Goal: Task Accomplishment & Management: Use online tool/utility

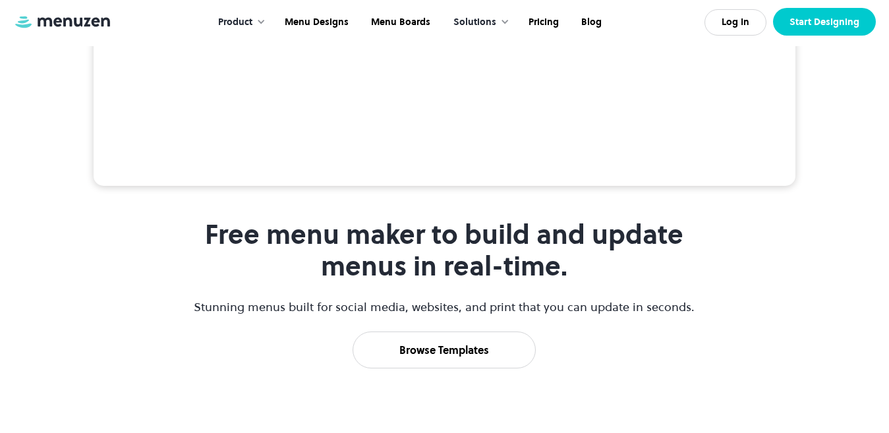
click at [829, 28] on link "Start Designing" at bounding box center [824, 22] width 103 height 28
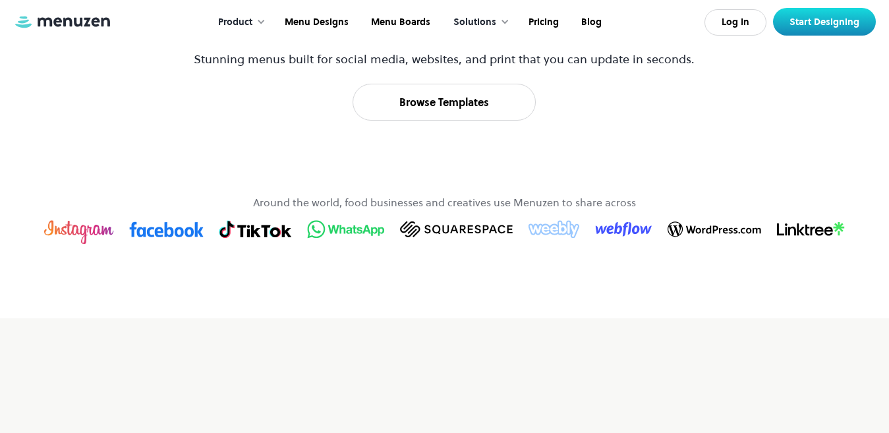
scroll to position [691, 0]
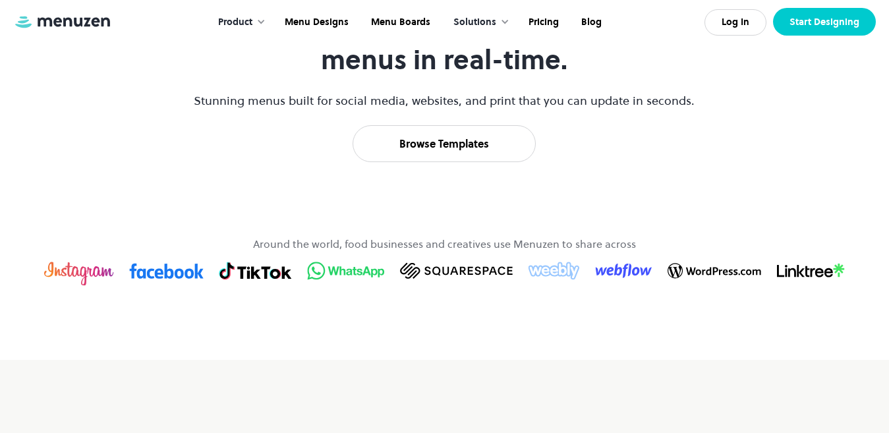
click at [807, 24] on link "Start Designing" at bounding box center [824, 22] width 103 height 28
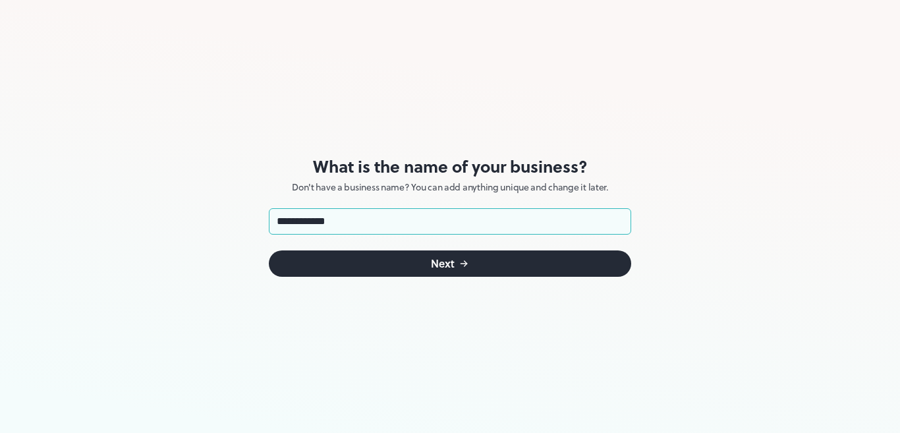
type input "**********"
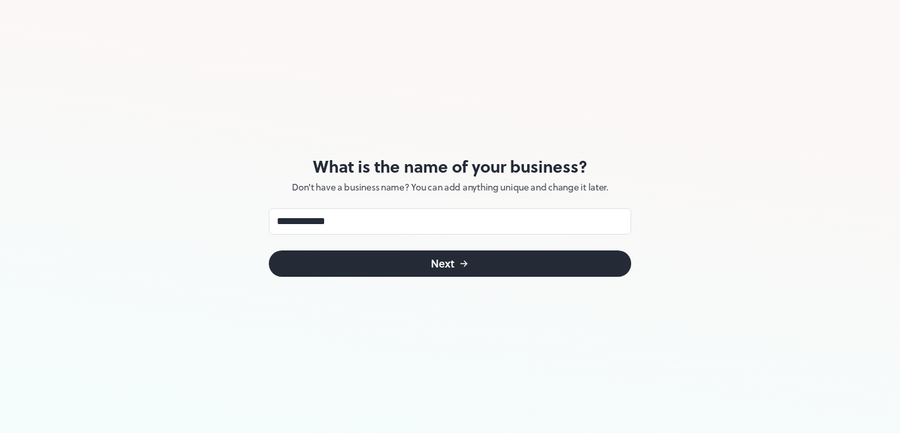
click at [477, 268] on button "Next" at bounding box center [450, 263] width 362 height 26
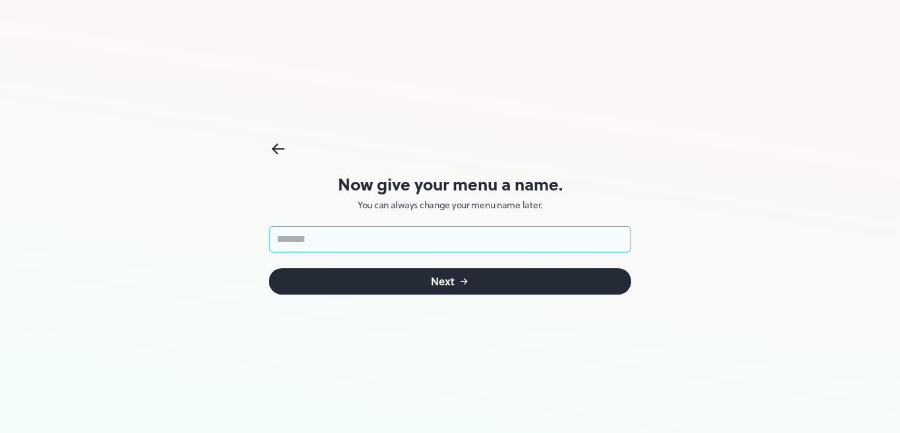
type input "*"
type input "*********"
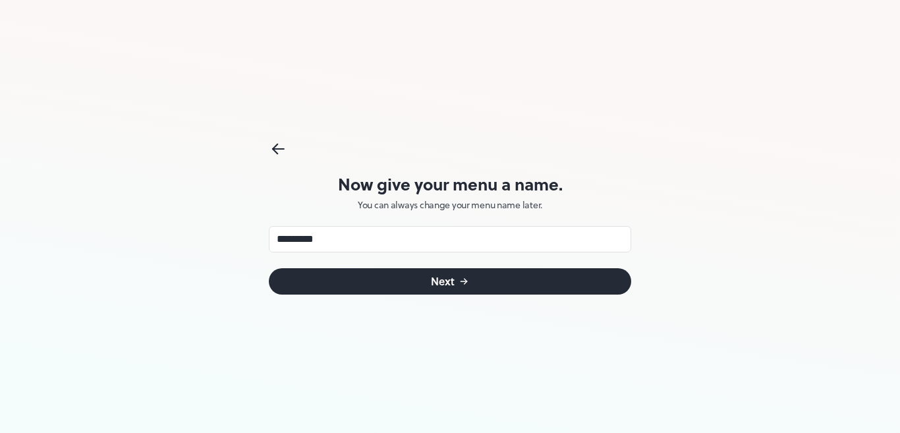
click at [459, 279] on icon "submit" at bounding box center [464, 281] width 11 height 11
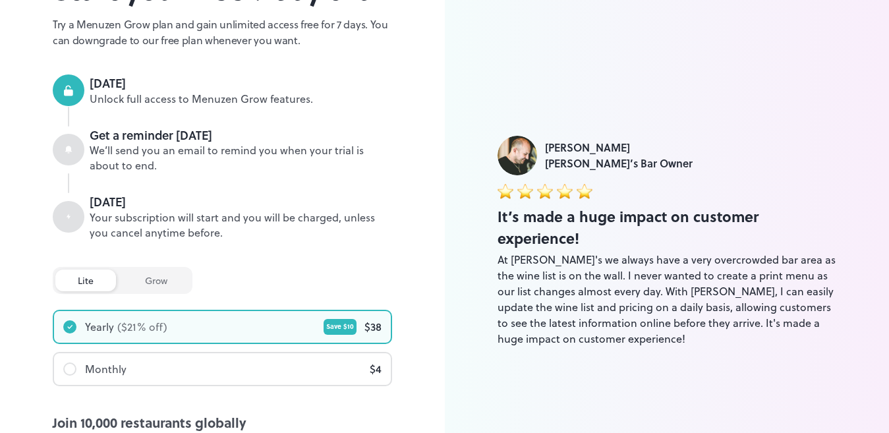
scroll to position [272, 0]
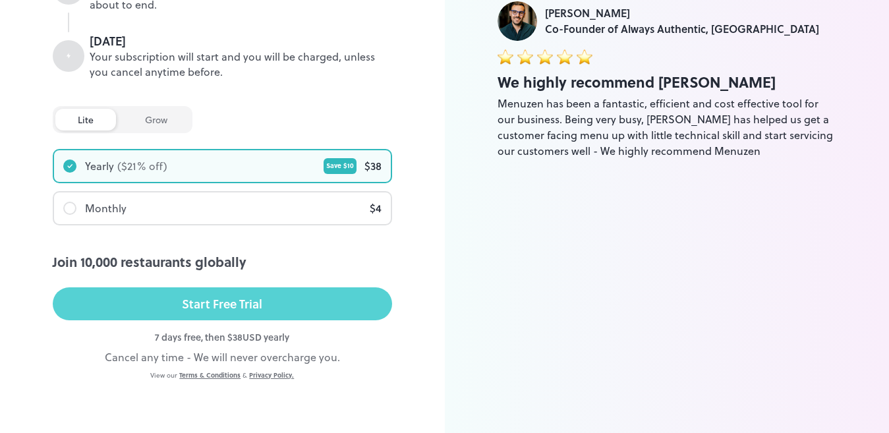
click at [325, 312] on button "Start Free Trial" at bounding box center [222, 303] width 339 height 33
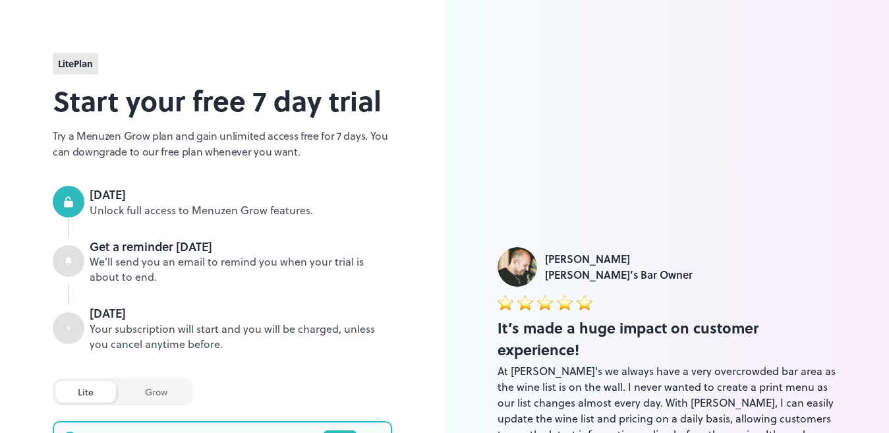
click at [84, 65] on span "lite Plan" at bounding box center [75, 64] width 35 height 14
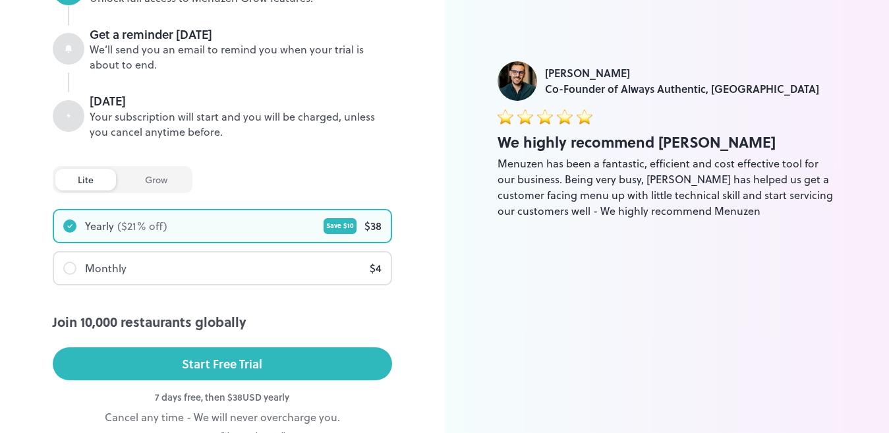
scroll to position [217, 0]
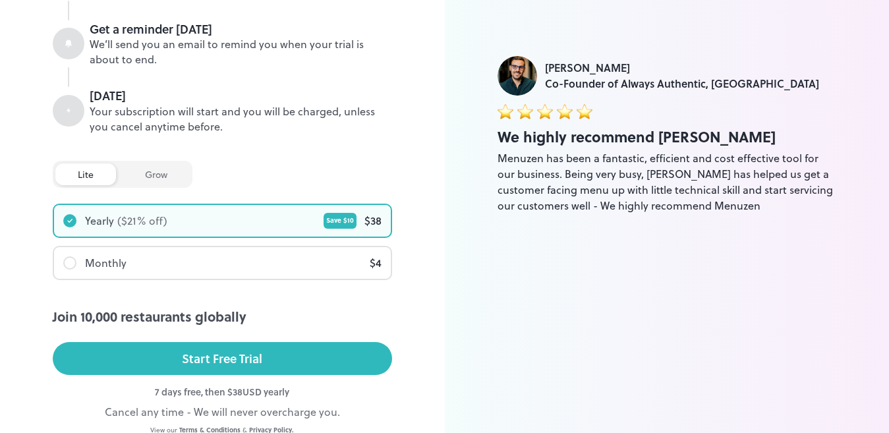
click at [156, 177] on div "grow" at bounding box center [156, 174] width 67 height 22
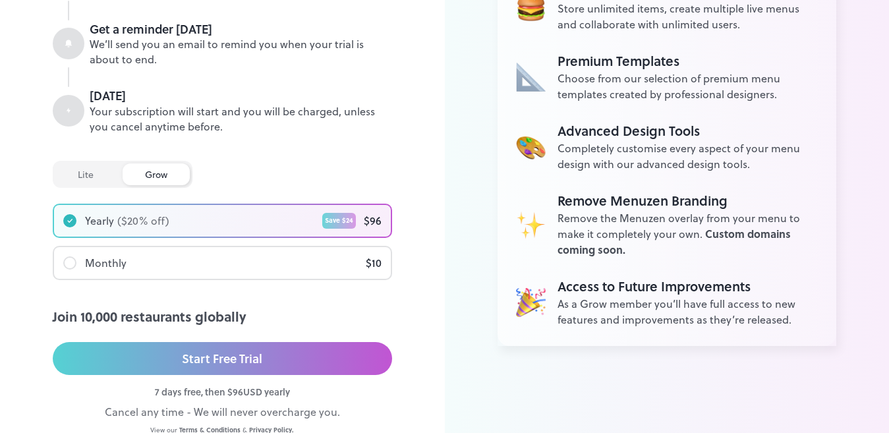
click at [90, 179] on div "lite" at bounding box center [85, 174] width 61 height 22
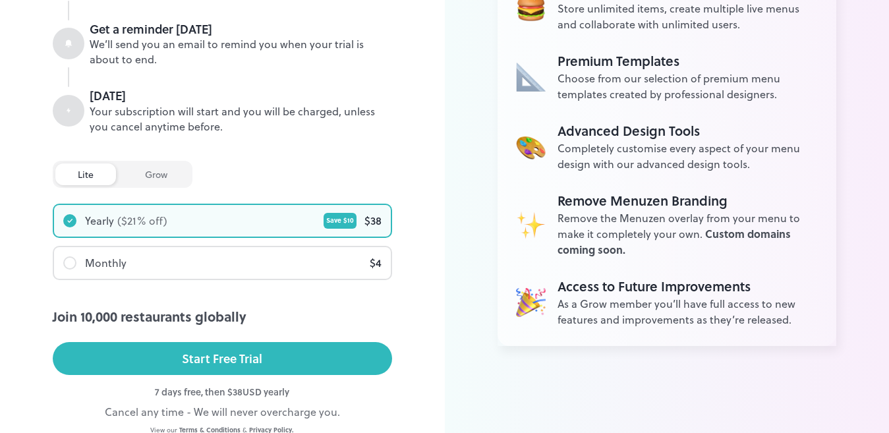
click at [146, 165] on div "grow" at bounding box center [156, 174] width 67 height 22
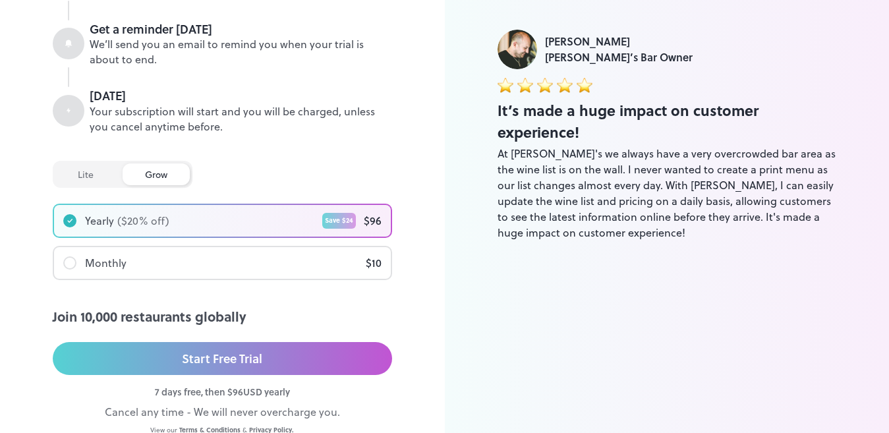
click at [88, 176] on div "lite" at bounding box center [85, 174] width 61 height 22
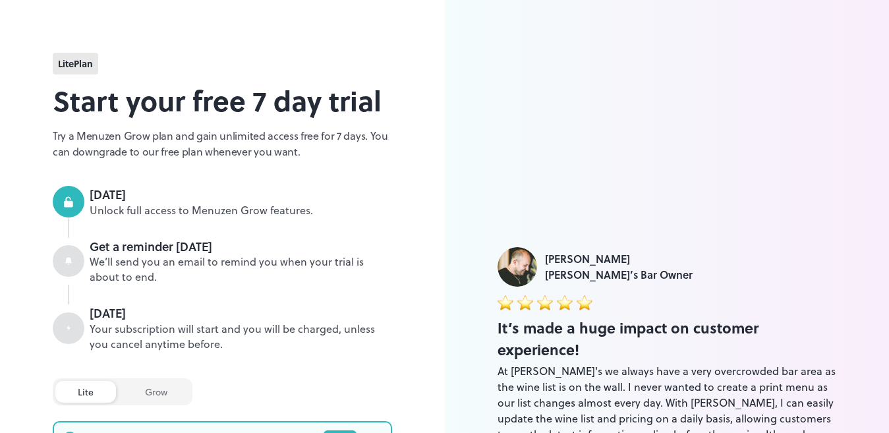
scroll to position [272, 0]
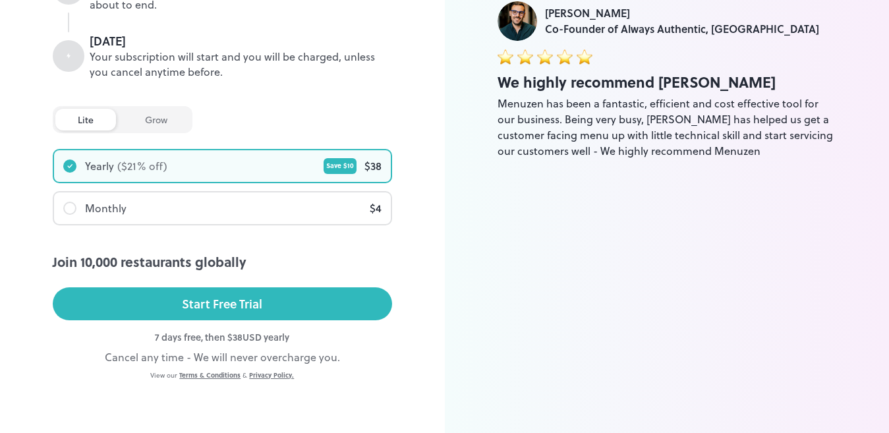
click at [256, 374] on link "Privacy Policy." at bounding box center [271, 374] width 45 height 9
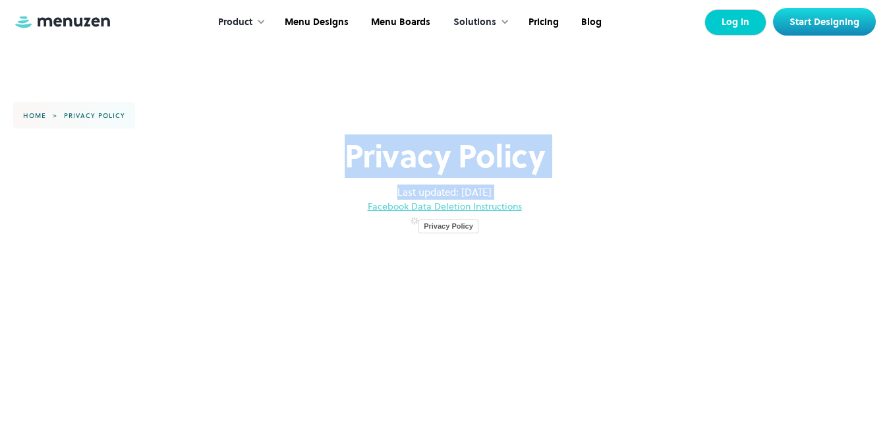
click at [747, 28] on link "Log In" at bounding box center [735, 22] width 62 height 26
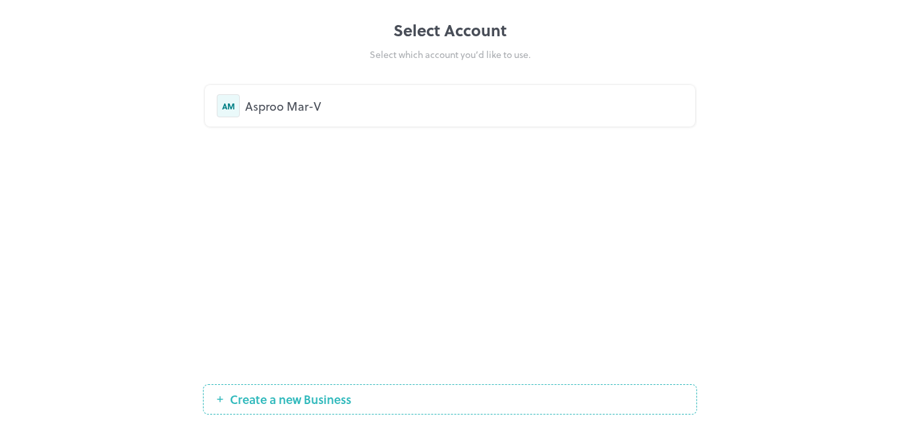
click at [333, 105] on div "Asproo Mar-V" at bounding box center [464, 106] width 438 height 18
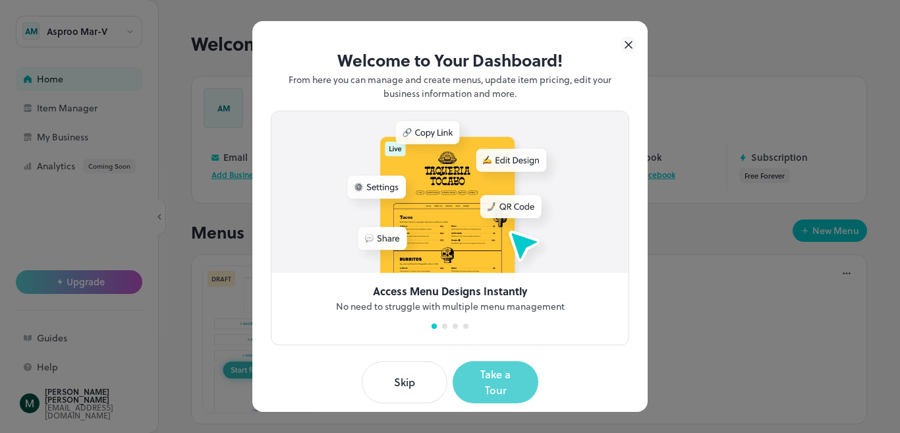
click at [484, 372] on button "Take a Tour" at bounding box center [496, 382] width 86 height 42
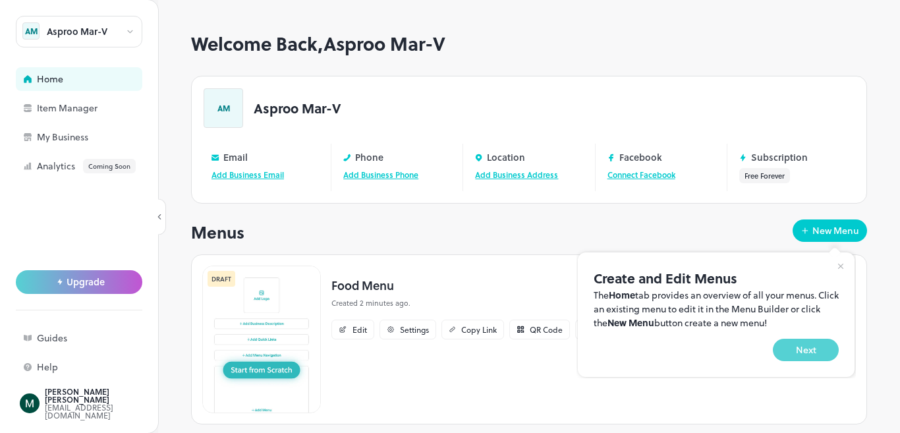
click at [816, 347] on button "Next" at bounding box center [806, 350] width 66 height 22
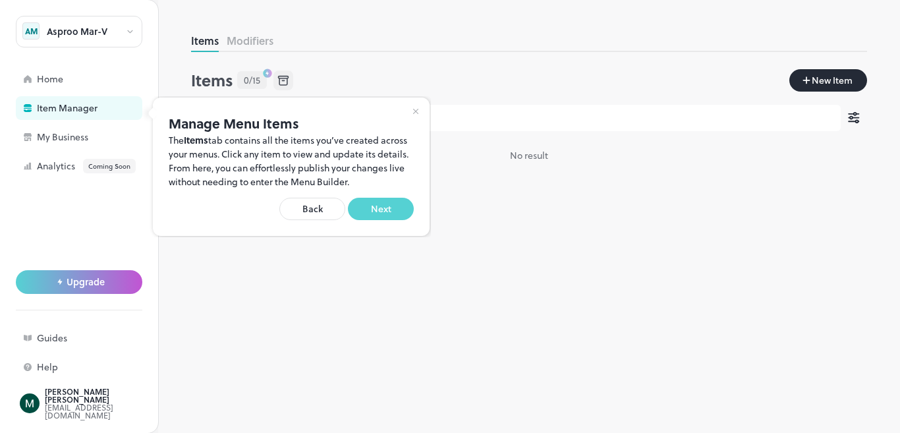
click at [394, 208] on button "Next" at bounding box center [381, 209] width 66 height 22
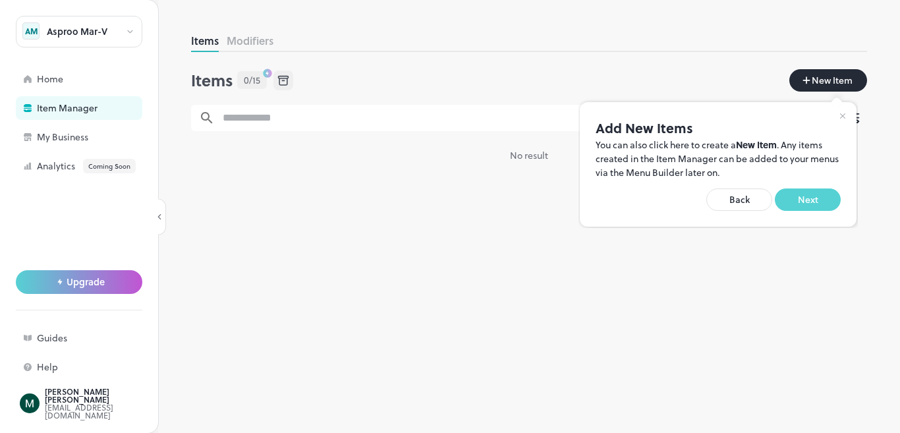
click at [795, 199] on button "Next" at bounding box center [808, 199] width 66 height 22
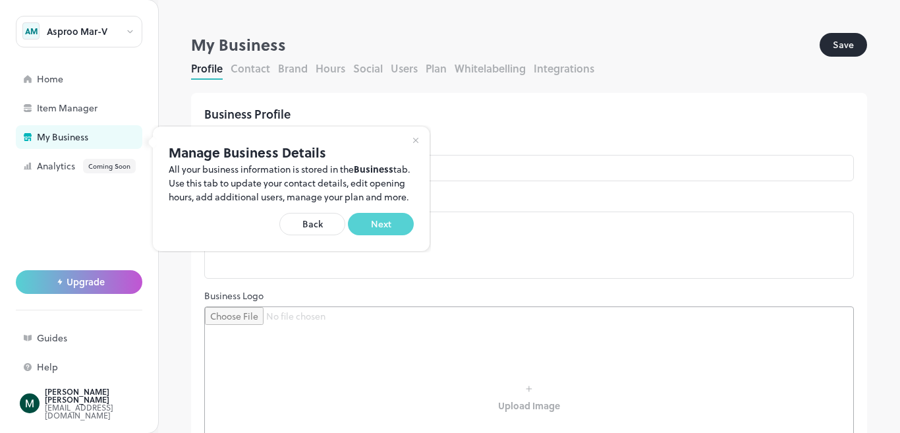
click at [363, 235] on button "Next" at bounding box center [381, 224] width 66 height 22
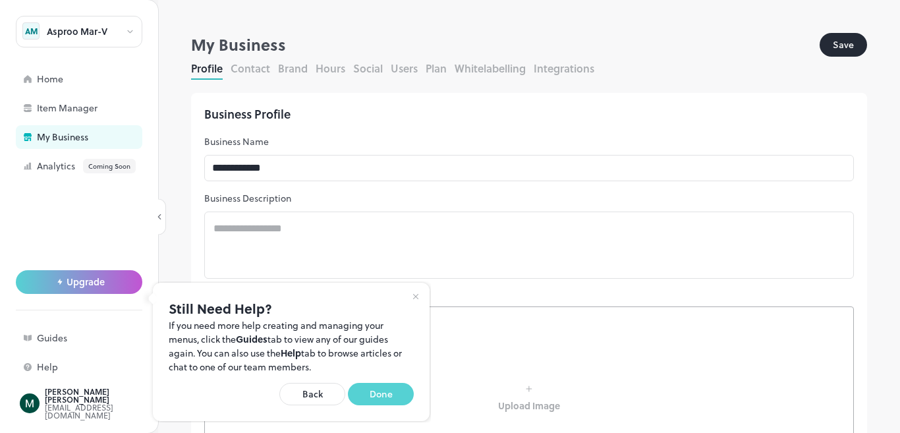
click at [389, 389] on button "Done" at bounding box center [381, 394] width 66 height 22
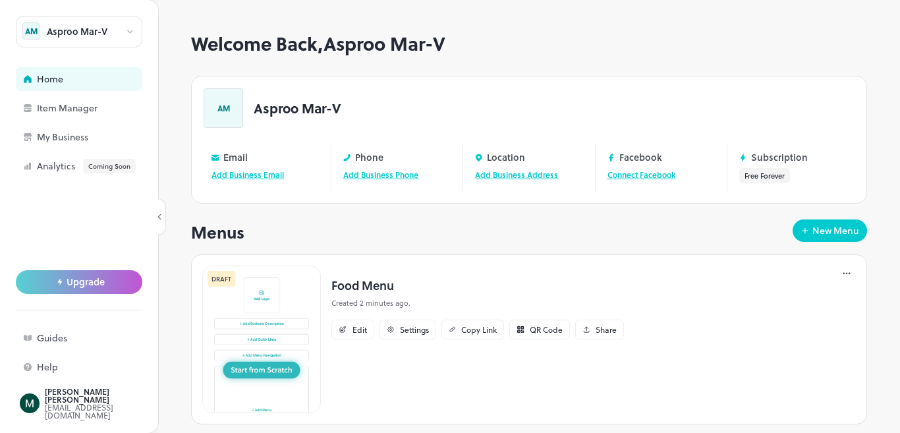
click at [252, 175] on link "Add Business Email" at bounding box center [248, 175] width 72 height 12
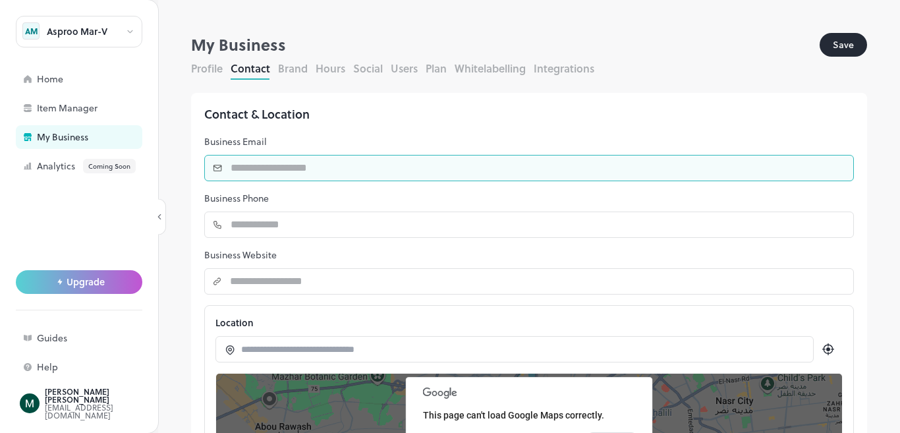
click at [252, 175] on input "text" at bounding box center [538, 168] width 631 height 26
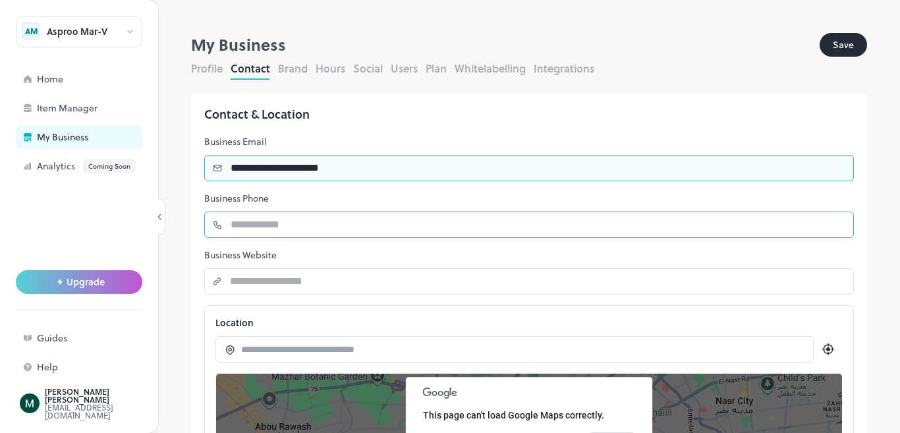
type input "**********"
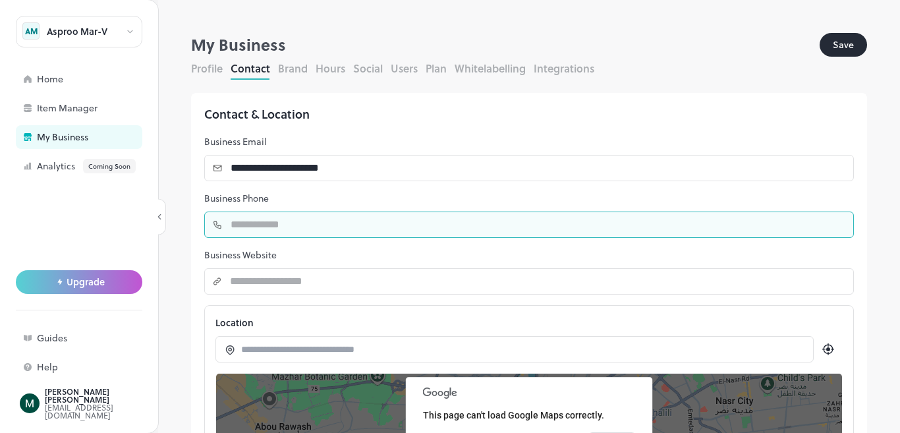
click at [329, 225] on input "number" at bounding box center [538, 225] width 631 height 26
click at [557, 216] on input "number" at bounding box center [538, 225] width 631 height 26
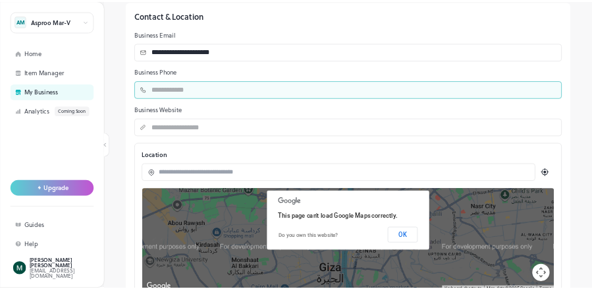
scroll to position [133, 0]
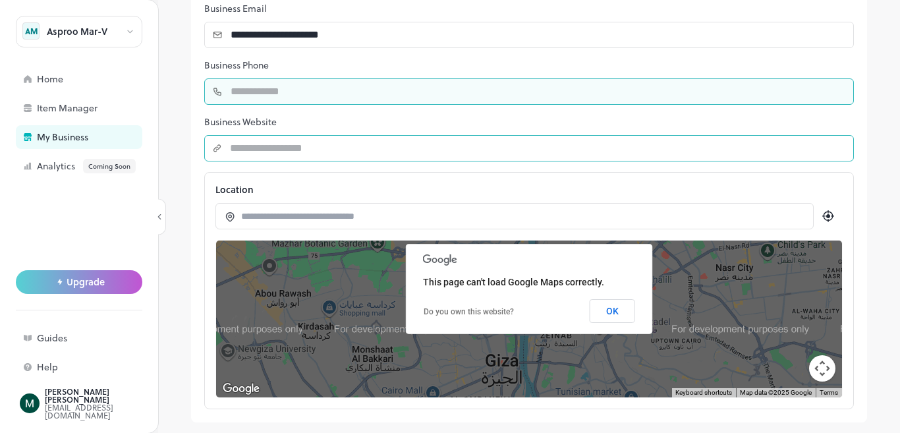
type input "**********"
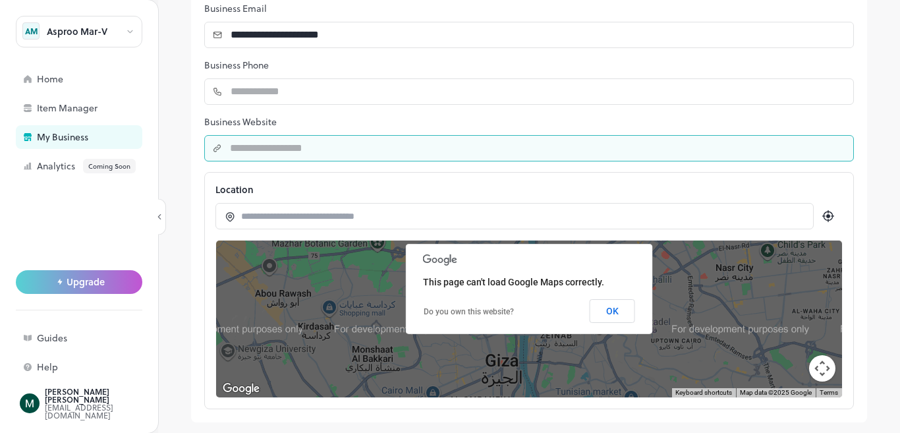
click at [685, 152] on input "string" at bounding box center [538, 148] width 632 height 26
type input "**********"
click at [621, 308] on button "OK" at bounding box center [612, 311] width 45 height 24
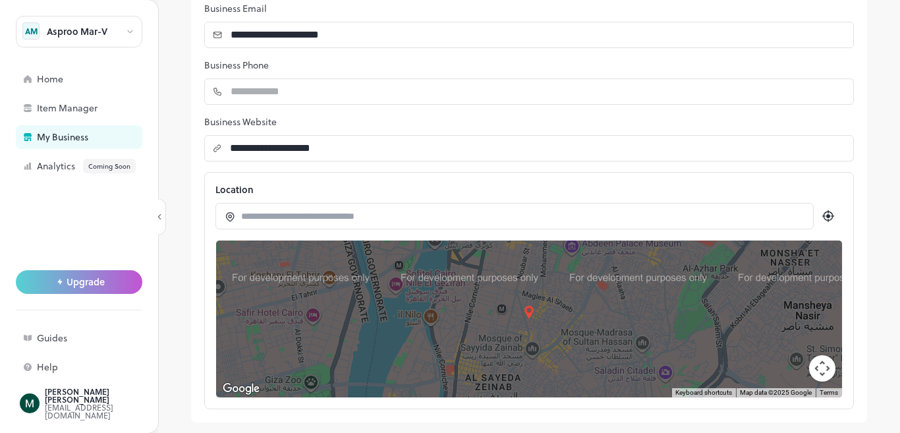
click at [408, 212] on input at bounding box center [521, 217] width 560 height 14
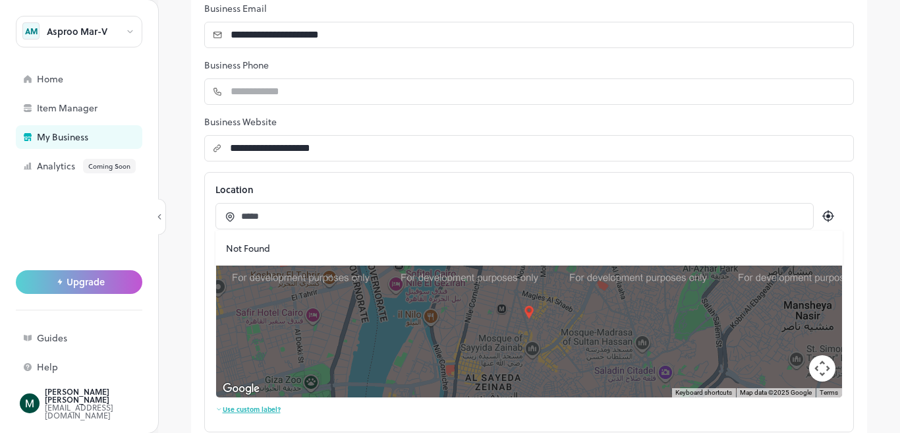
click at [826, 216] on icon at bounding box center [828, 216] width 4 height 4
click at [298, 221] on input "*****" at bounding box center [521, 217] width 560 height 14
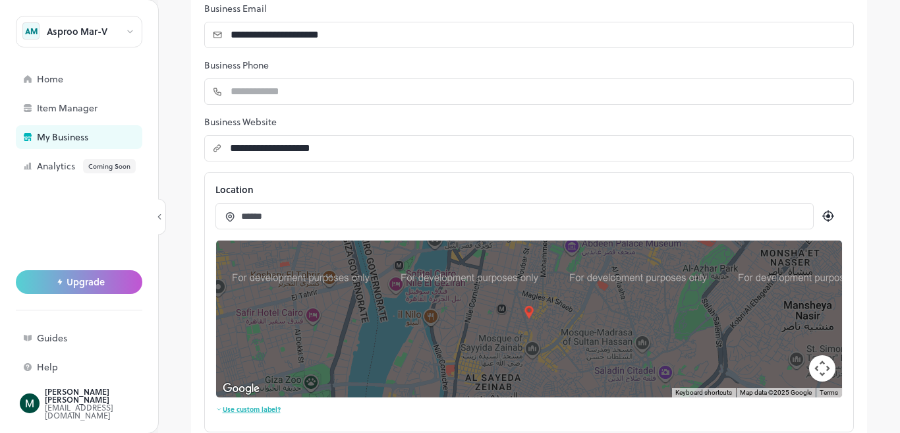
click at [820, 217] on icon at bounding box center [828, 216] width 16 height 16
click at [523, 315] on img at bounding box center [529, 312] width 13 height 13
click at [523, 308] on img at bounding box center [529, 312] width 13 height 13
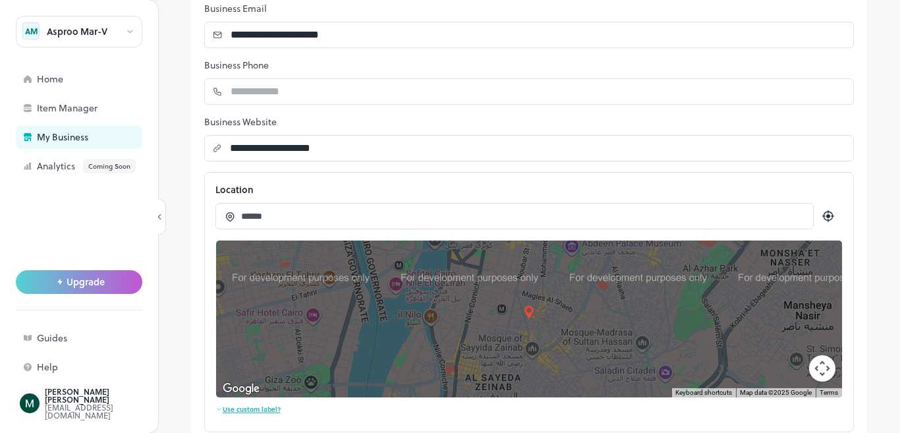
click at [523, 308] on img at bounding box center [529, 312] width 13 height 13
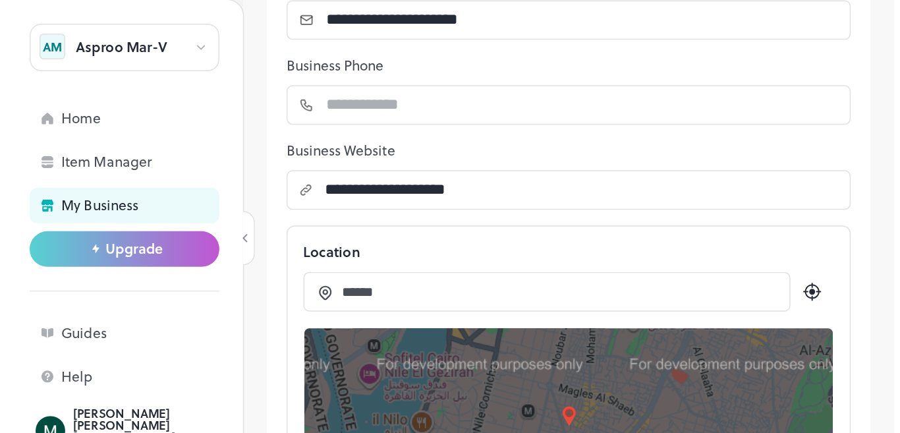
scroll to position [132, 0]
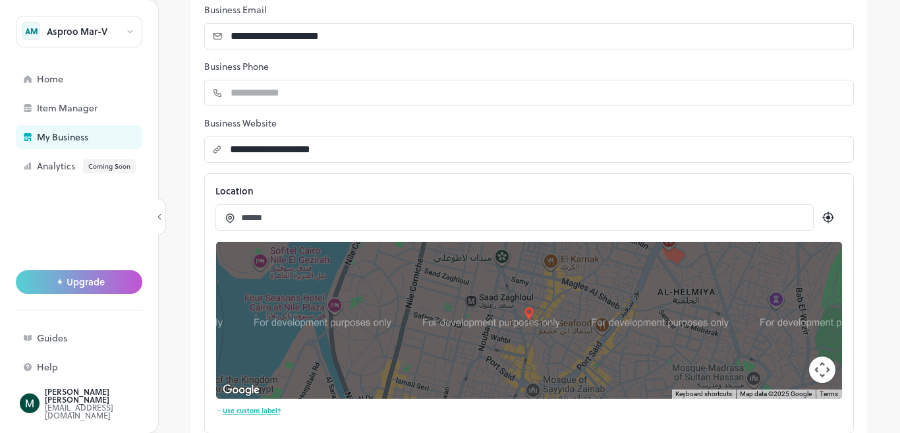
click at [526, 319] on div "← Move left → Move right ↑ Move up ↓ Move down + Zoom in - Zoom out Home Jump l…" at bounding box center [528, 320] width 627 height 158
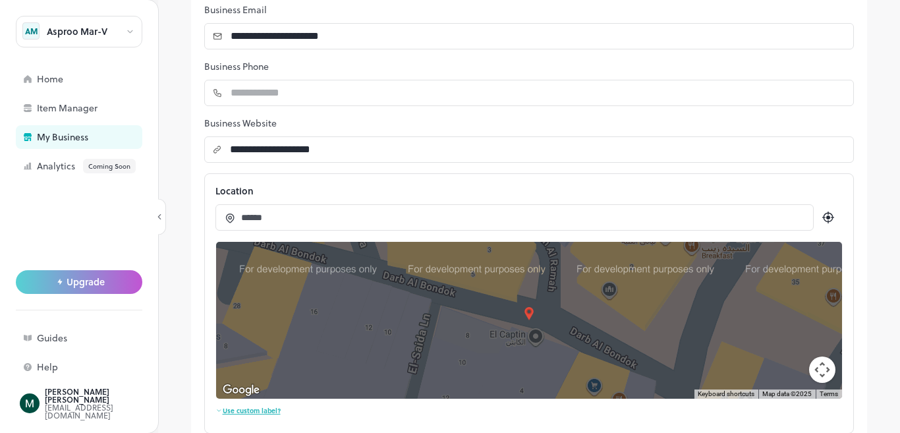
click at [524, 310] on img at bounding box center [529, 313] width 13 height 13
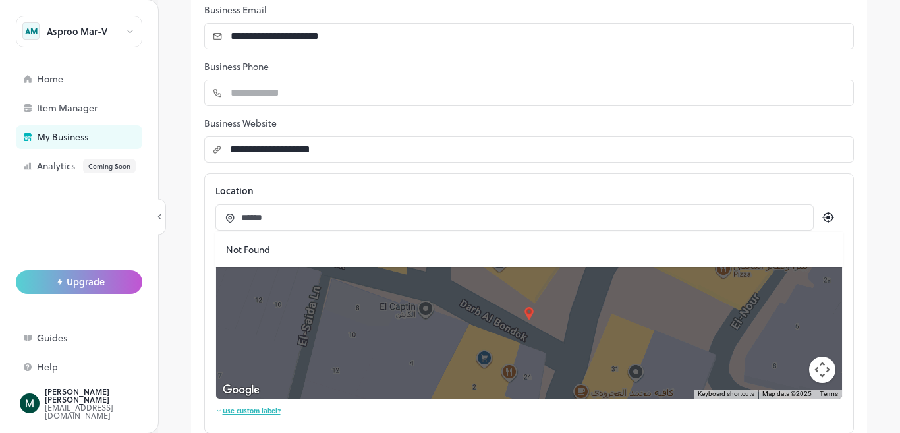
drag, startPoint x: 545, startPoint y: 329, endPoint x: 433, endPoint y: 299, distance: 116.0
click at [433, 298] on div at bounding box center [529, 320] width 626 height 157
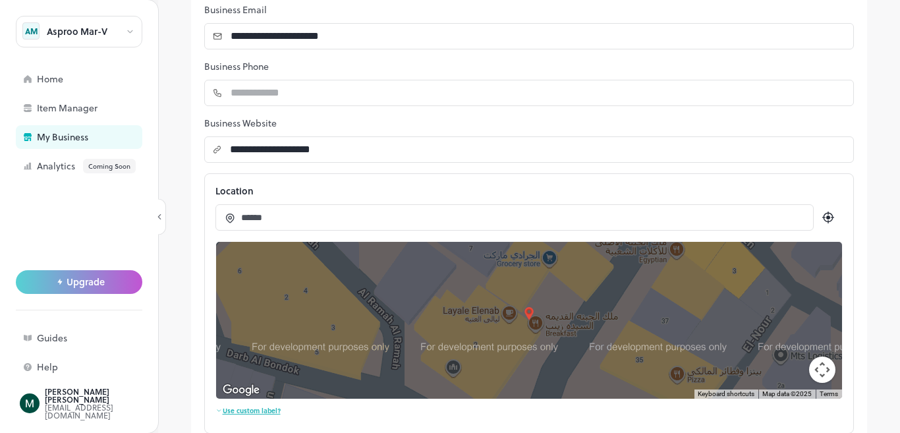
drag, startPoint x: 602, startPoint y: 304, endPoint x: 548, endPoint y: 395, distance: 105.4
click at [548, 395] on div at bounding box center [529, 320] width 626 height 157
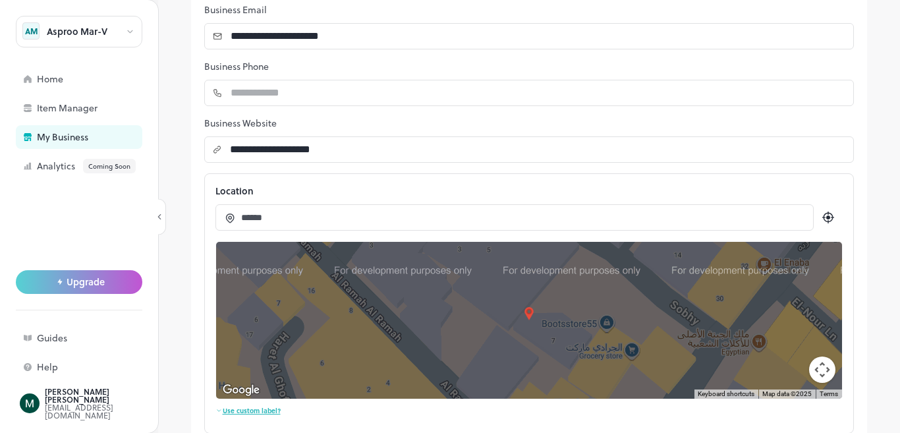
drag, startPoint x: 628, startPoint y: 284, endPoint x: 710, endPoint y: 375, distance: 122.7
click at [710, 375] on div at bounding box center [529, 320] width 626 height 157
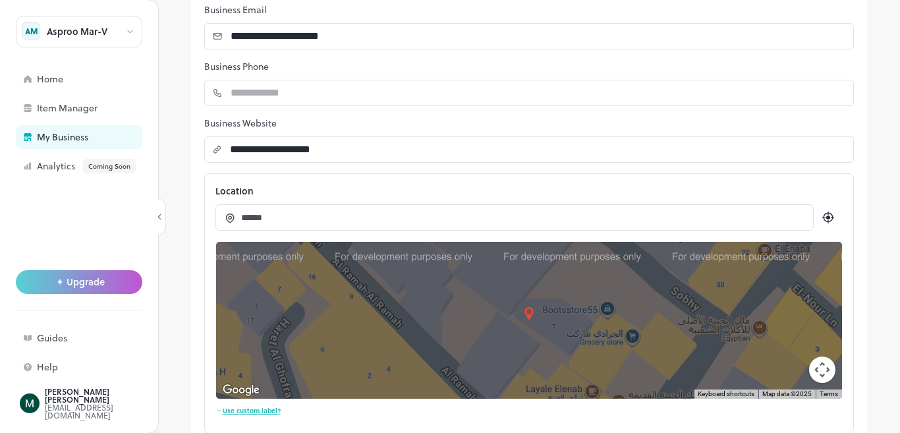
click at [818, 362] on button "Map camera controls" at bounding box center [822, 369] width 26 height 26
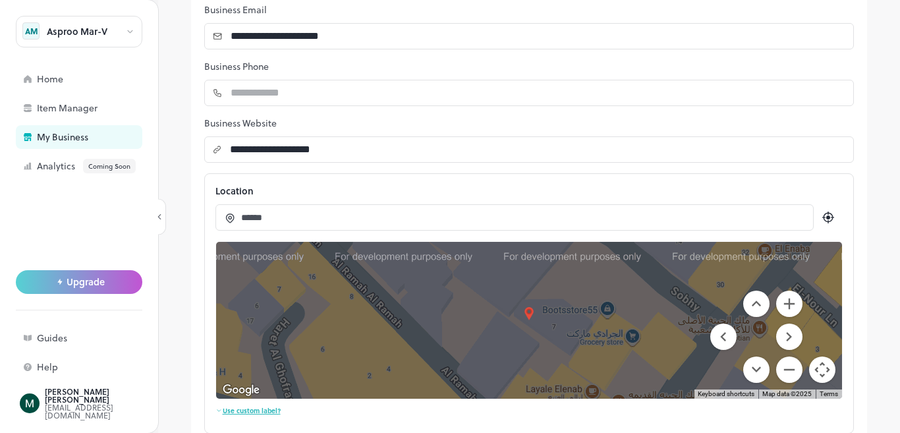
click at [820, 213] on icon at bounding box center [828, 218] width 16 height 16
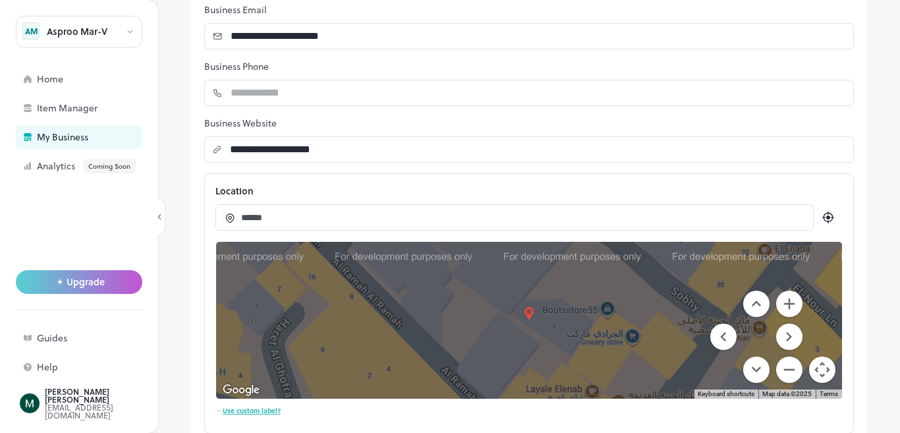
click at [820, 221] on icon at bounding box center [828, 218] width 16 height 16
click at [613, 316] on div at bounding box center [529, 320] width 626 height 157
click at [554, 307] on div at bounding box center [529, 320] width 626 height 157
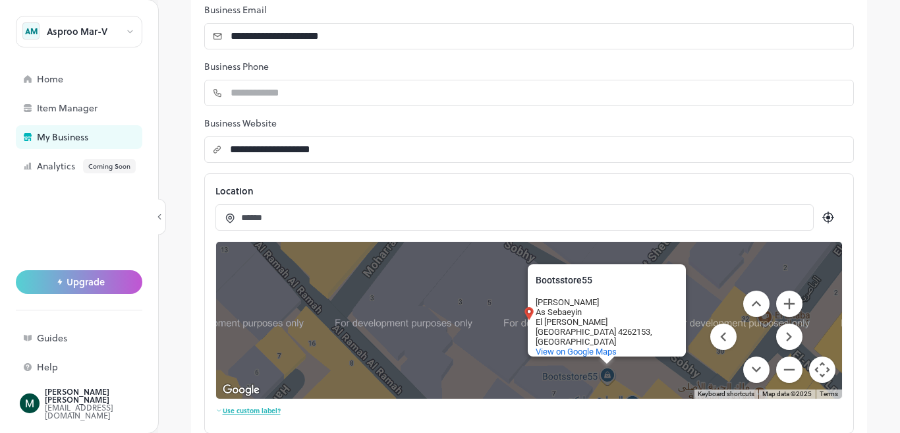
click at [822, 373] on button "Map camera controls" at bounding box center [822, 369] width 26 height 26
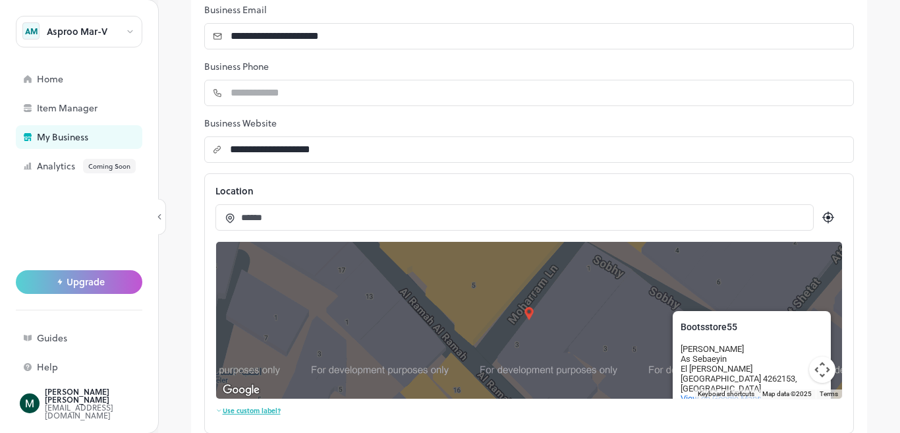
drag, startPoint x: 494, startPoint y: 336, endPoint x: 644, endPoint y: 383, distance: 158.0
click at [644, 383] on div "Bootsstore55 Bootsstore55 Abd Roba Ln As Sebaeyin El Sayeda Zeinab Cairo Govern…" at bounding box center [529, 320] width 626 height 157
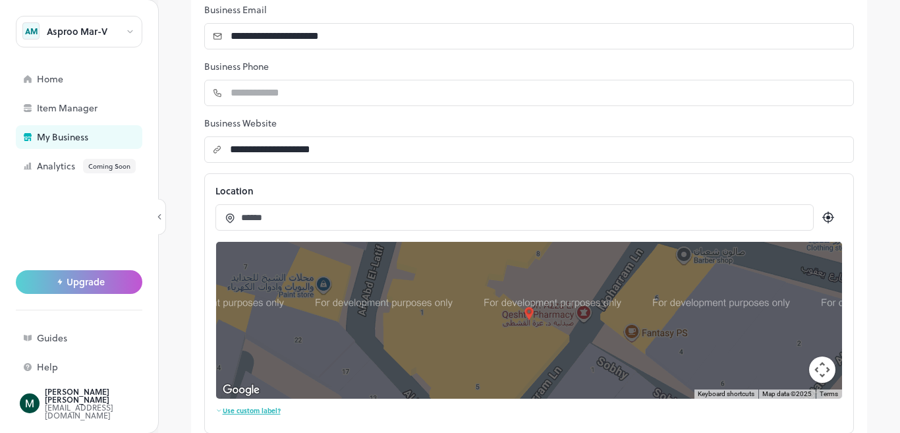
drag, startPoint x: 550, startPoint y: 310, endPoint x: 554, endPoint y: 413, distance: 102.9
click at [554, 413] on div "Location ****** ← Move left → Move right ↑ Move up ↓ Move down + Zoom in - Zoom…" at bounding box center [529, 303] width 650 height 260
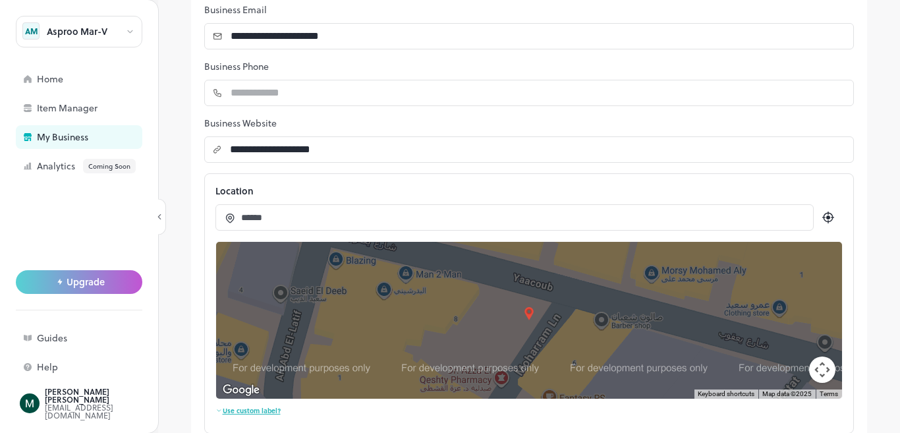
drag, startPoint x: 599, startPoint y: 299, endPoint x: 515, endPoint y: 365, distance: 107.0
click at [515, 365] on div "Bootsstore55 Bootsstore55 Abd Roba Ln As Sebaeyin El Sayeda Zeinab Cairo Govern…" at bounding box center [529, 320] width 626 height 157
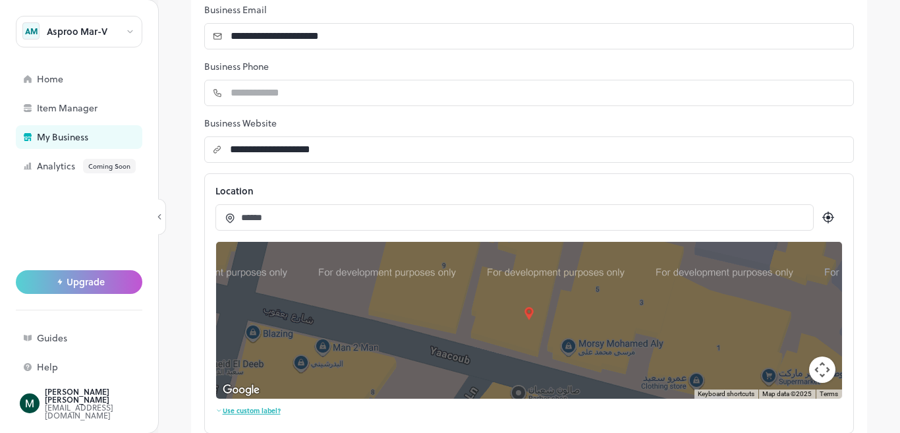
drag, startPoint x: 574, startPoint y: 318, endPoint x: 494, endPoint y: 388, distance: 106.4
click at [494, 388] on div "Bootsstore55 Bootsstore55 Abd Roba Ln As Sebaeyin El Sayeda Zeinab Cairo Govern…" at bounding box center [529, 320] width 626 height 157
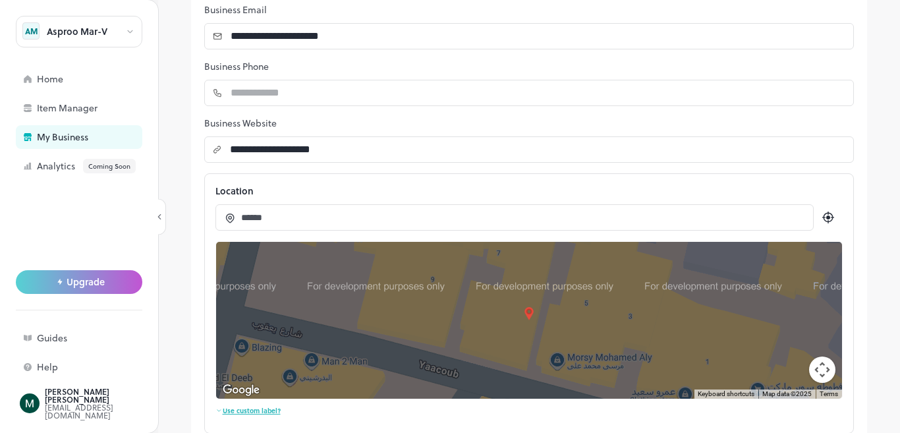
drag, startPoint x: 589, startPoint y: 311, endPoint x: 583, endPoint y: 318, distance: 9.4
click at [584, 318] on div "Bootsstore55 Bootsstore55 Abd Roba Ln As Sebaeyin El Sayeda Zeinab Cairo Govern…" at bounding box center [529, 320] width 626 height 157
click at [820, 223] on icon at bounding box center [828, 218] width 16 height 16
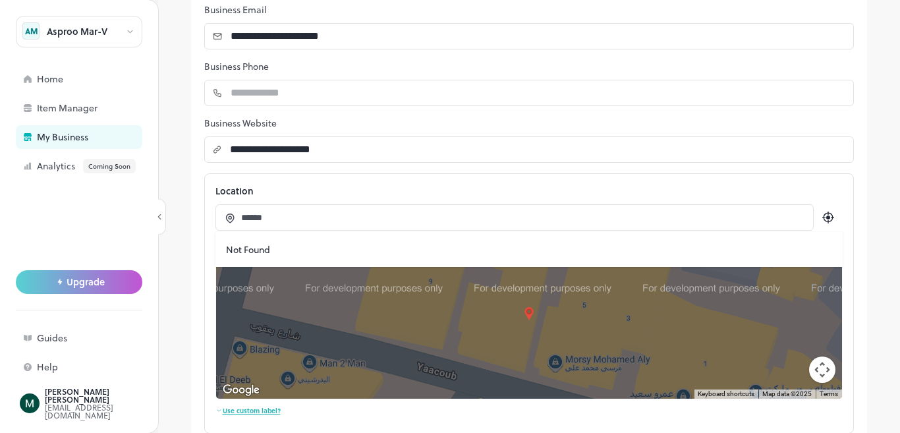
click at [641, 219] on input "******" at bounding box center [521, 218] width 560 height 14
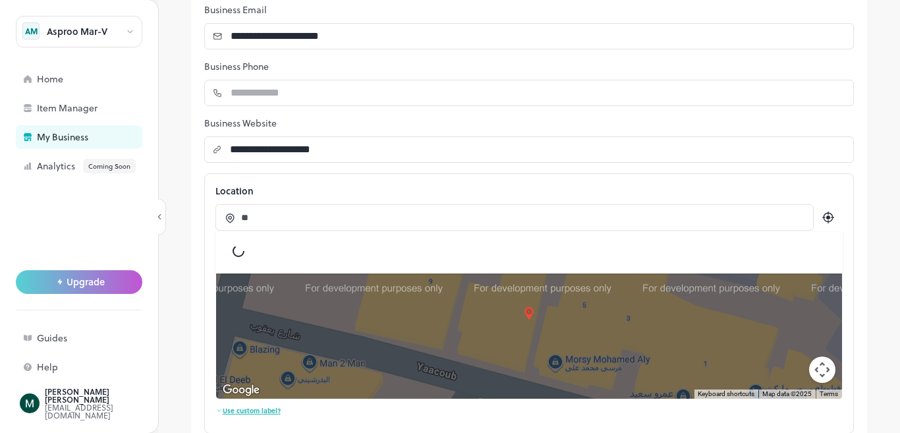
type input "*"
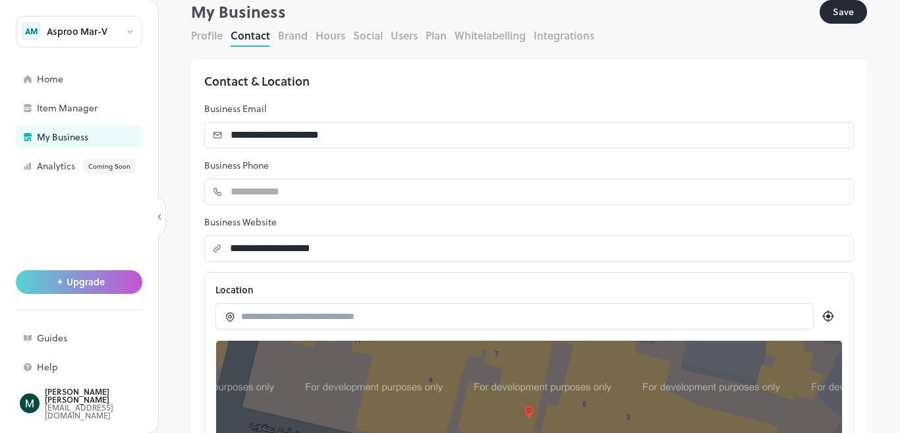
scroll to position [0, 0]
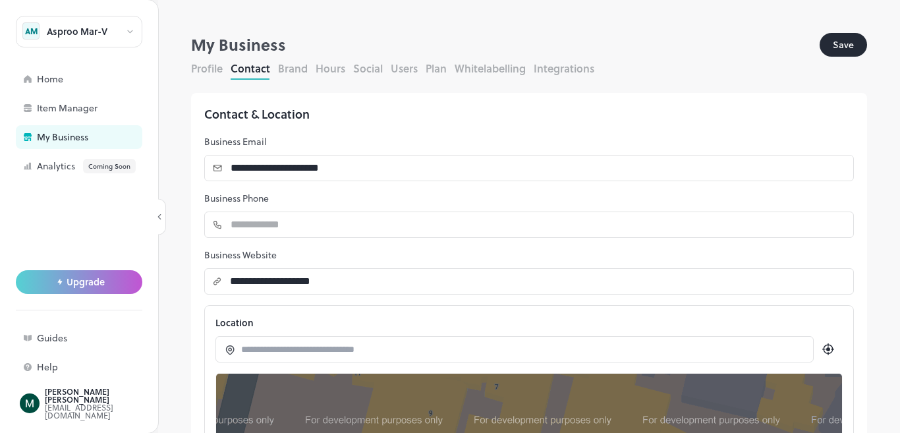
click at [824, 52] on button "Save" at bounding box center [843, 45] width 47 height 24
click at [824, 51] on button "Save" at bounding box center [843, 45] width 47 height 24
click at [831, 49] on button "Save" at bounding box center [843, 45] width 47 height 24
click at [285, 74] on button "Brand" at bounding box center [293, 68] width 30 height 15
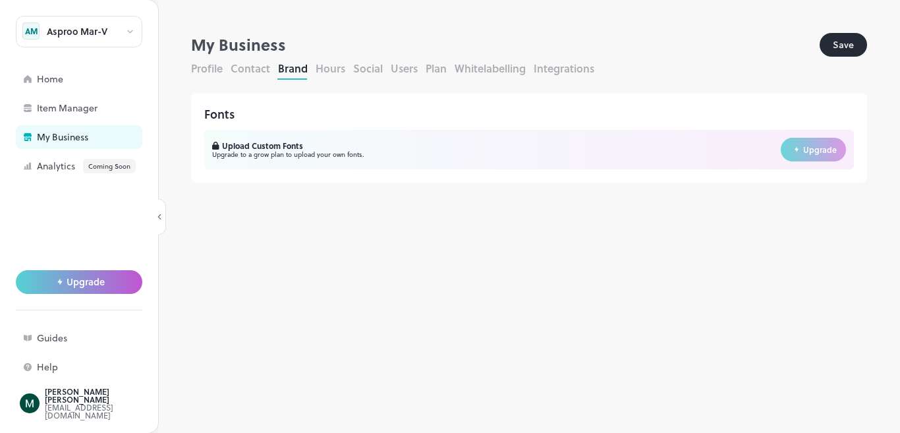
click at [333, 73] on button "Hours" at bounding box center [331, 68] width 30 height 15
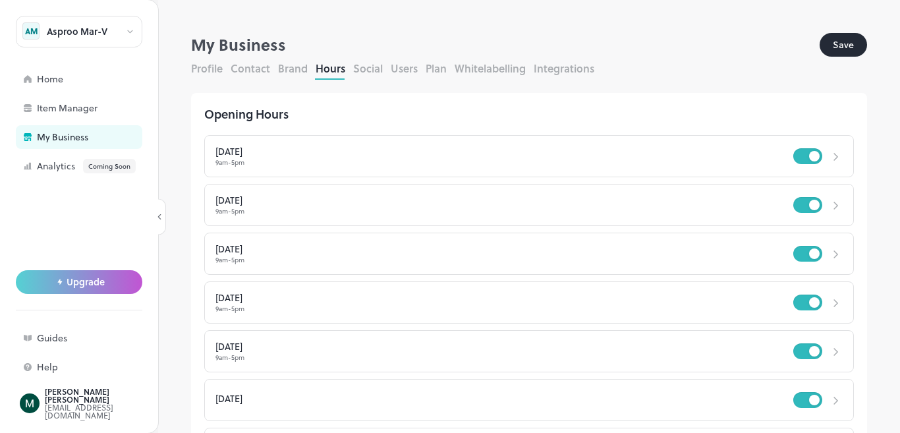
click at [483, 153] on div "[DATE]" at bounding box center [504, 151] width 578 height 9
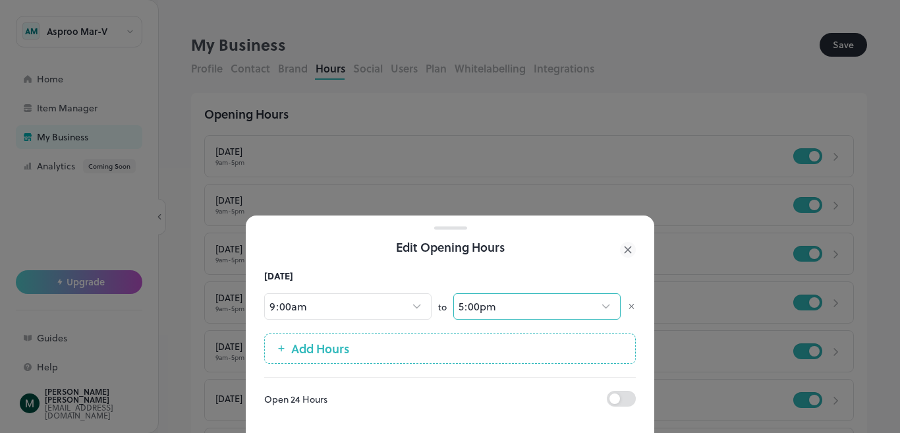
click at [605, 300] on icon at bounding box center [606, 306] width 14 height 13
click at [602, 300] on icon at bounding box center [606, 306] width 14 height 13
click at [479, 294] on body "**********" at bounding box center [450, 216] width 900 height 433
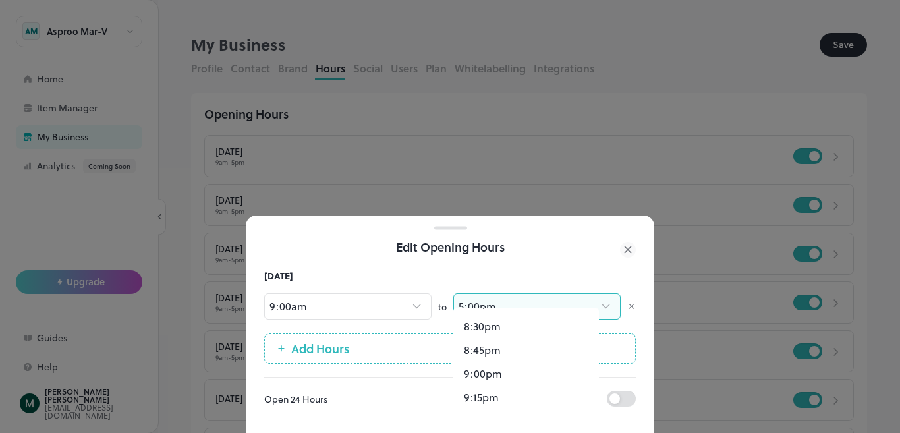
click at [884, 260] on div at bounding box center [450, 216] width 900 height 433
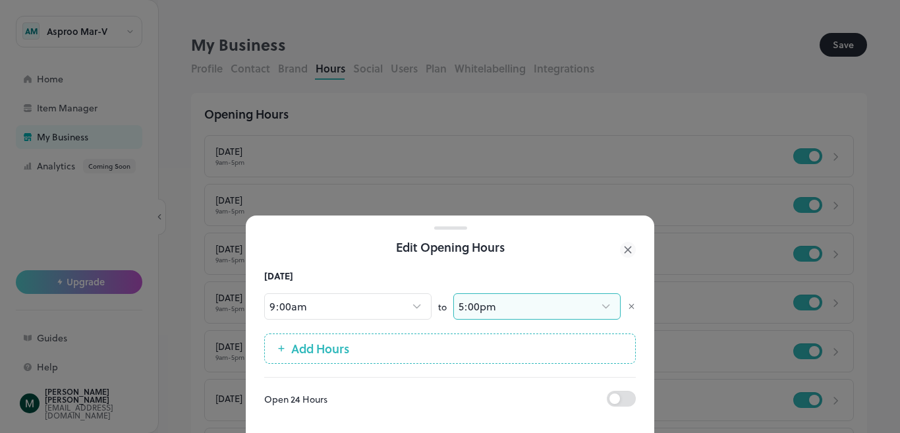
click at [621, 244] on icon at bounding box center [628, 250] width 16 height 16
click at [622, 244] on icon at bounding box center [628, 250] width 16 height 16
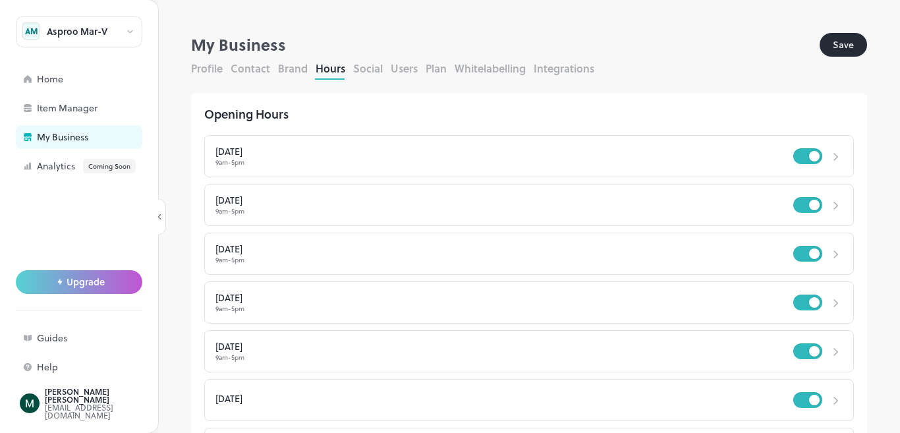
click at [627, 238] on div "Wednesday 9am - 5pm" at bounding box center [529, 254] width 650 height 42
click at [839, 40] on button "Save" at bounding box center [843, 45] width 47 height 24
click at [268, 73] on button "Contact" at bounding box center [251, 68] width 40 height 15
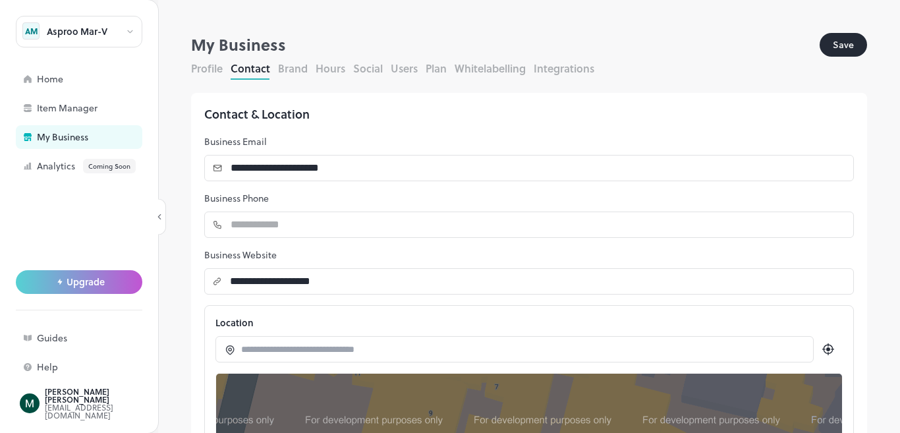
click at [335, 70] on button "Hours" at bounding box center [331, 68] width 30 height 15
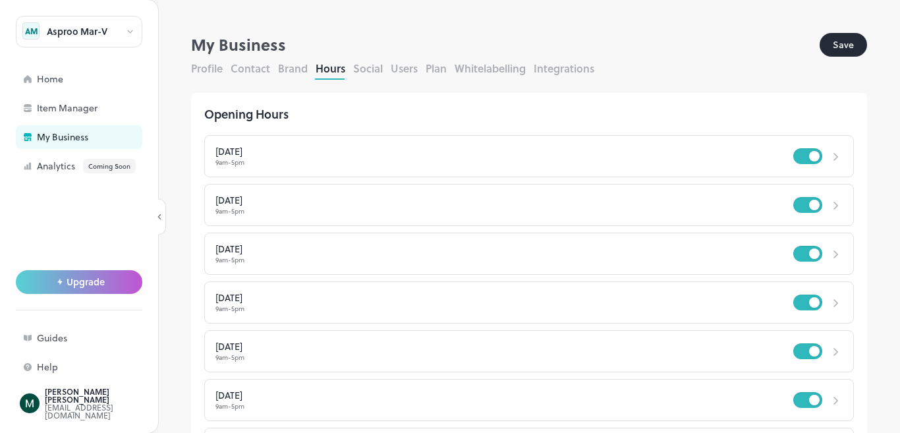
click at [363, 67] on button "Social" at bounding box center [368, 68] width 30 height 15
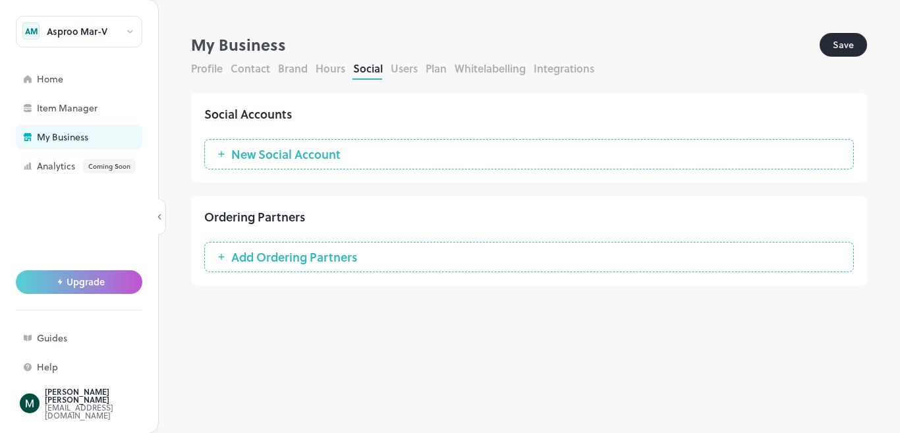
click at [335, 258] on span "Add Ordering Partners" at bounding box center [294, 256] width 139 height 13
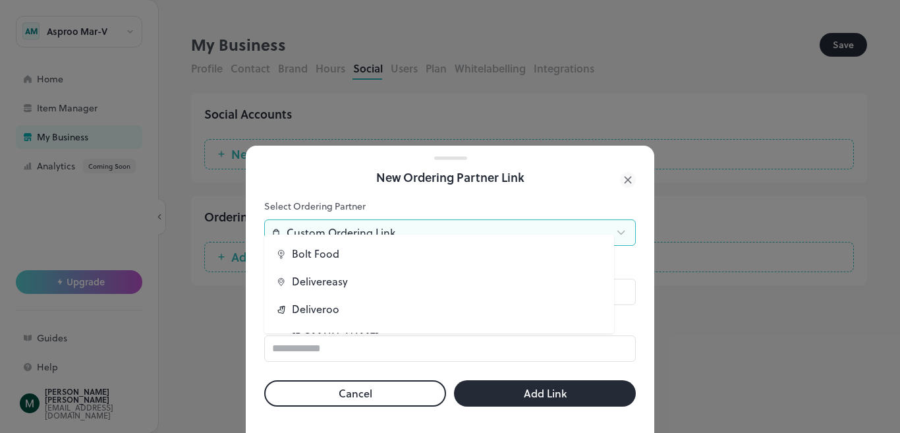
click at [608, 223] on body "**********" at bounding box center [450, 216] width 900 height 433
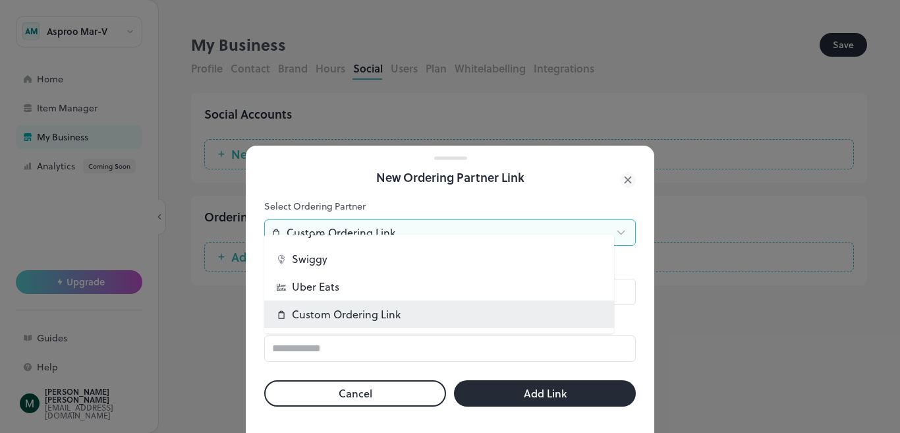
click at [633, 310] on div at bounding box center [450, 216] width 900 height 433
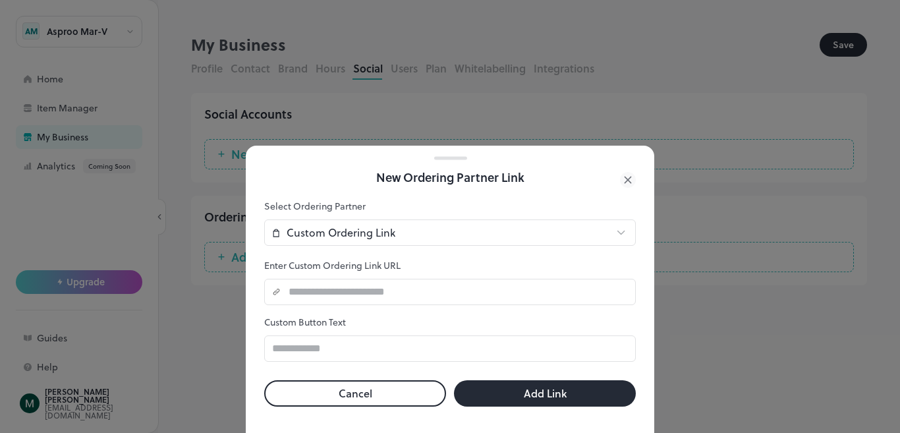
click at [629, 172] on icon at bounding box center [628, 180] width 16 height 16
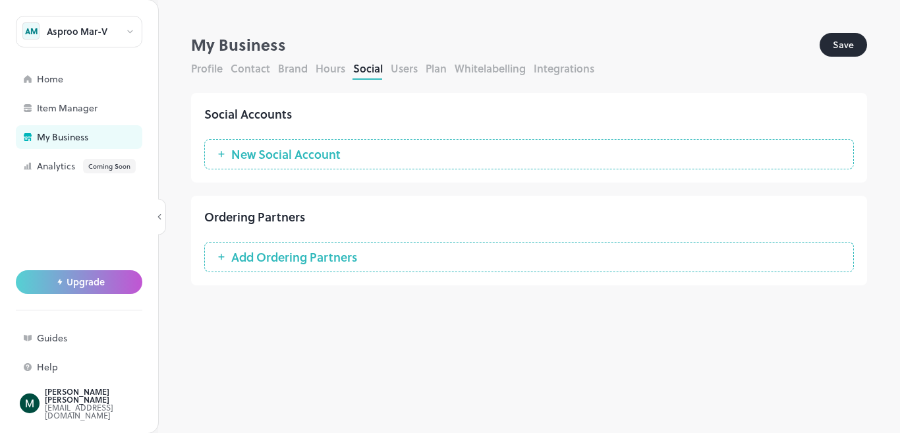
click at [378, 163] on button "New Social Account" at bounding box center [529, 154] width 650 height 30
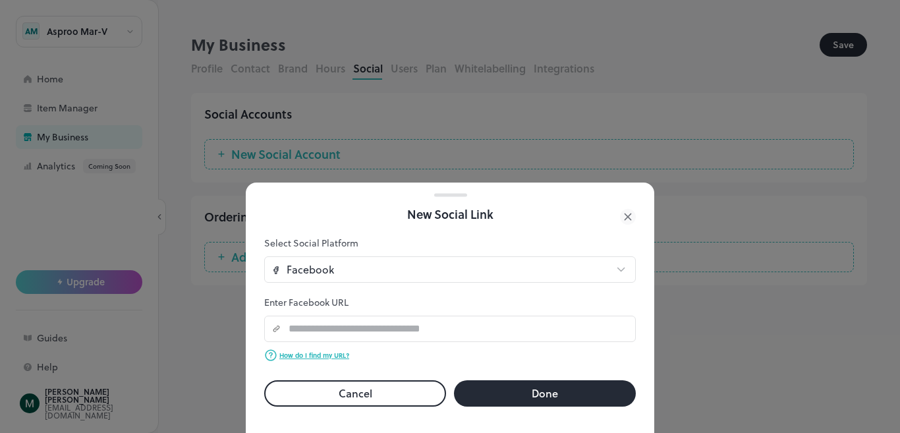
click at [624, 209] on icon at bounding box center [628, 217] width 16 height 16
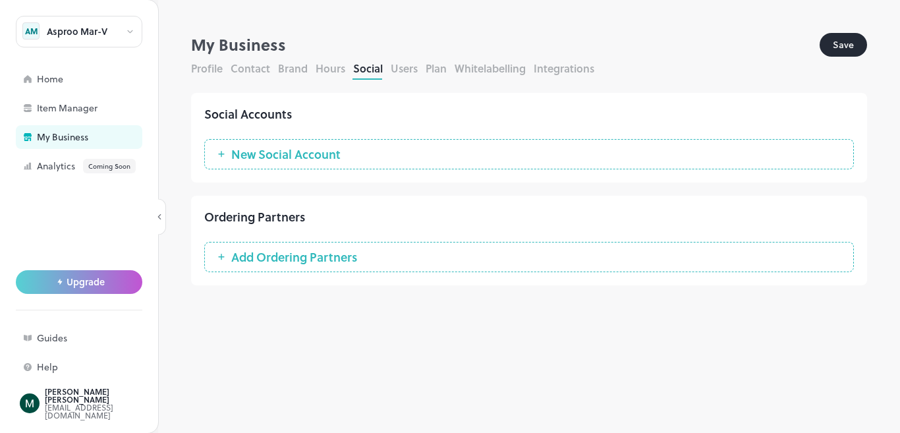
click at [408, 69] on button "Users" at bounding box center [404, 68] width 27 height 15
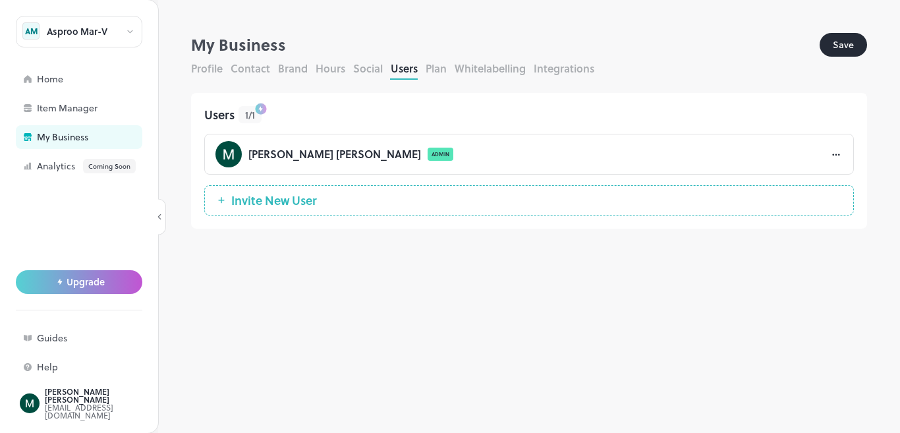
click at [437, 67] on button "Plan" at bounding box center [436, 68] width 21 height 15
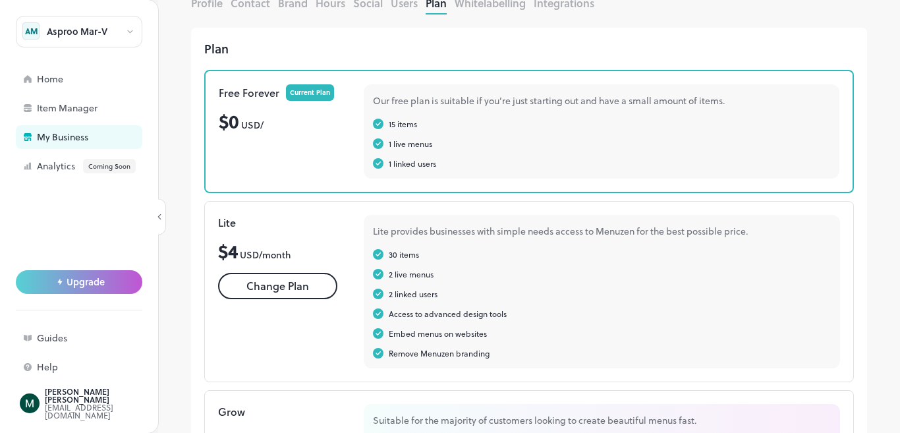
scroll to position [51, 0]
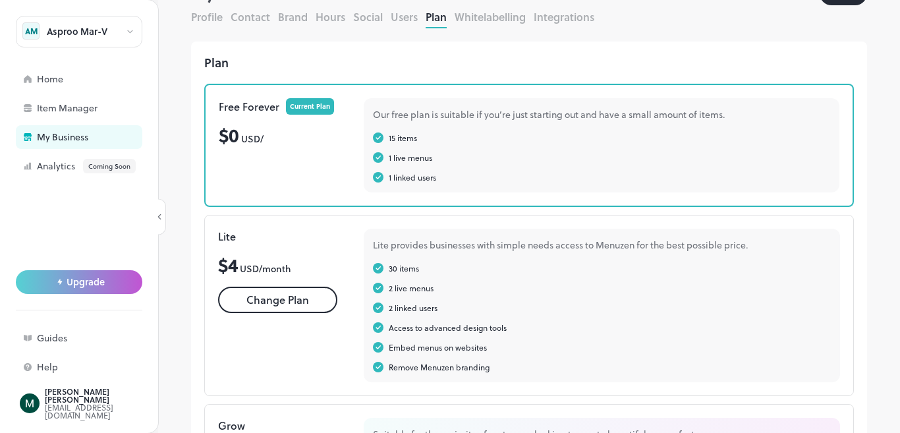
click at [505, 19] on button "Whitelabelling" at bounding box center [490, 16] width 71 height 15
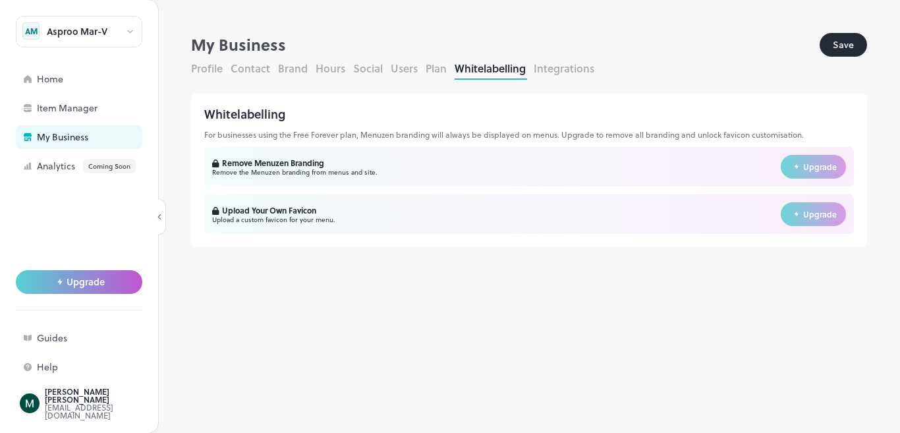
click at [550, 62] on button "Integrations" at bounding box center [564, 68] width 61 height 15
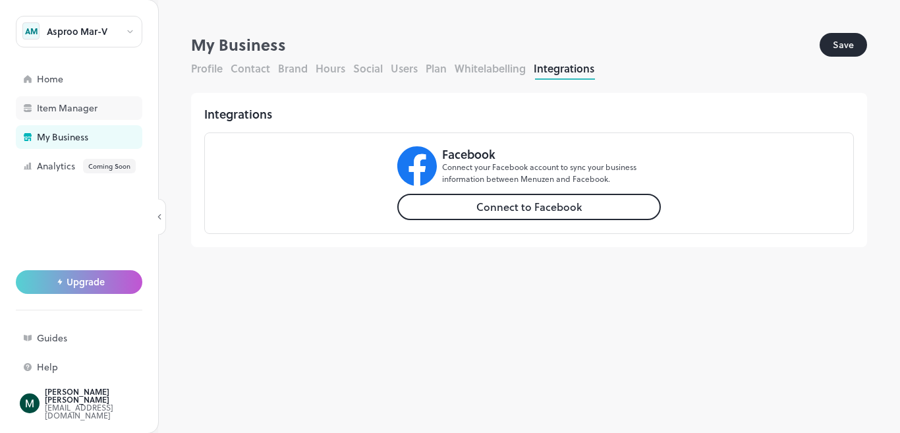
click at [87, 108] on div "Item Manager" at bounding box center [103, 107] width 132 height 9
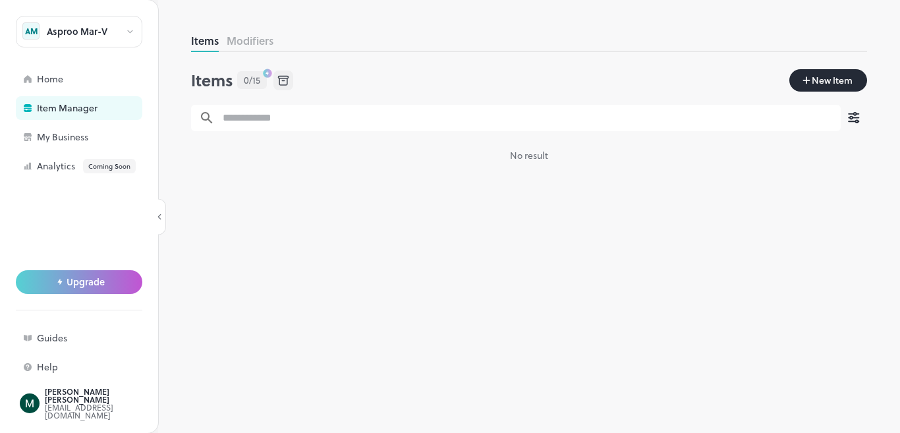
click at [806, 78] on icon "button" at bounding box center [806, 79] width 7 height 7
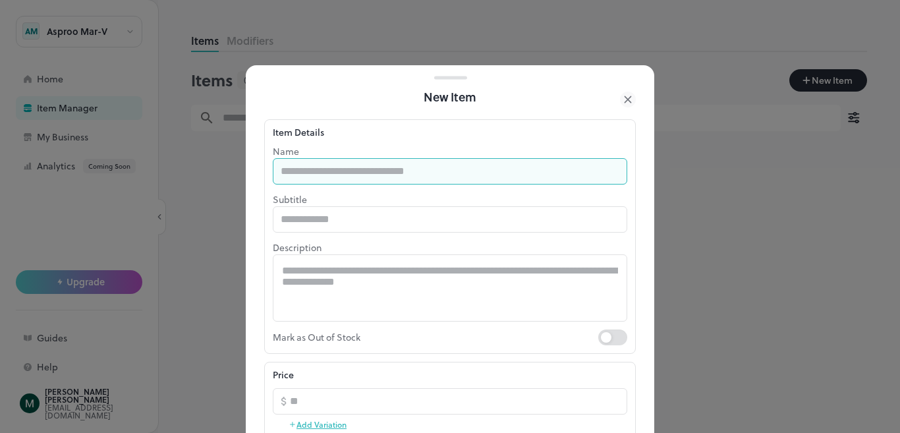
click at [452, 168] on input "text" at bounding box center [450, 171] width 355 height 26
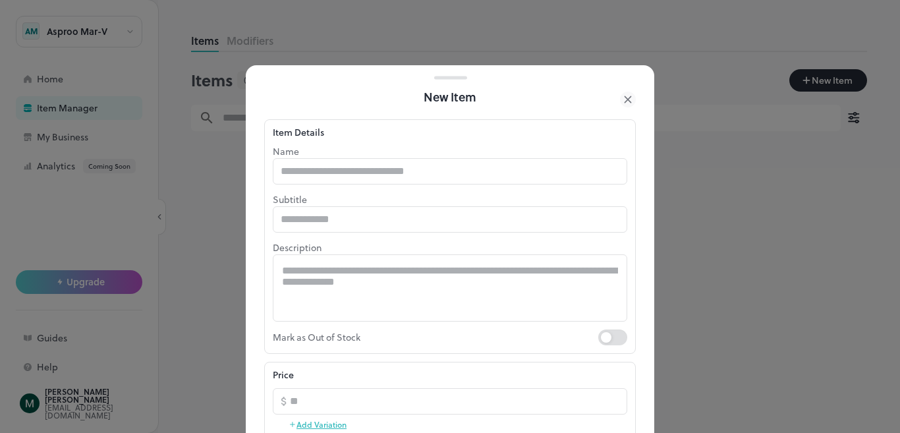
click at [536, 193] on p "Subtitle" at bounding box center [450, 199] width 355 height 14
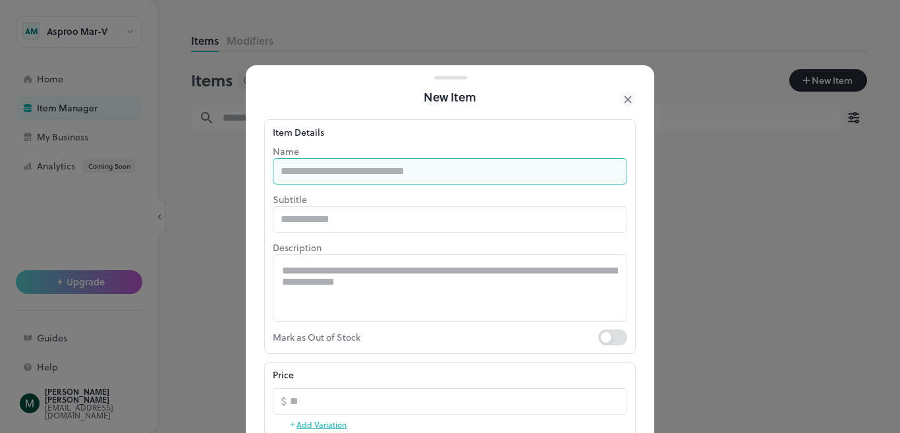
click at [459, 163] on input "text" at bounding box center [450, 171] width 355 height 26
type input "**********"
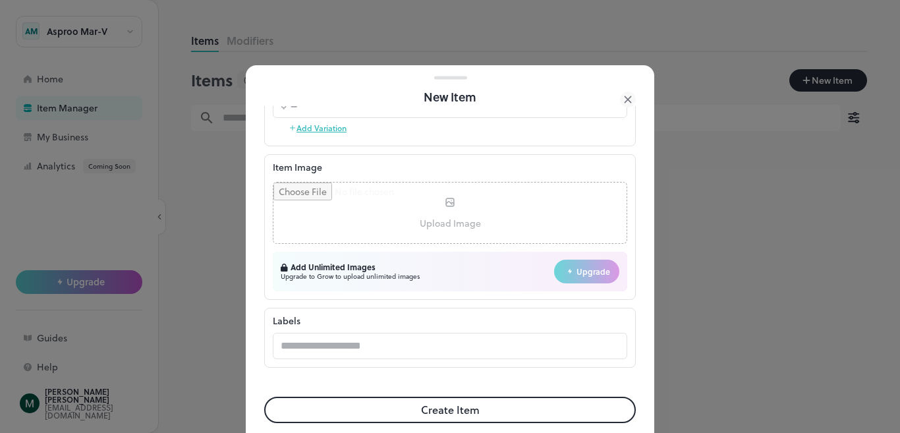
scroll to position [300, 0]
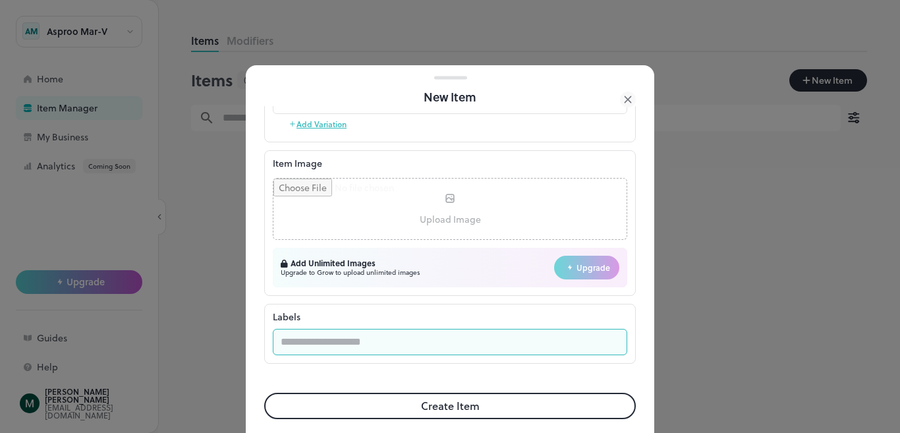
click at [460, 332] on input "text" at bounding box center [450, 342] width 355 height 26
type input "*"
type input "**********"
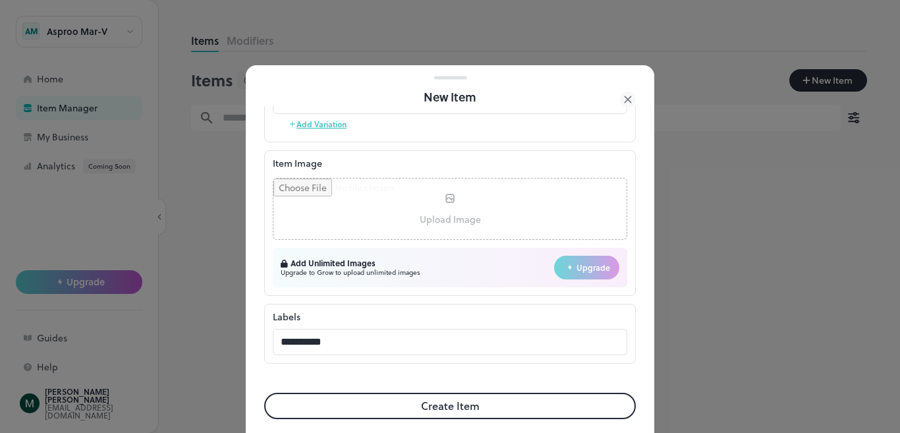
click at [467, 199] on input "file" at bounding box center [449, 209] width 353 height 61
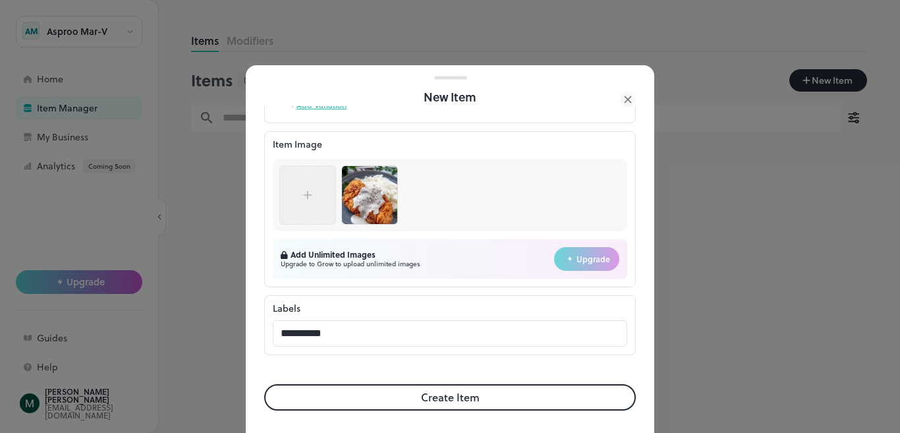
scroll to position [324, 0]
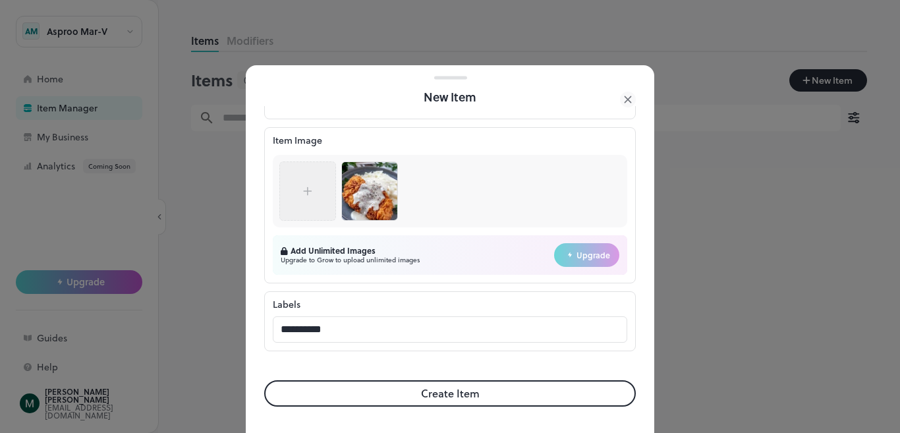
click at [544, 395] on button "Create Item" at bounding box center [450, 393] width 372 height 26
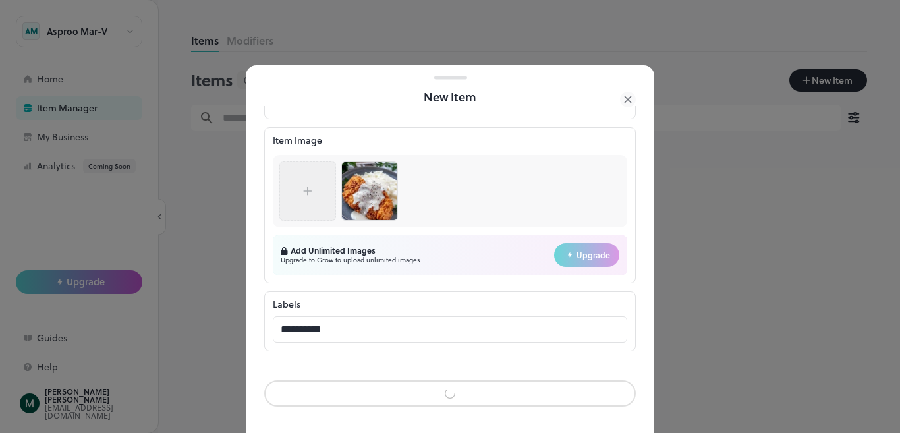
scroll to position [322, 0]
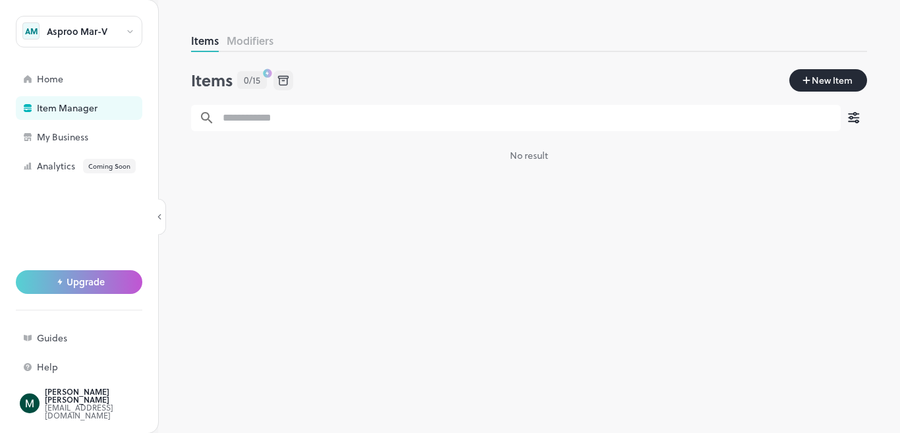
scroll to position [324, 0]
click at [572, 170] on p "From $ 0" at bounding box center [528, 173] width 582 height 12
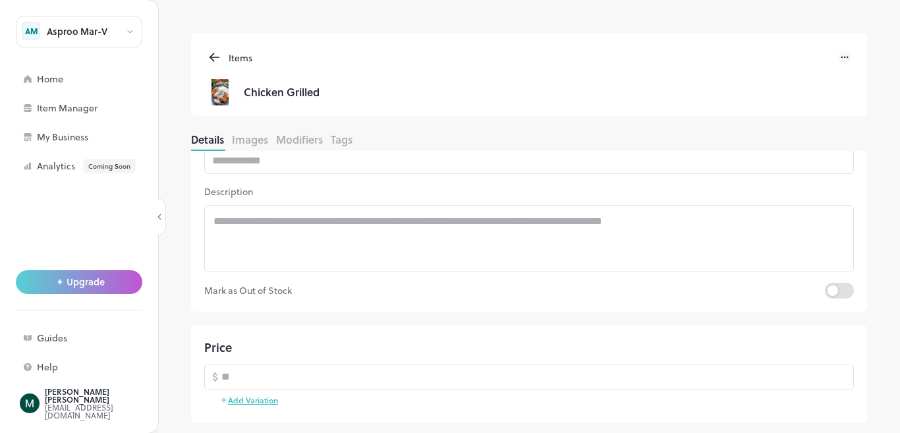
scroll to position [138, 0]
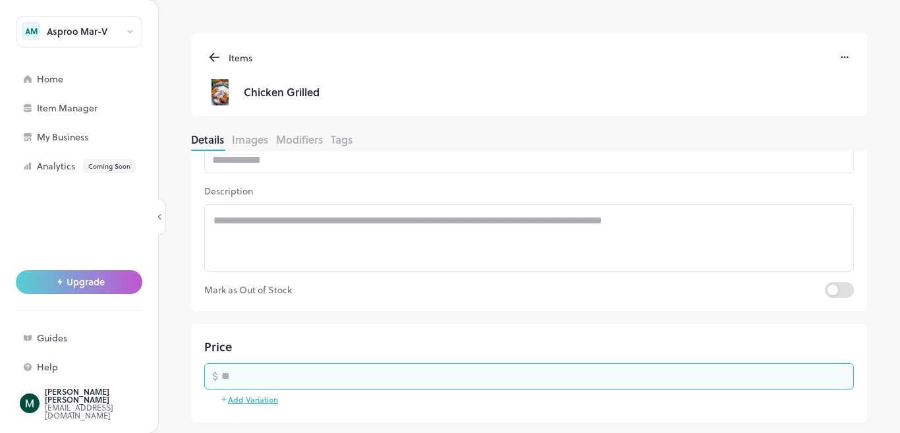
click at [680, 375] on input "number" at bounding box center [537, 376] width 633 height 26
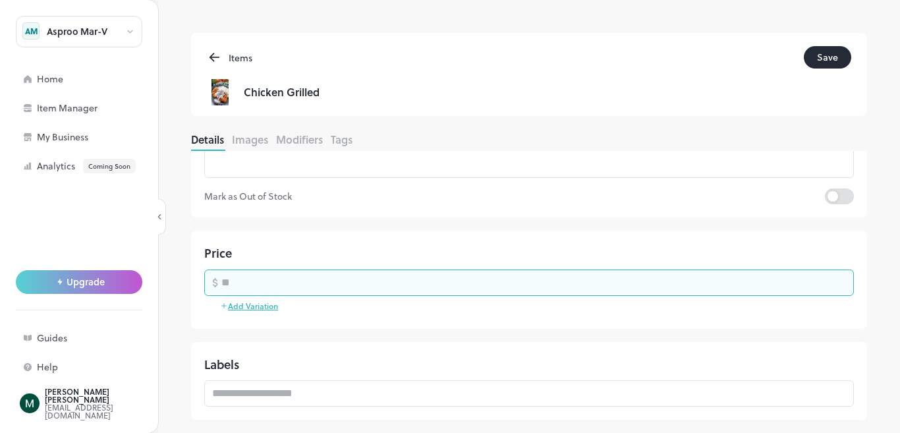
type input "******"
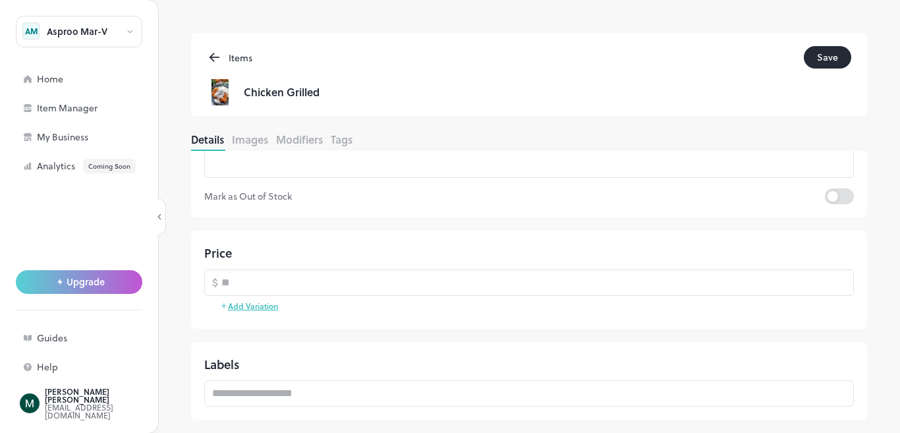
click at [839, 52] on button "Save" at bounding box center [827, 57] width 47 height 22
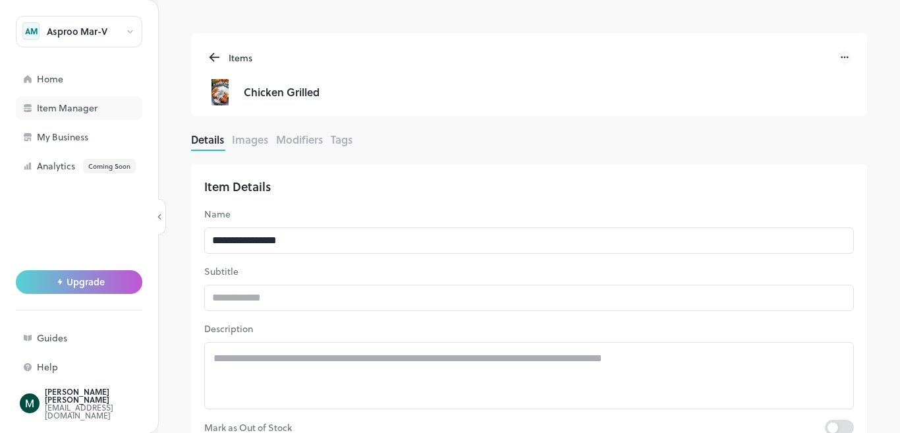
click at [100, 111] on div "Item Manager" at bounding box center [103, 107] width 132 height 9
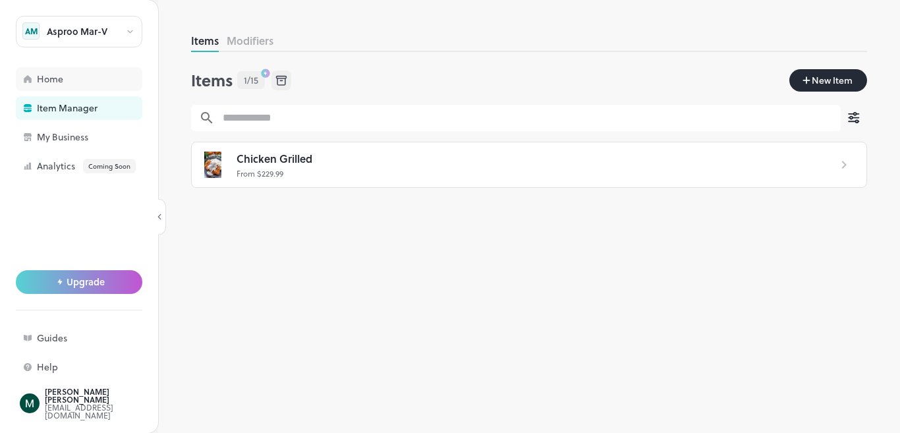
click at [84, 88] on div "Home" at bounding box center [79, 79] width 127 height 24
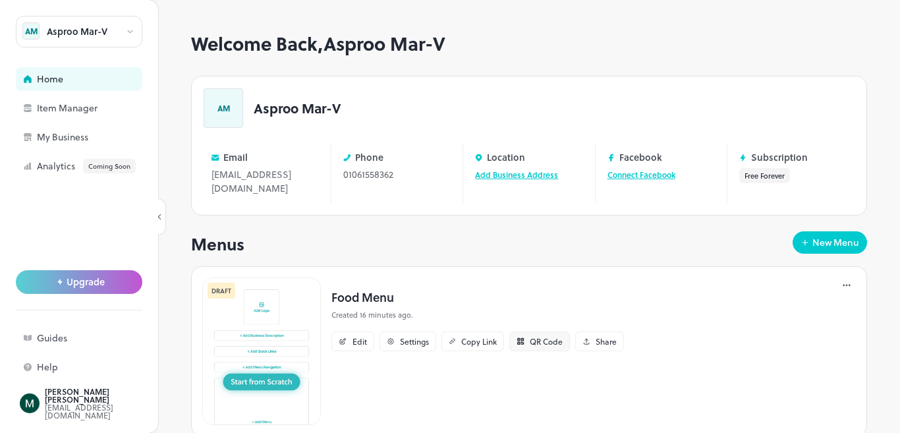
click at [559, 345] on div "QR Code" at bounding box center [546, 341] width 33 height 8
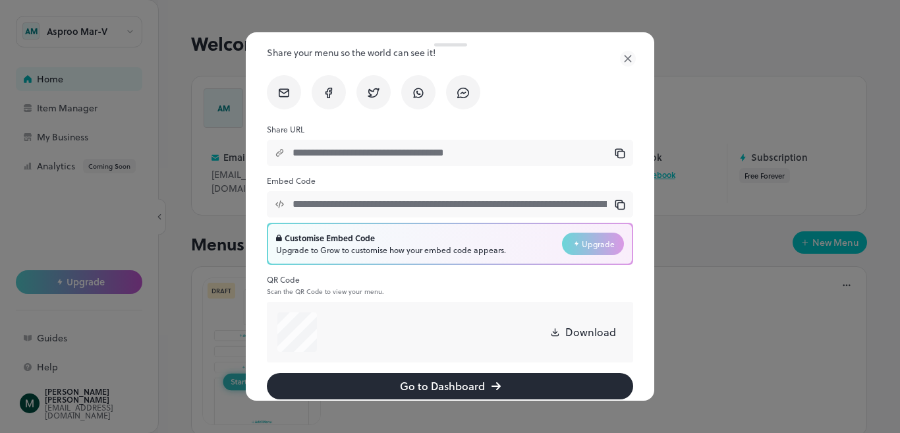
scroll to position [45, 0]
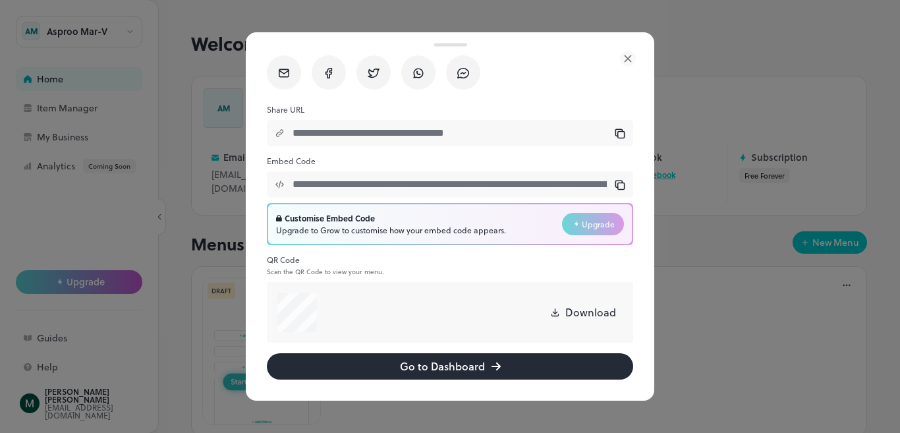
click at [538, 311] on div "Download" at bounding box center [470, 312] width 306 height 29
click at [615, 134] on icon at bounding box center [620, 133] width 11 height 11
click at [634, 57] on icon at bounding box center [628, 59] width 16 height 16
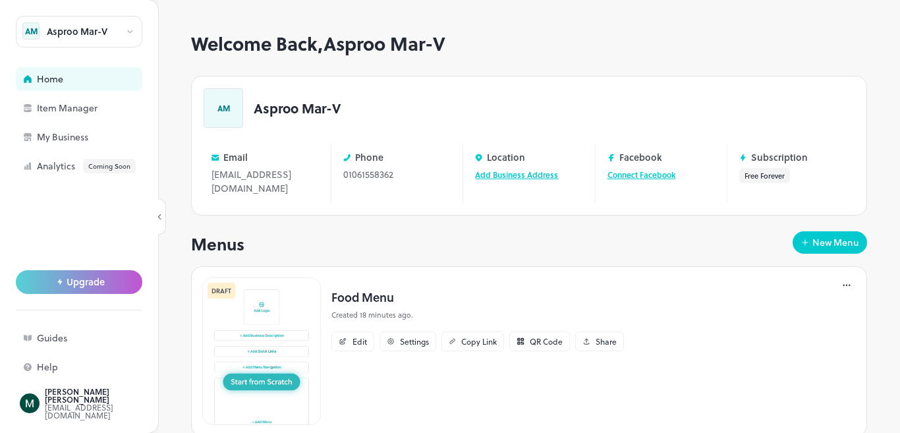
click at [270, 343] on img at bounding box center [261, 351] width 119 height 148
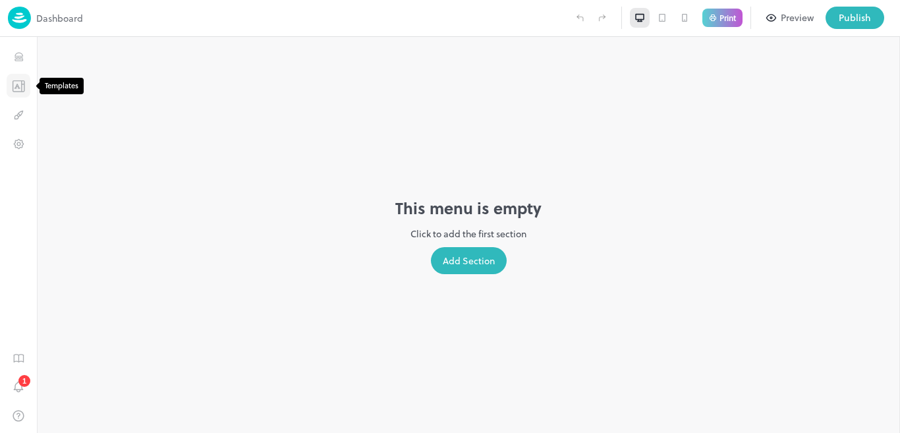
click at [25, 85] on icon "Templates" at bounding box center [18, 86] width 13 height 13
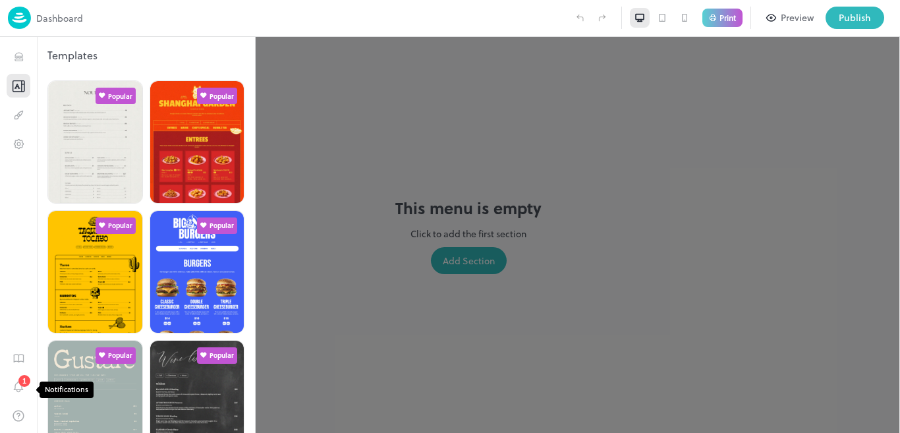
click at [22, 381] on div "1" at bounding box center [24, 381] width 12 height 12
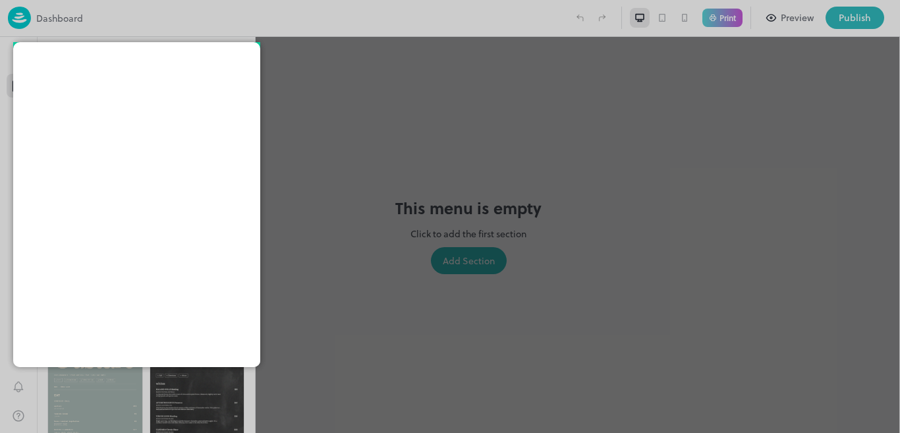
click at [22, 381] on div at bounding box center [450, 216] width 900 height 433
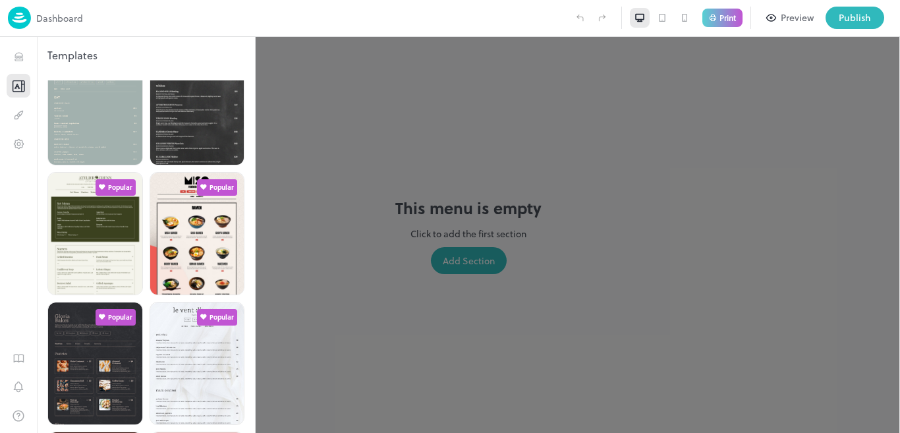
scroll to position [300, 0]
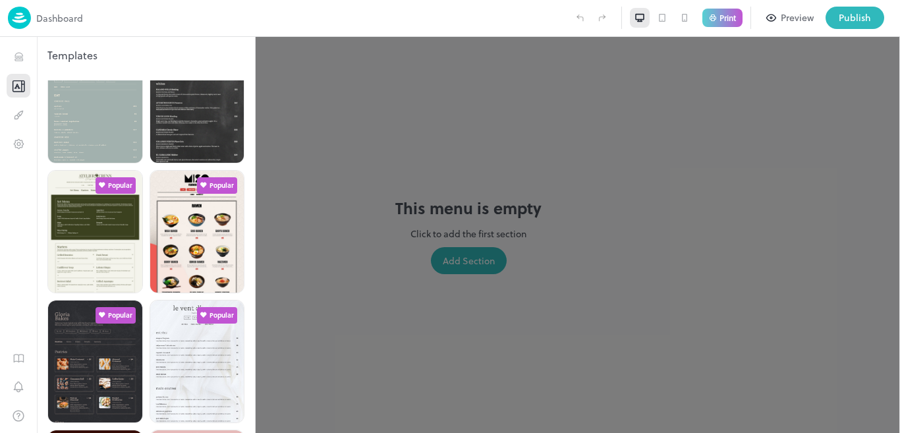
drag, startPoint x: 255, startPoint y: 241, endPoint x: 254, endPoint y: 266, distance: 25.7
click at [254, 266] on div "Templates Popular Popular Popular Popular Popular Popular Popular Popular Popul…" at bounding box center [146, 235] width 219 height 396
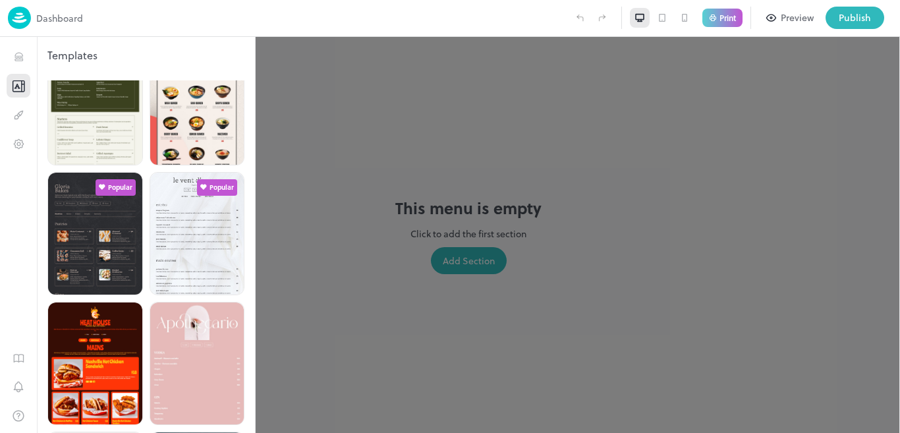
scroll to position [341, 0]
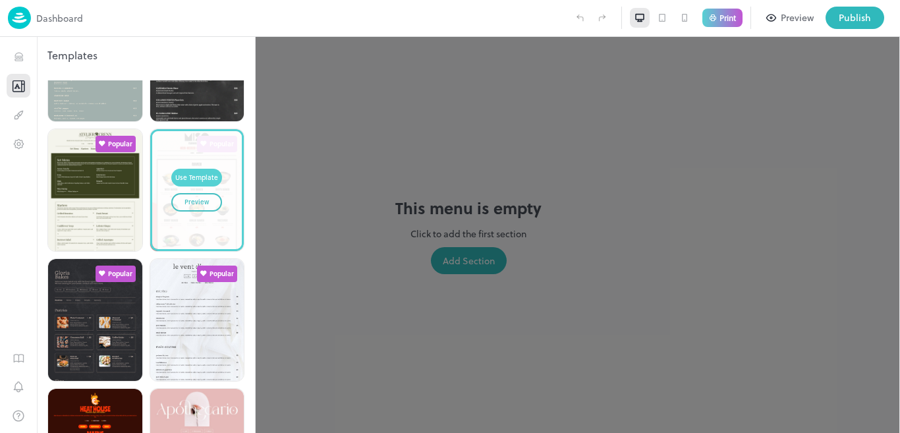
click at [196, 173] on div "Use Template" at bounding box center [196, 178] width 43 height 11
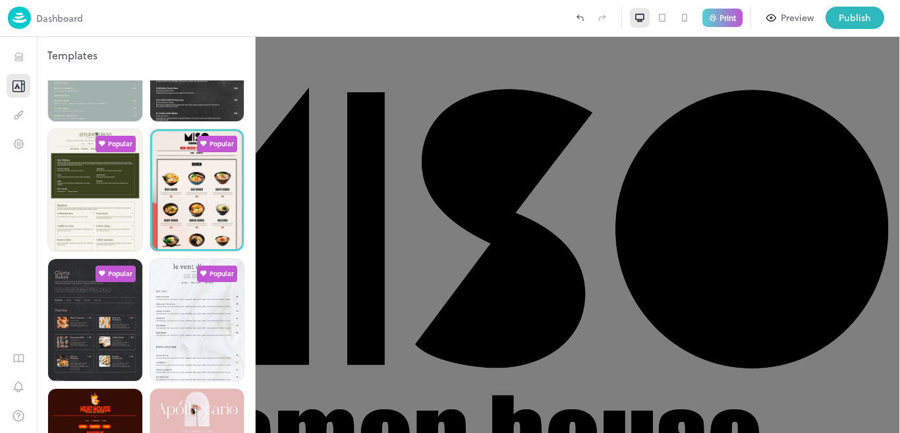
drag, startPoint x: 899, startPoint y: 69, endPoint x: 641, endPoint y: 217, distance: 296.9
click at [806, 147] on div at bounding box center [450, 216] width 900 height 433
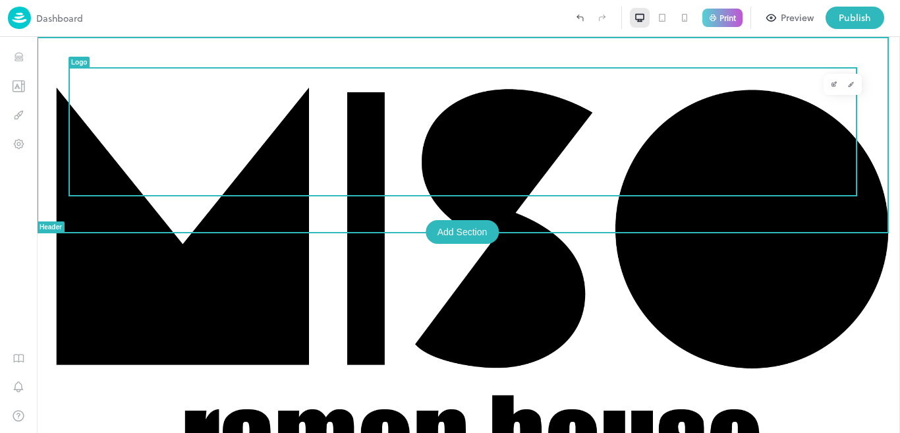
click at [524, 133] on img at bounding box center [468, 277] width 863 height 480
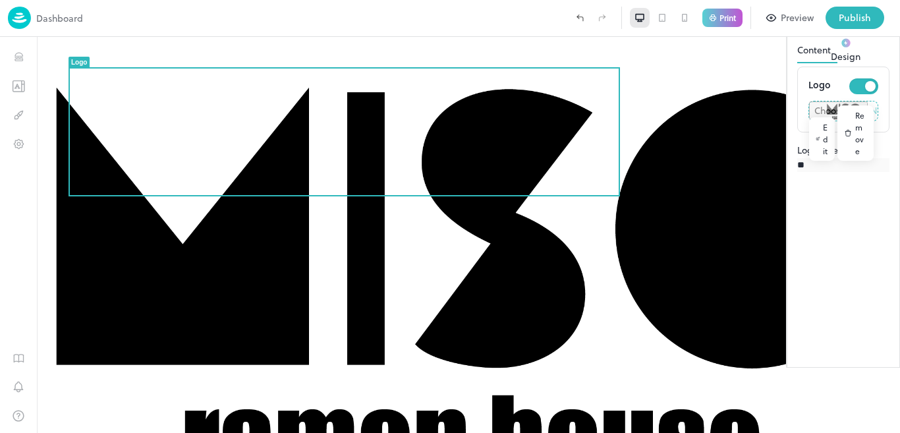
click at [816, 140] on icon at bounding box center [818, 138] width 5 height 4
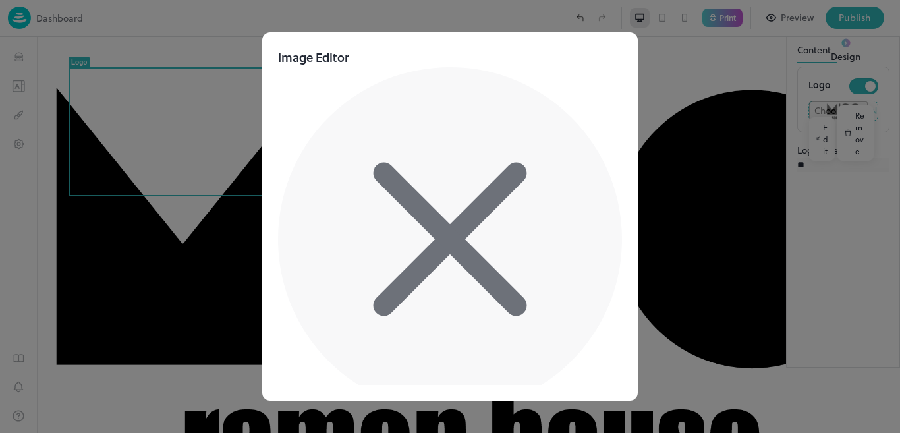
click at [603, 159] on icon at bounding box center [450, 239] width 344 height 344
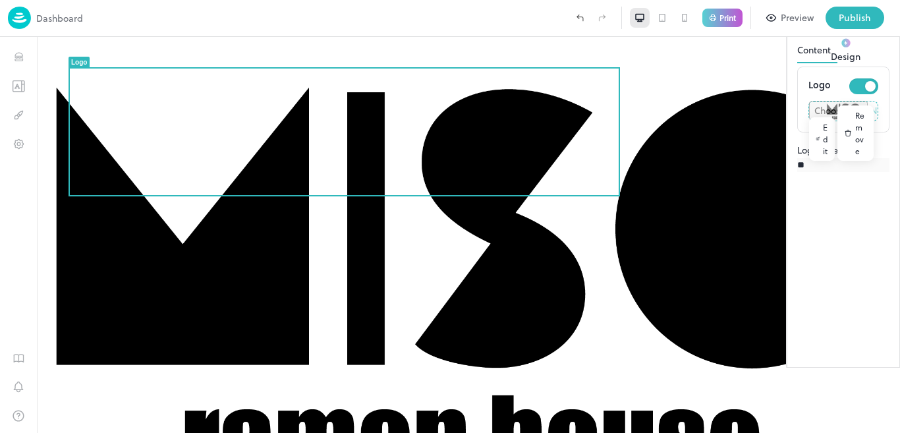
click at [888, 32] on icon at bounding box center [882, 24] width 16 height 16
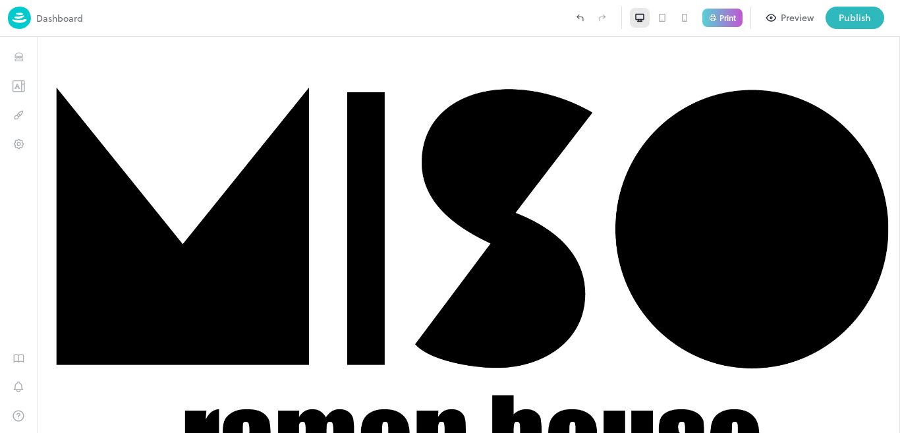
drag, startPoint x: 899, startPoint y: 95, endPoint x: 899, endPoint y: 185, distance: 90.3
click at [899, 185] on div at bounding box center [899, 235] width 1 height 396
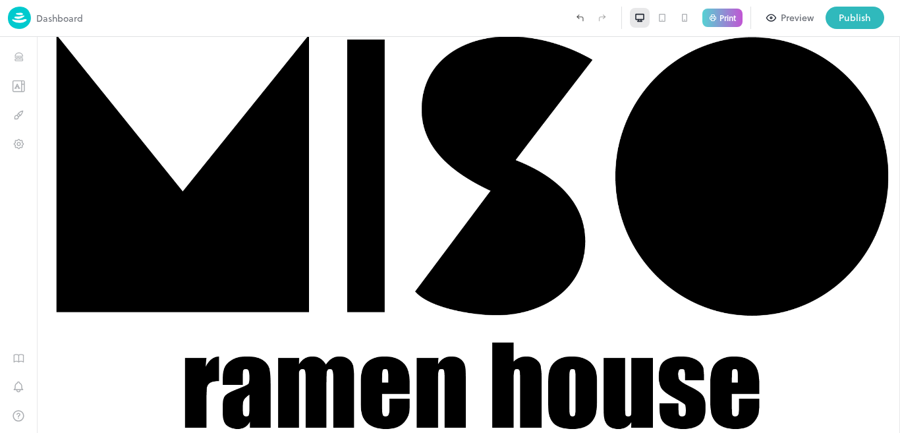
scroll to position [95, 0]
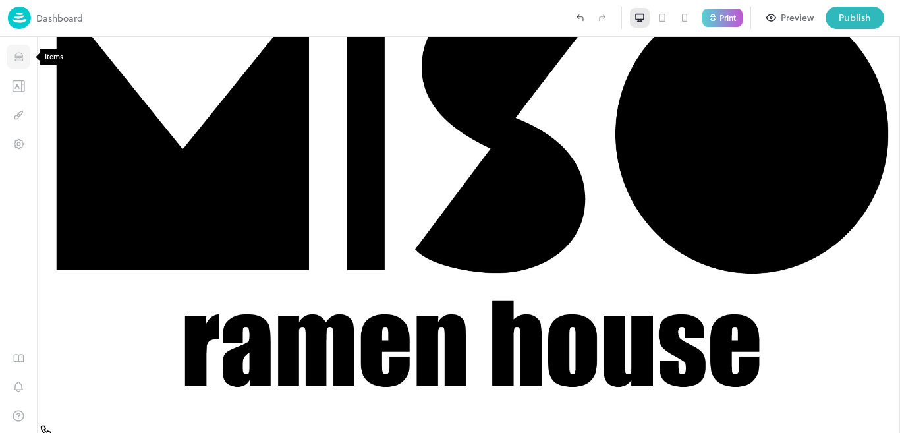
click at [25, 60] on button "Items" at bounding box center [19, 57] width 24 height 24
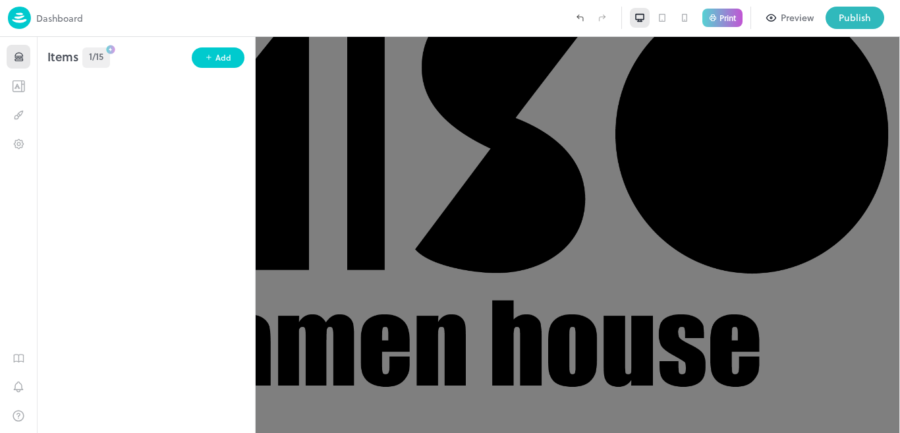
click at [98, 64] on div "1/15" at bounding box center [96, 57] width 28 height 20
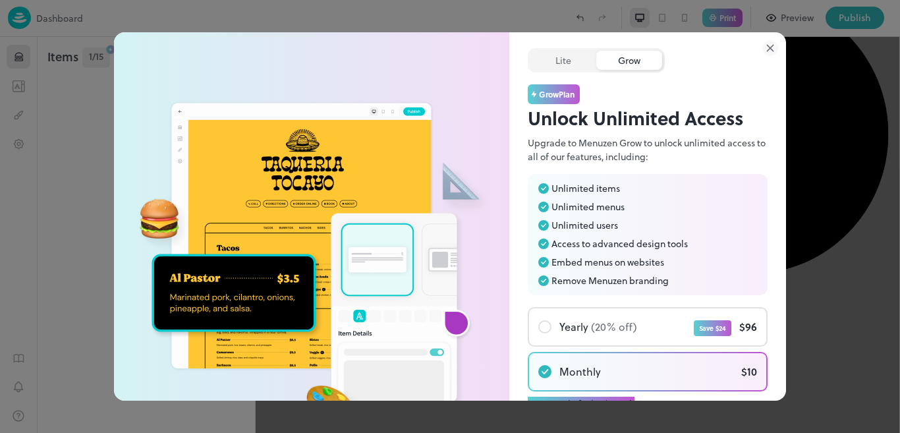
click at [767, 46] on icon at bounding box center [770, 48] width 16 height 16
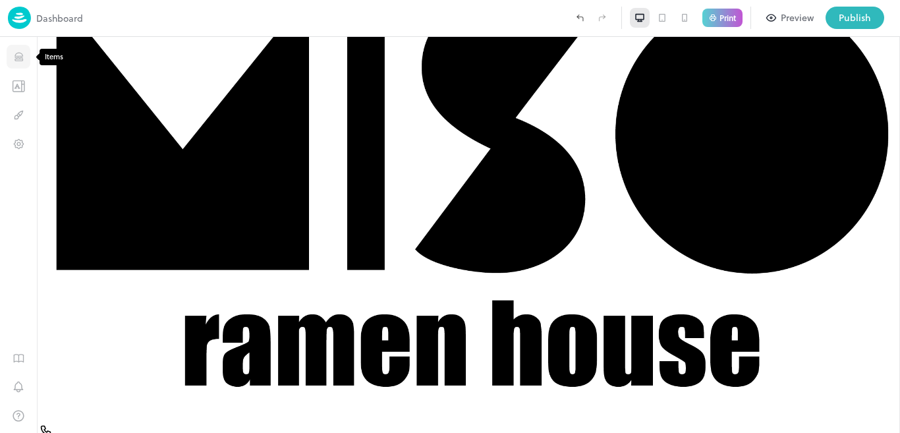
click at [16, 59] on icon "Items" at bounding box center [19, 57] width 13 height 13
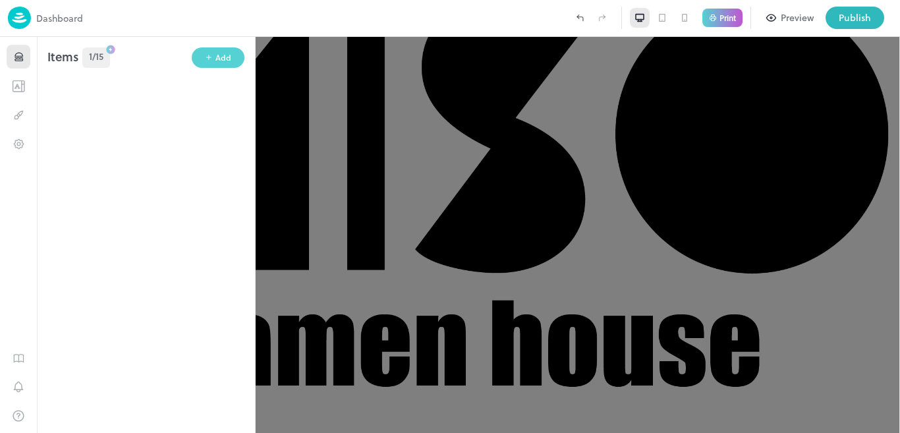
click at [204, 57] on button "Add" at bounding box center [218, 57] width 53 height 20
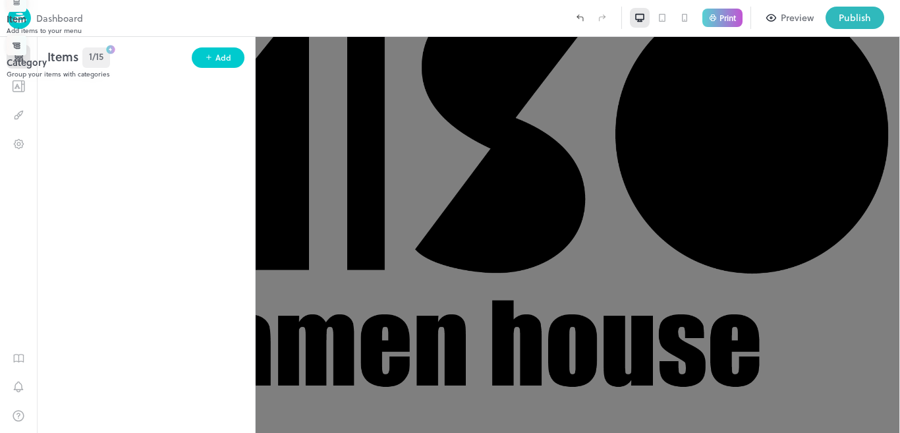
click at [331, 36] on div "Add items to your menu" at bounding box center [454, 31] width 894 height 10
click at [225, 57] on div at bounding box center [450, 216] width 900 height 433
click at [225, 57] on div "Add" at bounding box center [223, 57] width 16 height 13
click at [337, 79] on div "Group your items with categories" at bounding box center [454, 74] width 894 height 10
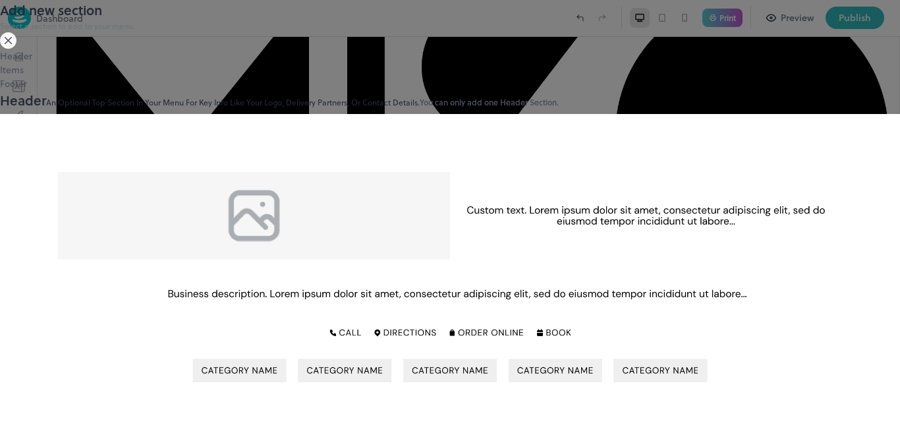
click at [132, 76] on div "Items" at bounding box center [450, 70] width 900 height 14
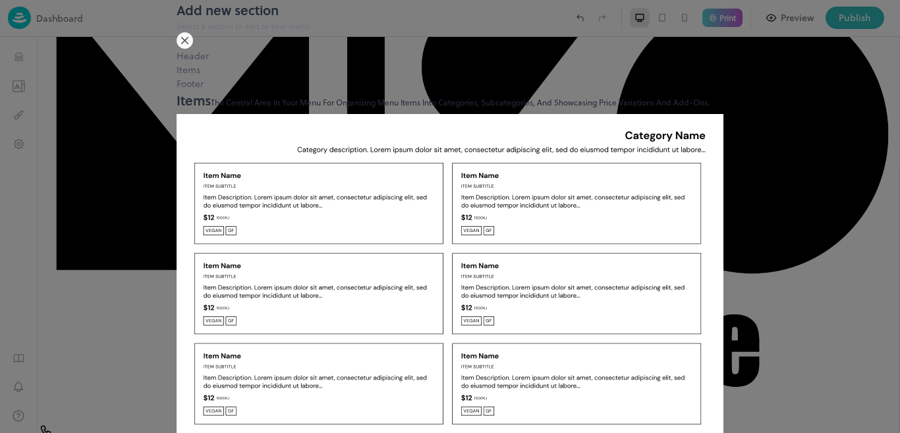
click at [177, 63] on div "Header" at bounding box center [450, 56] width 547 height 14
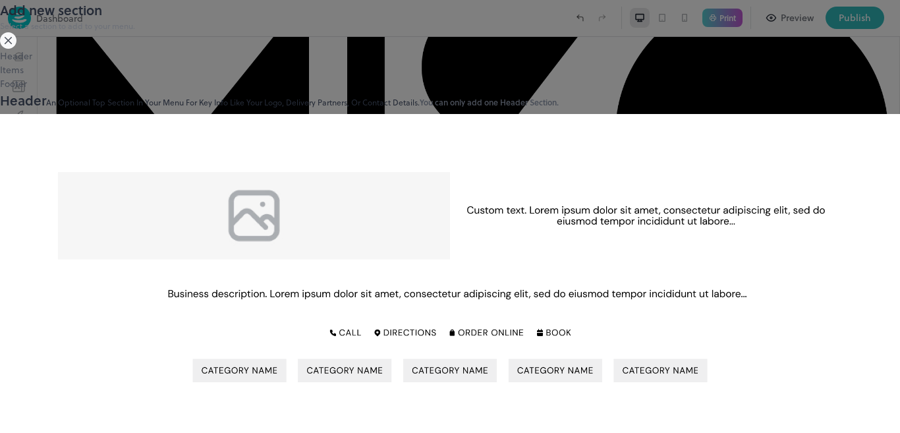
scroll to position [316, 0]
click at [108, 76] on div "Items" at bounding box center [450, 70] width 900 height 14
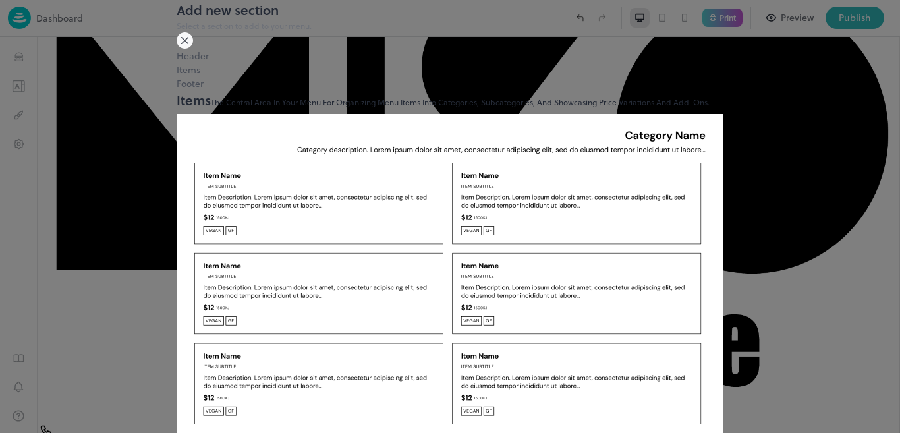
scroll to position [170, 0]
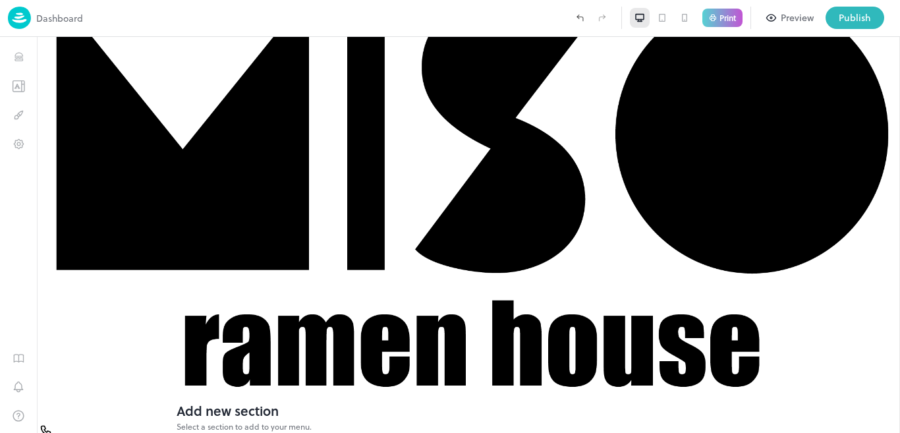
type input "*****"
type input "******"
type input "*****"
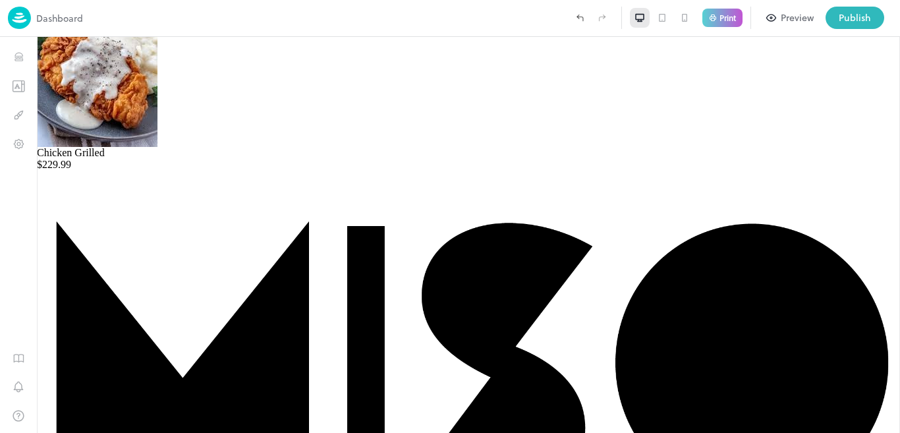
scroll to position [270, 0]
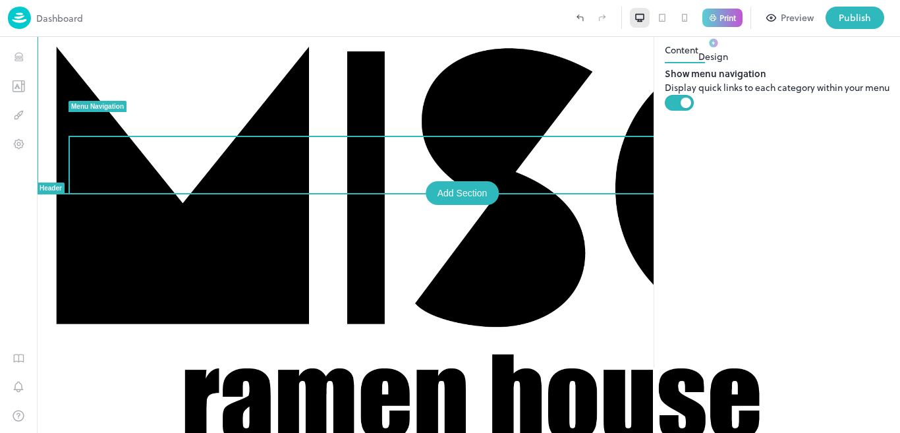
scroll to position [244, 0]
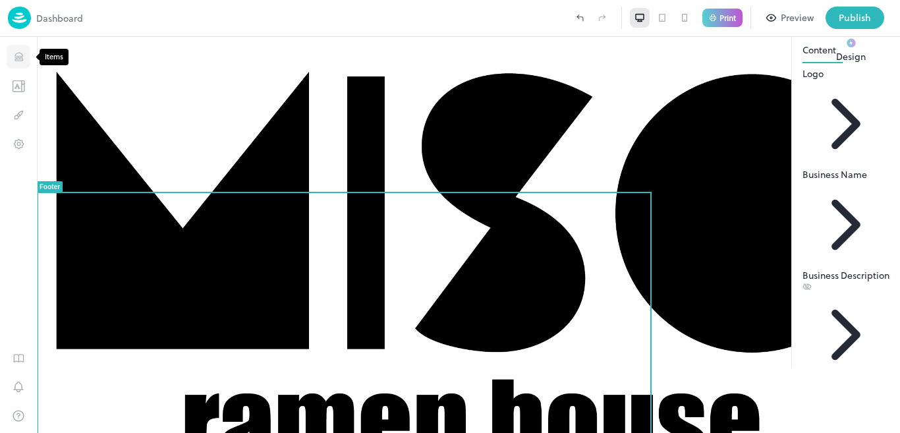
click at [21, 61] on icon "Items" at bounding box center [19, 57] width 13 height 13
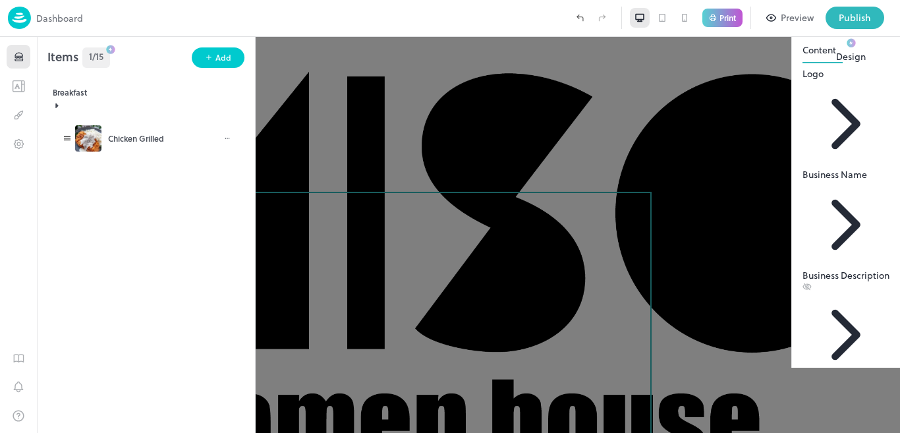
click at [114, 126] on div "Chicken Grilled" at bounding box center [145, 138] width 181 height 37
click at [115, 134] on div "Chicken Grilled" at bounding box center [149, 138] width 148 height 26
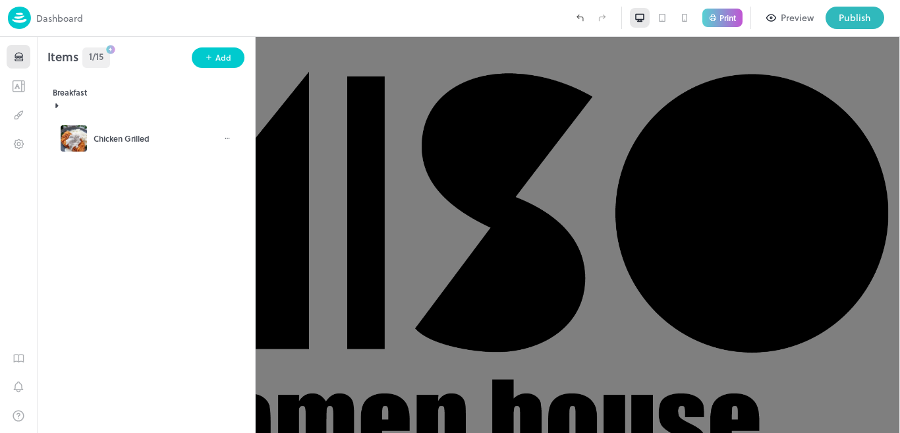
scroll to position [270, 0]
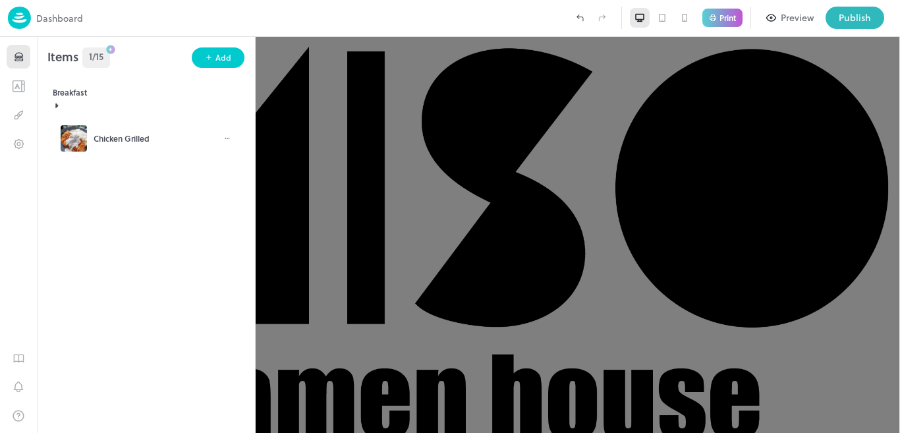
click at [534, 101] on div at bounding box center [450, 216] width 900 height 433
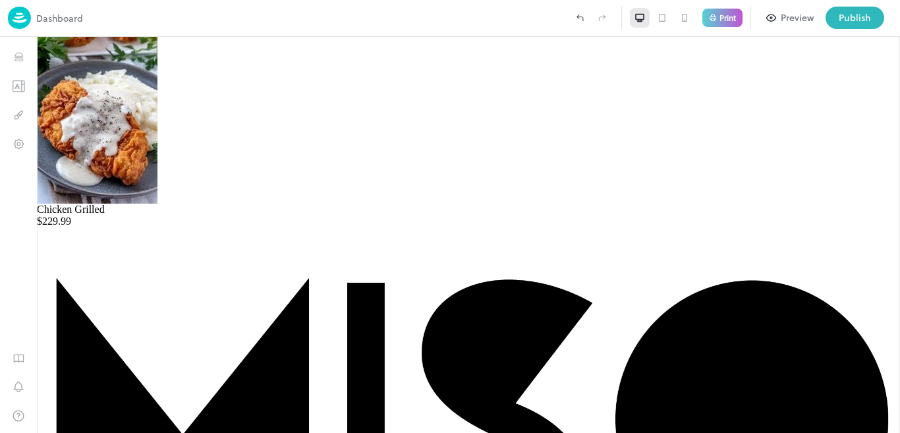
scroll to position [40, 0]
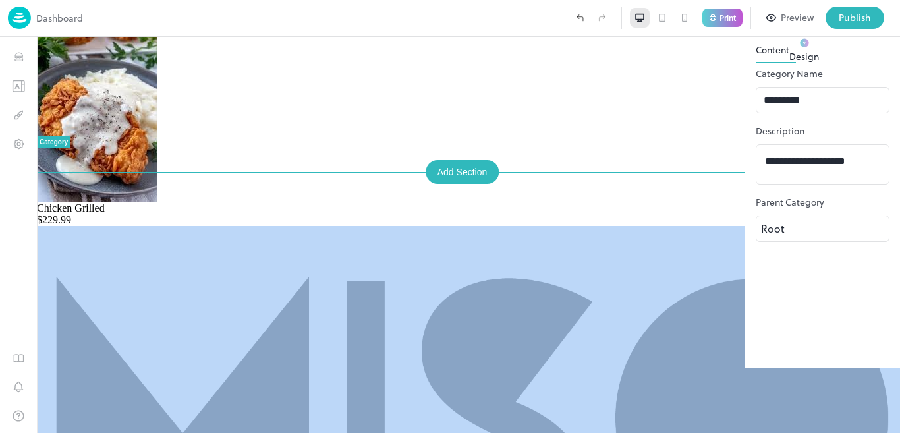
drag, startPoint x: 531, startPoint y: 132, endPoint x: 536, endPoint y: 190, distance: 58.9
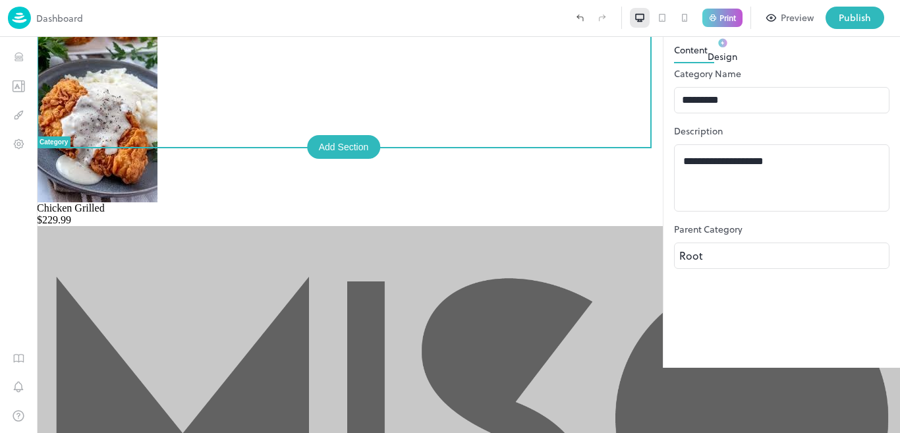
click at [808, 18] on div "Preview" at bounding box center [797, 18] width 33 height 14
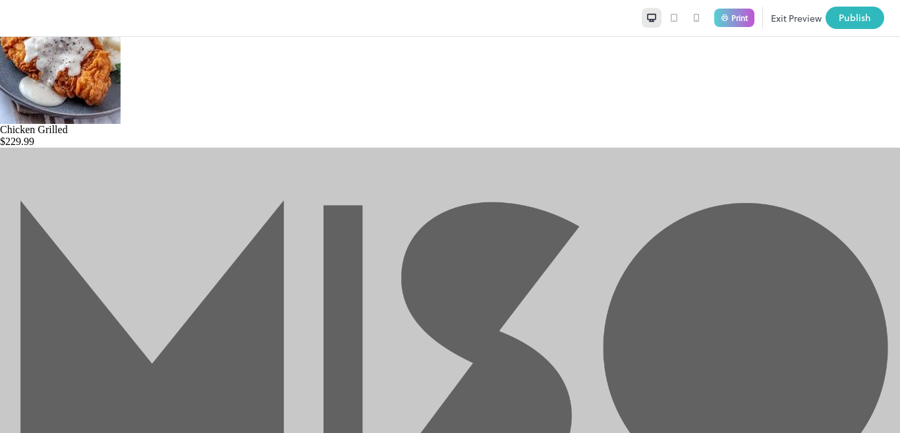
scroll to position [95, 0]
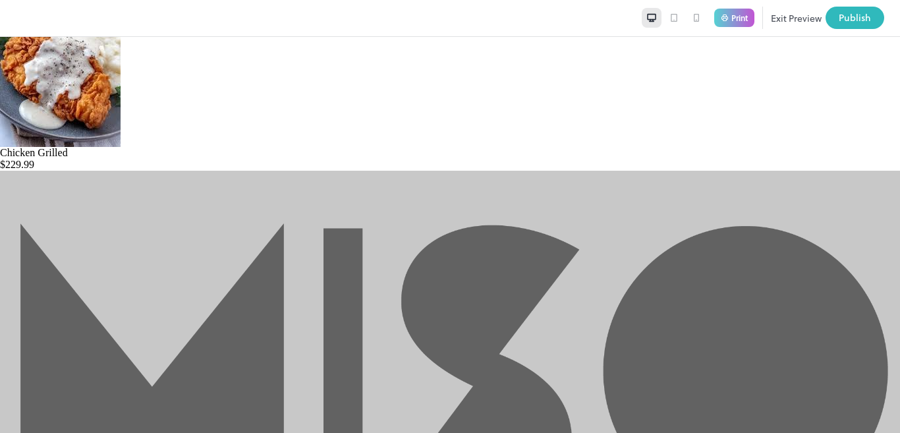
click at [771, 11] on button "Exit Preview" at bounding box center [796, 18] width 51 height 22
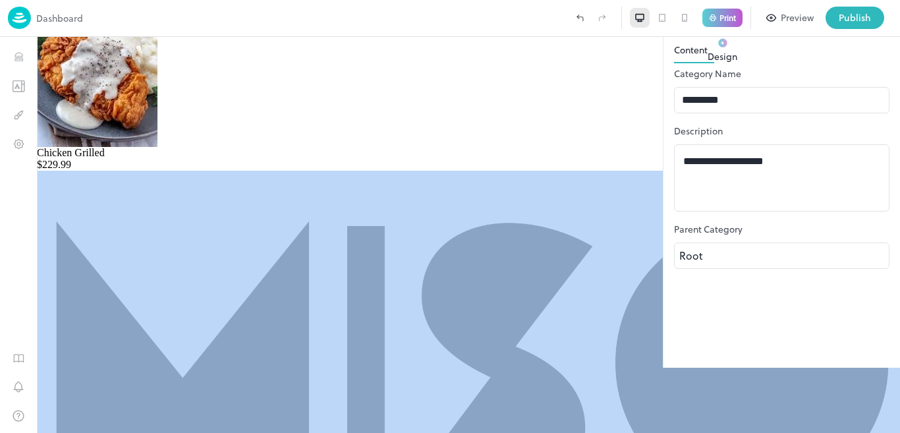
click at [192, 74] on div "Chicken Grilled $229.99" at bounding box center [468, 68] width 863 height 205
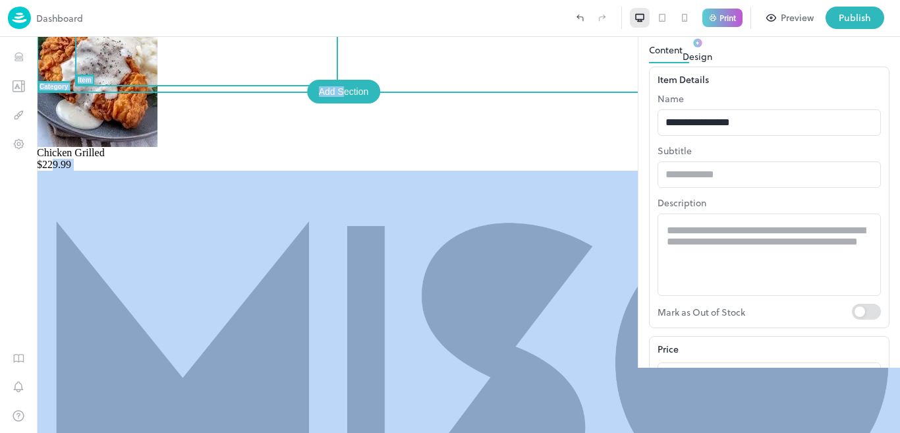
drag, startPoint x: 302, startPoint y: 78, endPoint x: 345, endPoint y: 103, distance: 49.3
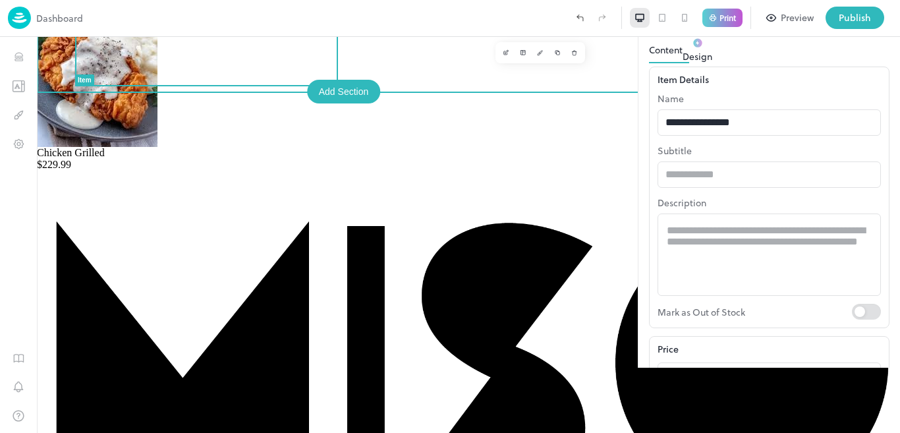
click at [195, 147] on div "Chicken Grilled $229.99" at bounding box center [468, 159] width 863 height 24
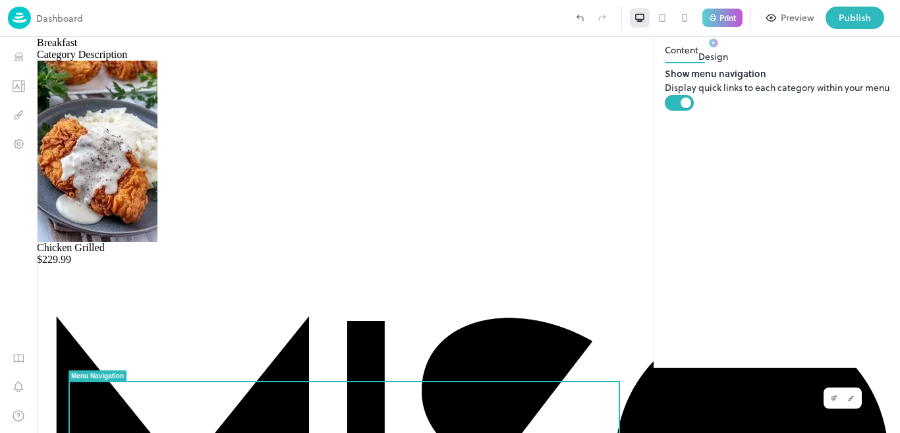
drag, startPoint x: 660, startPoint y: 132, endPoint x: 700, endPoint y: 115, distance: 43.7
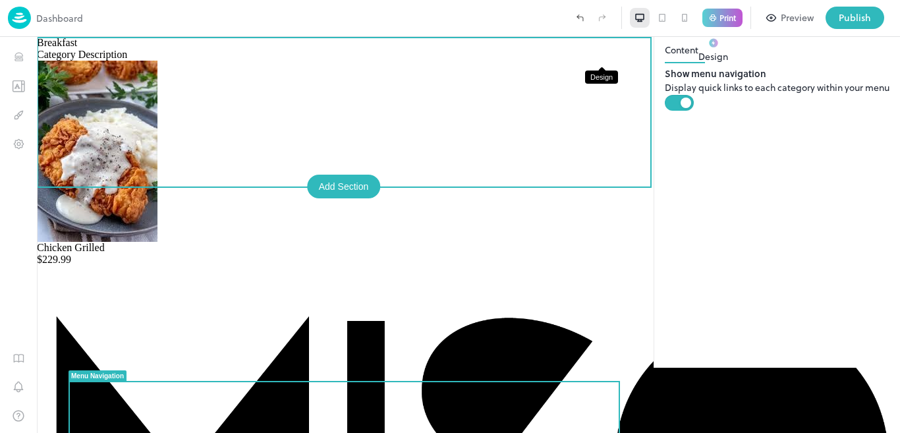
click at [847, 51] on icon "Design" at bounding box center [850, 52] width 7 height 7
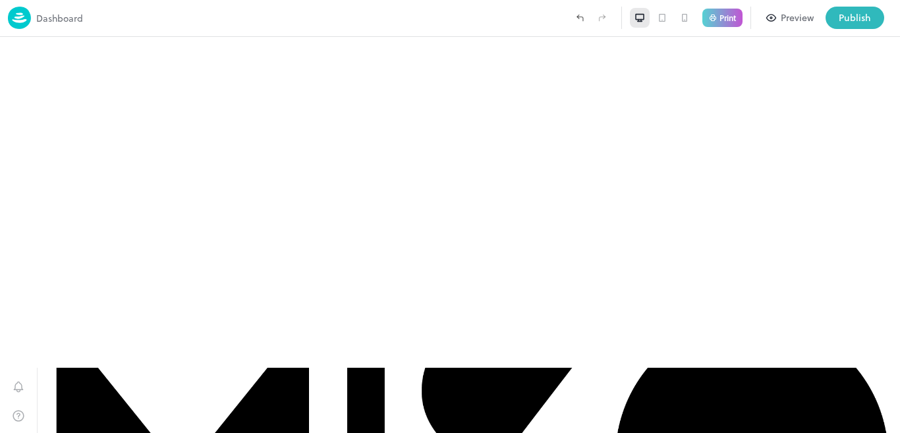
click at [847, 51] on icon "Design" at bounding box center [850, 52] width 7 height 7
click at [881, 52] on icon "Delete" at bounding box center [884, 52] width 7 height 7
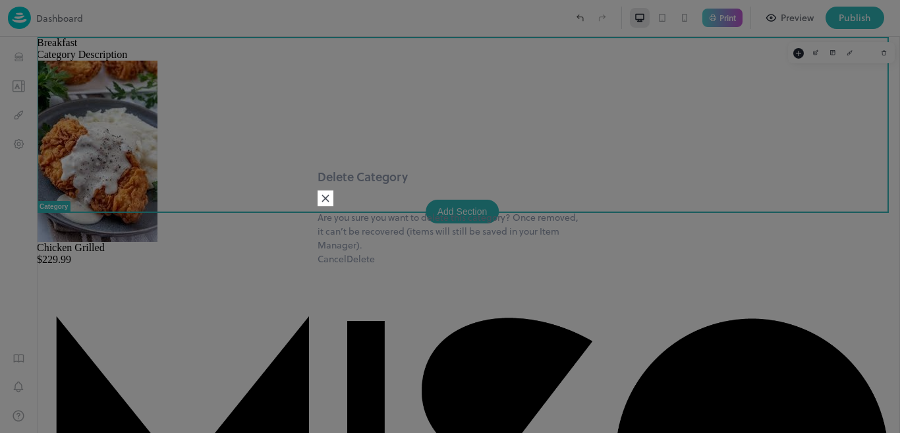
click at [375, 262] on button "Delete" at bounding box center [361, 259] width 28 height 14
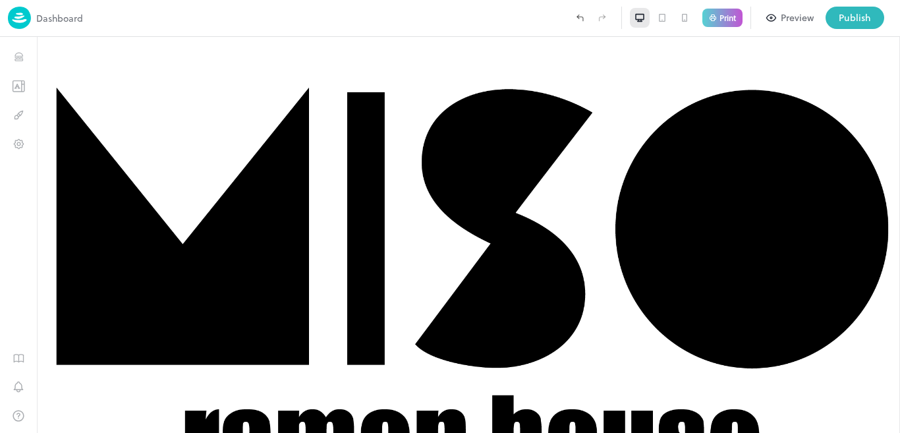
type input "******"
type input "*****"
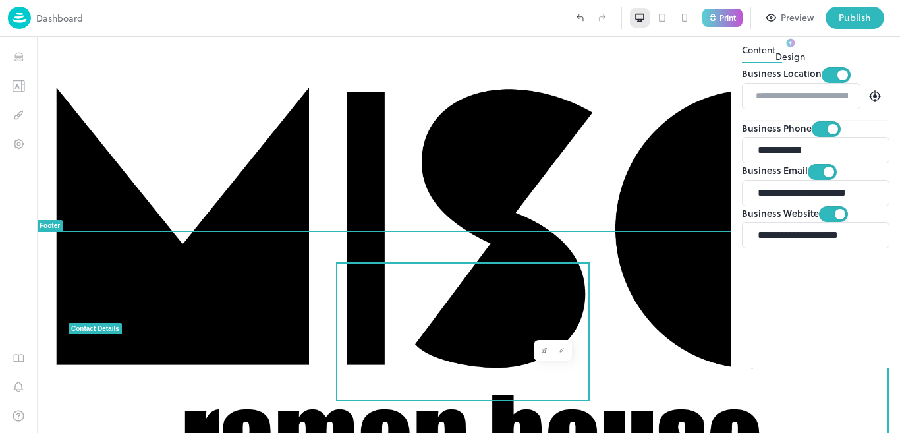
drag, startPoint x: 511, startPoint y: 283, endPoint x: 503, endPoint y: 315, distance: 32.6
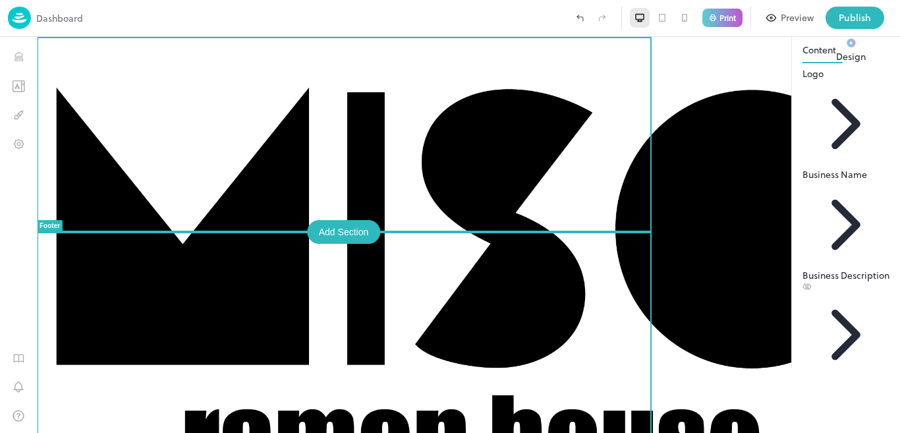
click at [454, 175] on img at bounding box center [468, 277] width 863 height 480
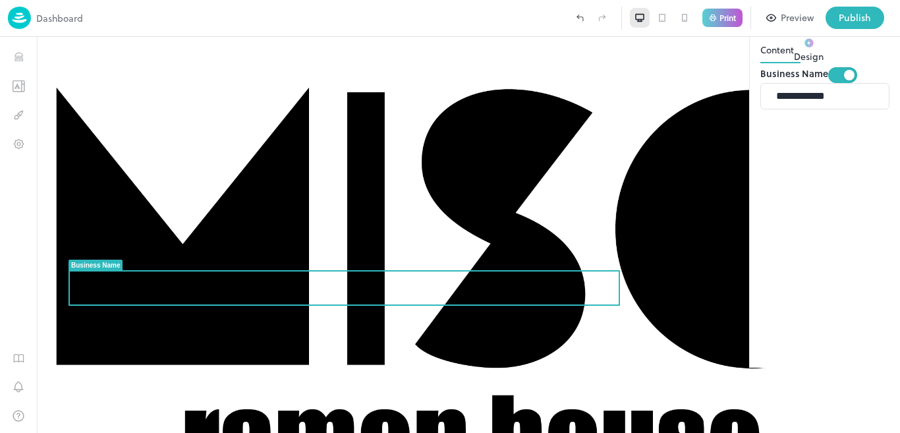
click at [885, 32] on icon at bounding box center [882, 24] width 16 height 16
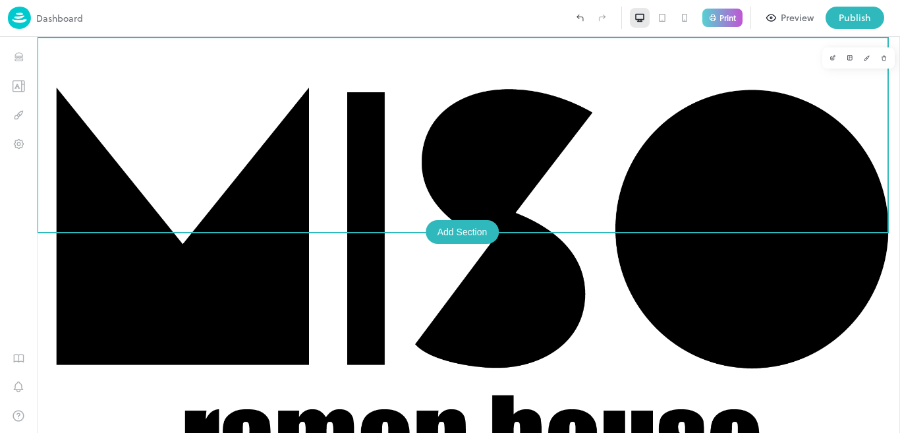
click at [757, 100] on div at bounding box center [468, 277] width 863 height 480
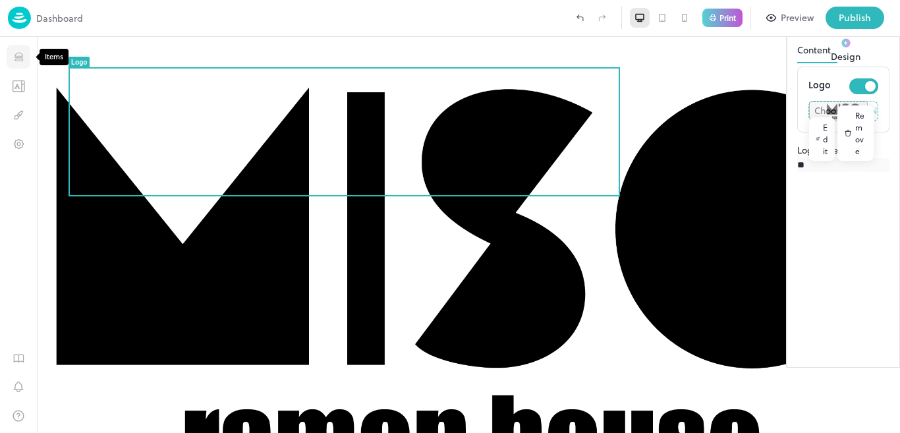
click at [24, 57] on icon "Items" at bounding box center [19, 57] width 13 height 13
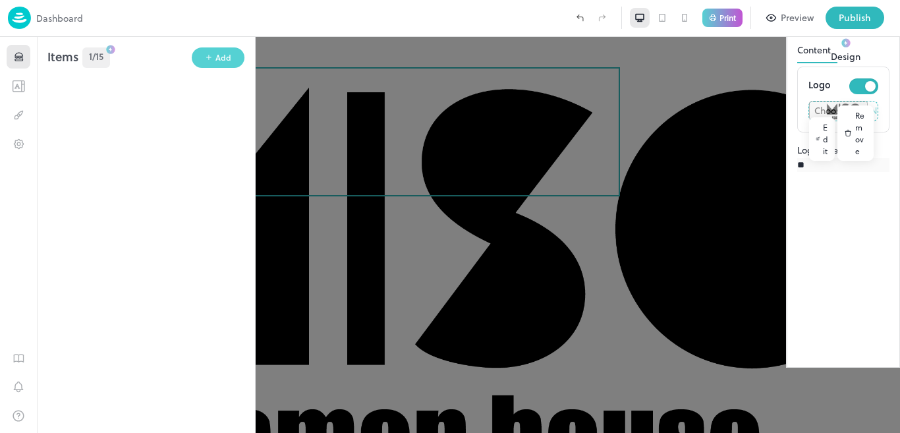
click at [204, 59] on button "Add" at bounding box center [218, 57] width 53 height 20
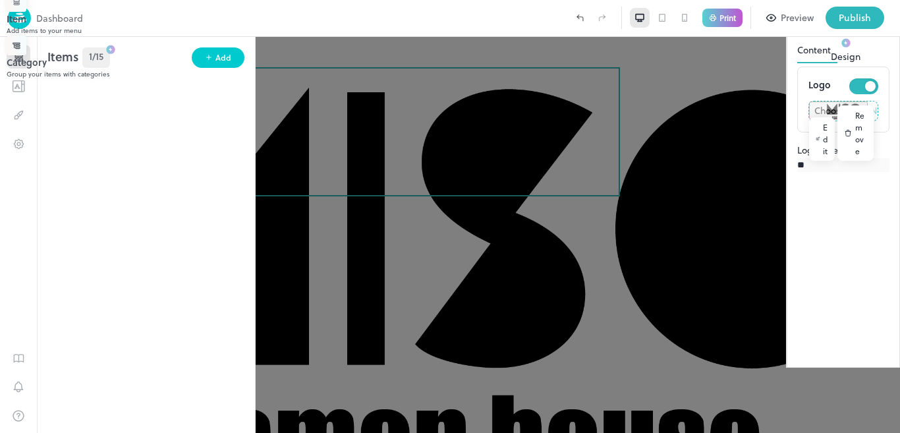
click at [362, 69] on div "Category" at bounding box center [454, 62] width 894 height 14
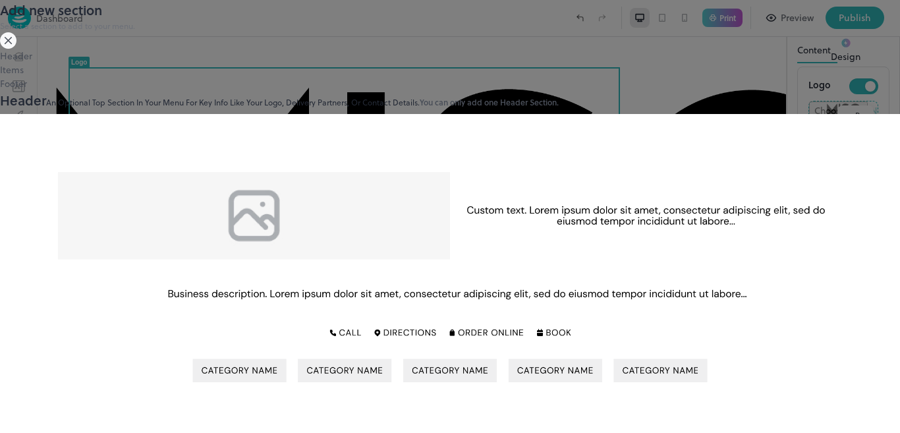
click at [169, 76] on div "Items" at bounding box center [450, 70] width 900 height 14
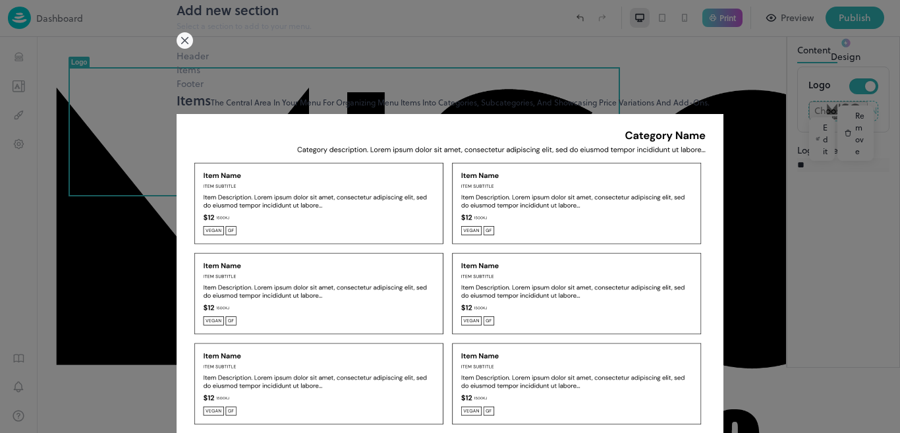
scroll to position [36, 0]
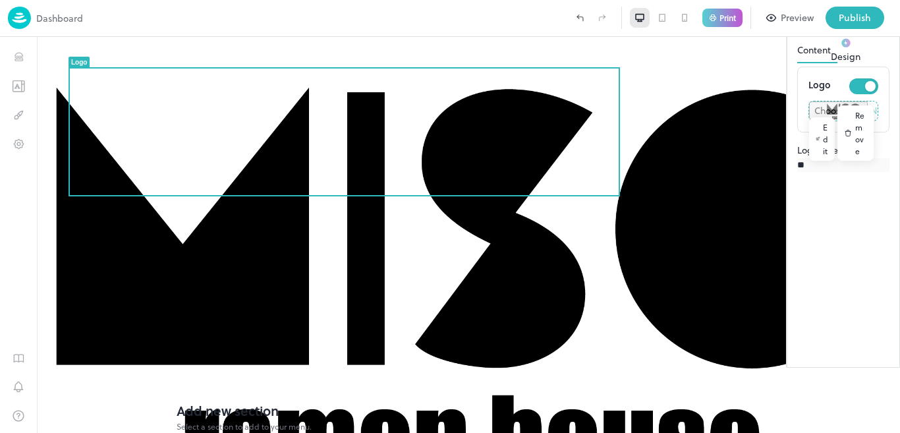
type input "*****"
type input "******"
type input "*****"
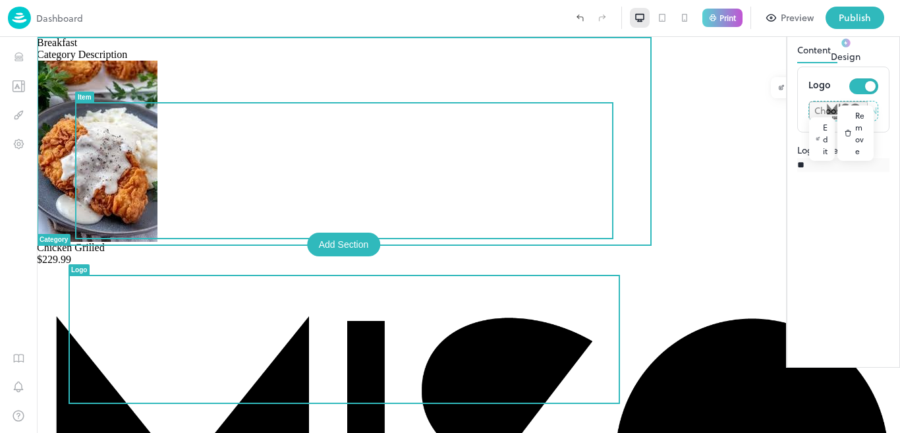
click at [528, 242] on div "Chicken Grilled $229.99" at bounding box center [468, 254] width 863 height 24
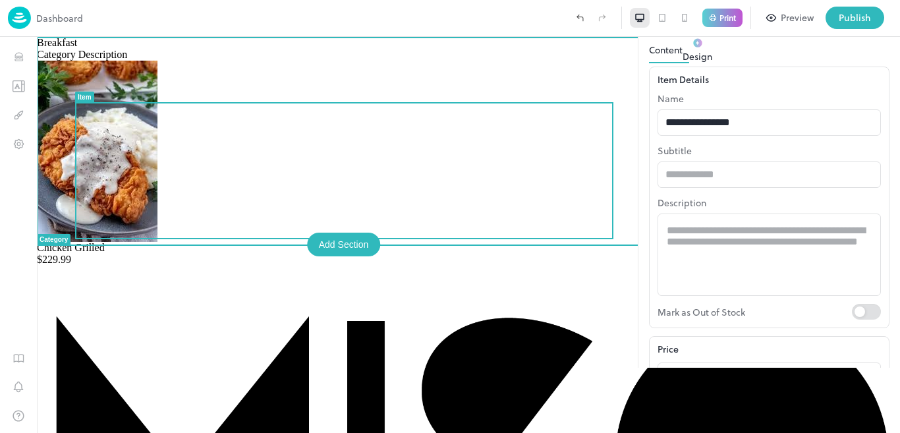
click at [343, 241] on div "Add Section" at bounding box center [344, 245] width 74 height 24
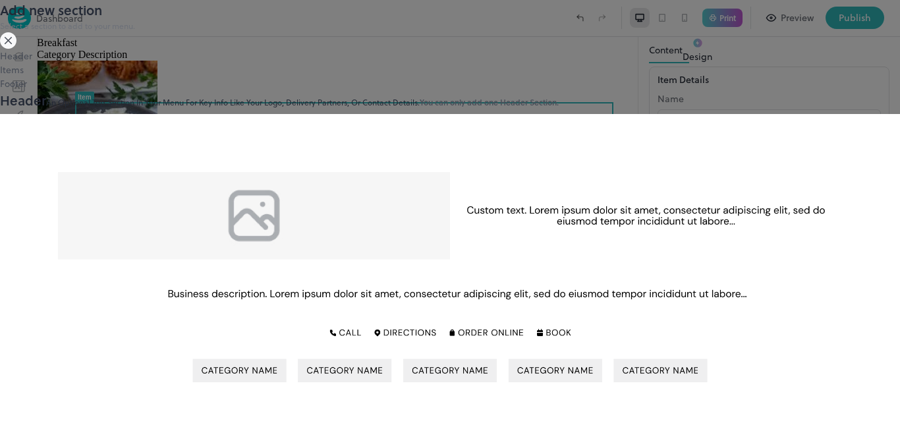
click at [225, 90] on div "Footer" at bounding box center [450, 83] width 900 height 14
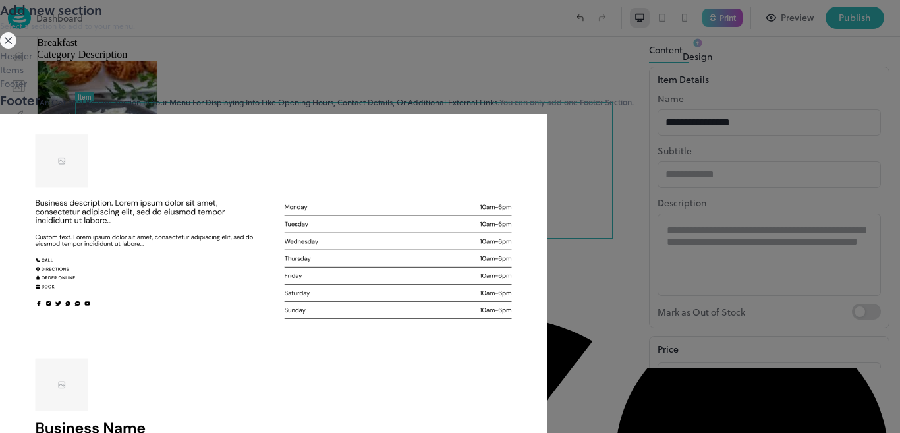
click at [225, 90] on div "Footer" at bounding box center [450, 83] width 900 height 14
click at [845, 86] on div at bounding box center [450, 216] width 900 height 433
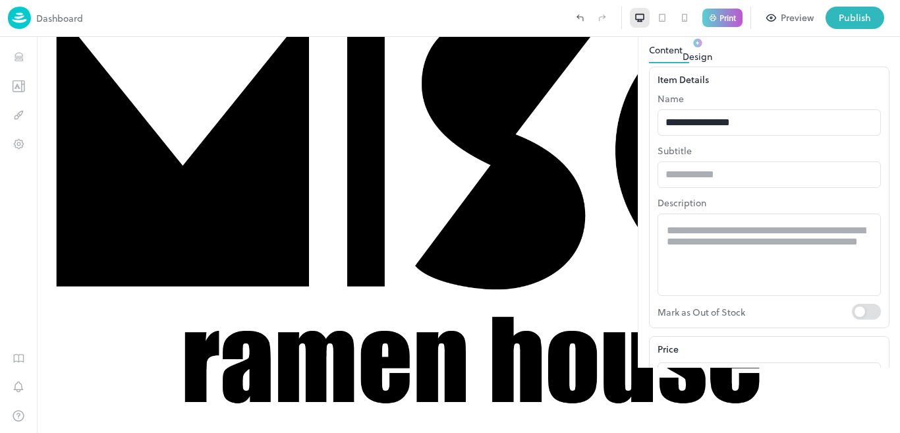
scroll to position [264, 0]
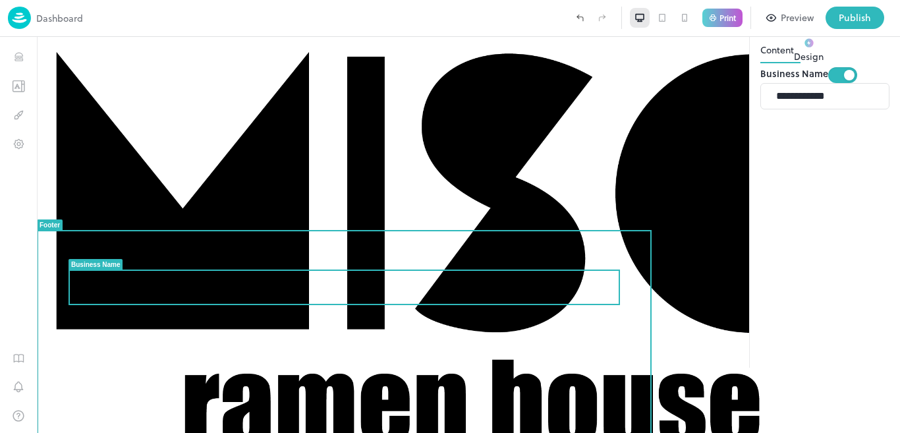
drag, startPoint x: 554, startPoint y: 287, endPoint x: 520, endPoint y: 240, distance: 58.0
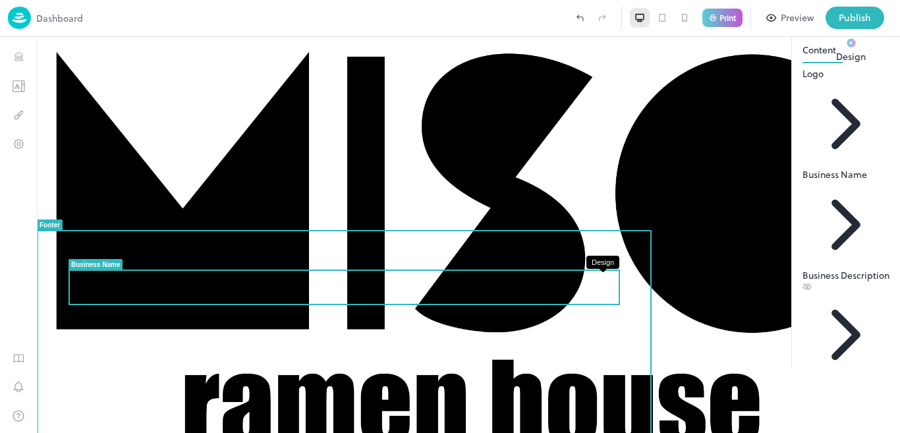
click at [851, 287] on icon "Design" at bounding box center [851, 286] width 1 height 1
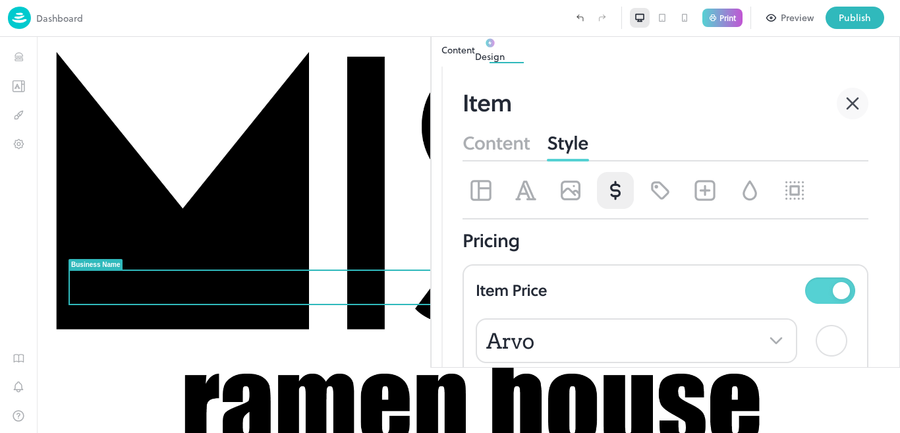
scroll to position [314, 0]
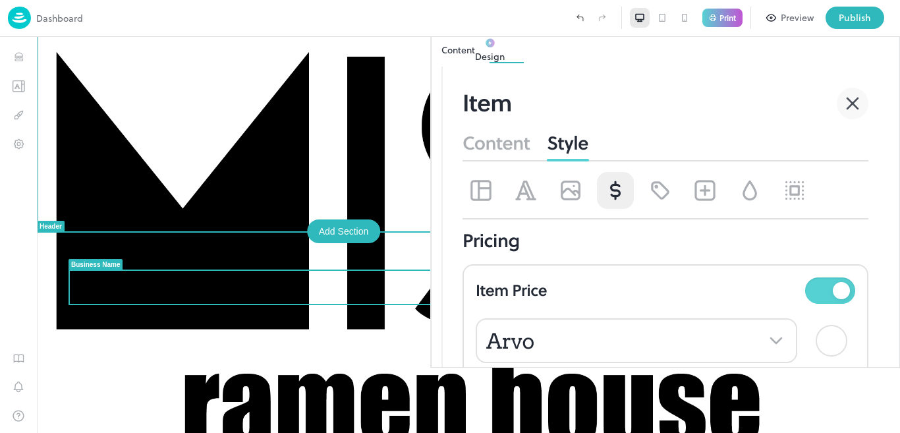
drag, startPoint x: 824, startPoint y: 39, endPoint x: 579, endPoint y: 141, distance: 265.5
click at [579, 141] on div at bounding box center [468, 241] width 863 height 480
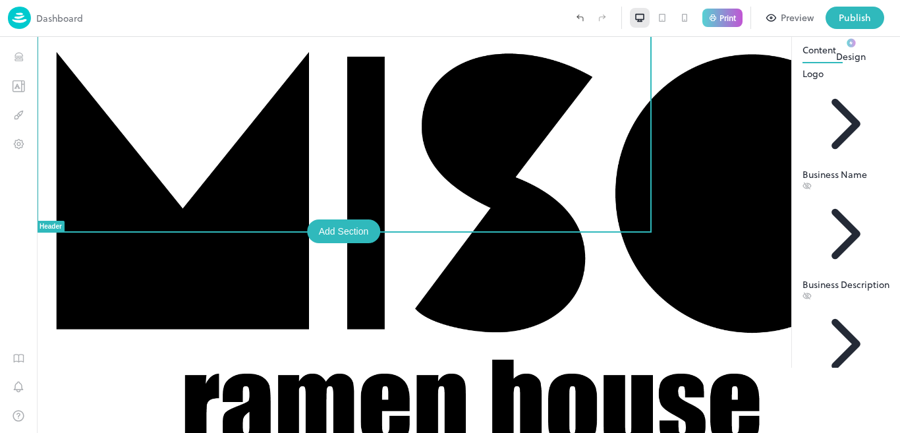
click at [683, 19] on icon at bounding box center [684, 18] width 11 height 11
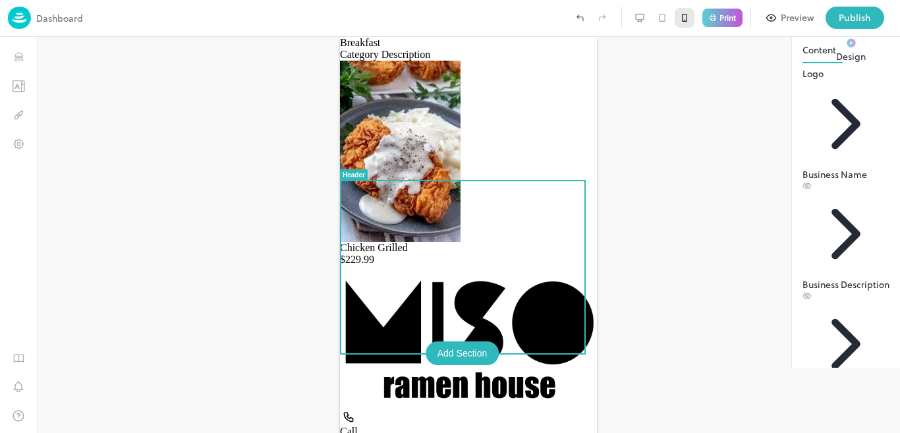
drag, startPoint x: 592, startPoint y: 206, endPoint x: 825, endPoint y: 126, distance: 246.1
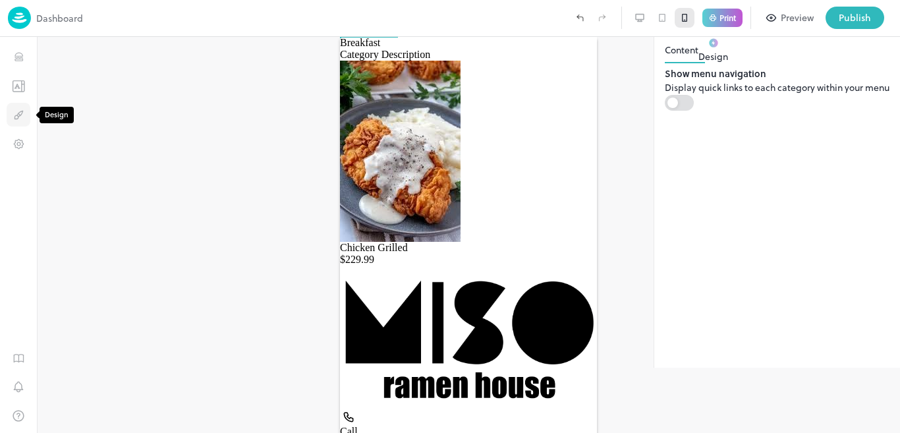
click at [23, 107] on button "Design" at bounding box center [19, 115] width 24 height 24
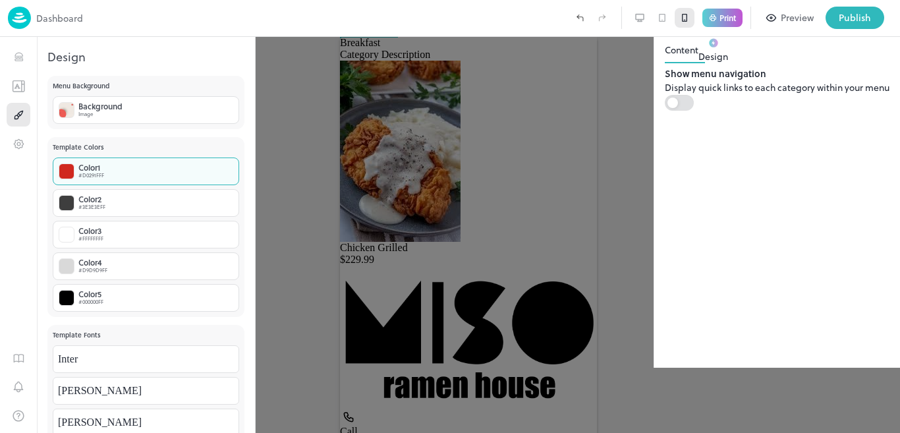
click at [147, 164] on div "Color 1 #D0291FFF" at bounding box center [146, 171] width 186 height 28
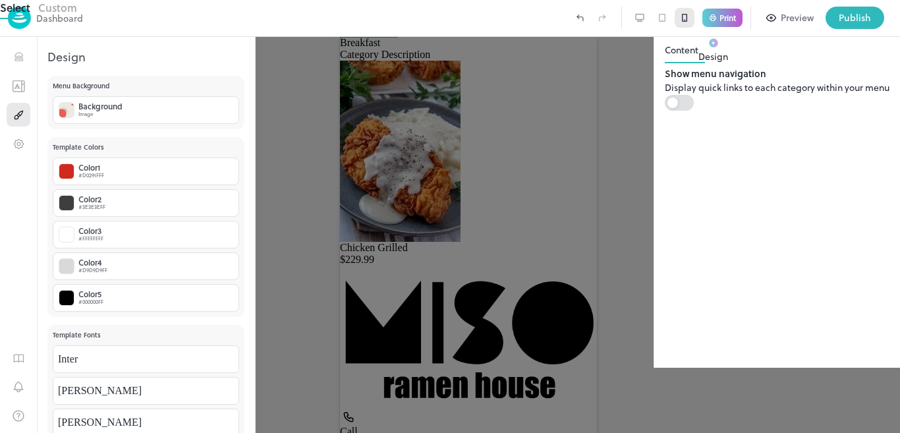
click at [67, 19] on div at bounding box center [450, 19] width 900 height 0
click at [132, 19] on div at bounding box center [450, 19] width 900 height 0
click at [11, 230] on div at bounding box center [450, 216] width 900 height 433
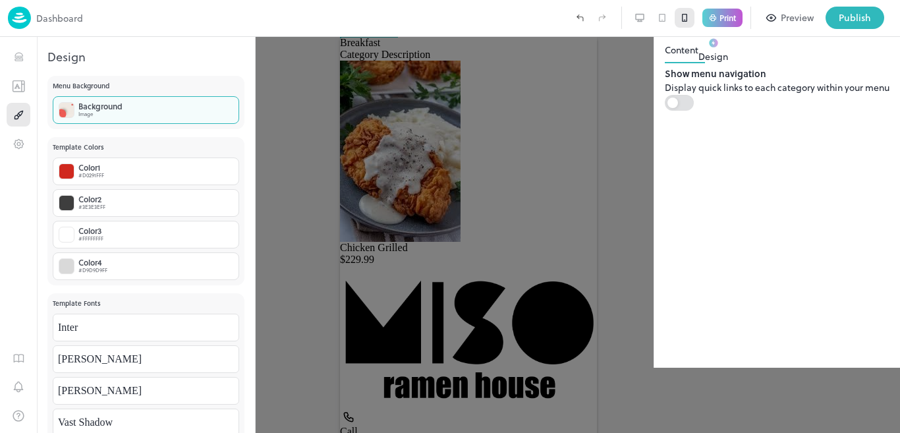
click at [212, 115] on div "Background Image" at bounding box center [146, 110] width 186 height 28
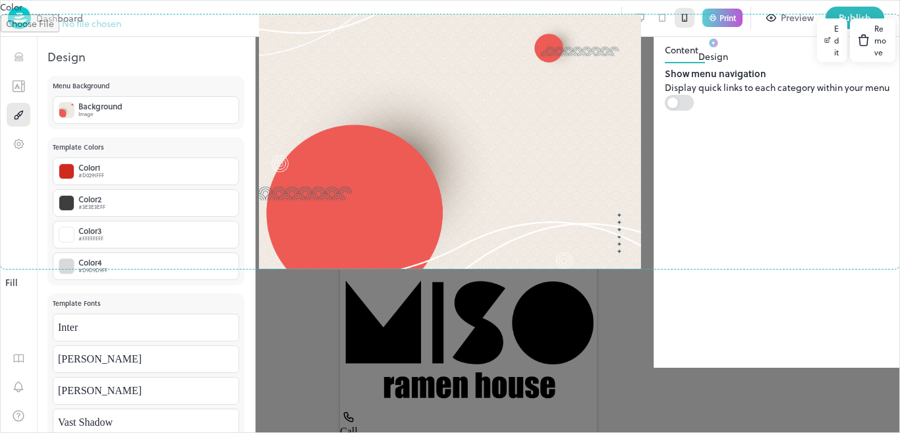
click at [817, 62] on div "Edit" at bounding box center [832, 39] width 30 height 43
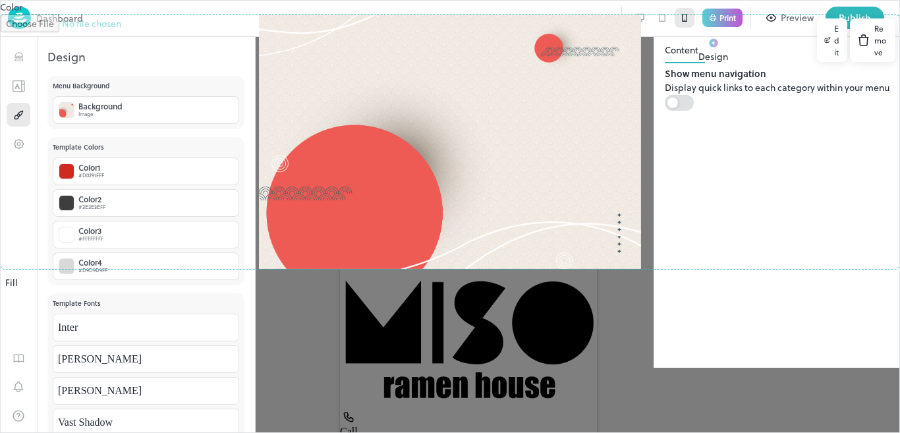
click at [850, 62] on div "Remove" at bounding box center [872, 39] width 45 height 43
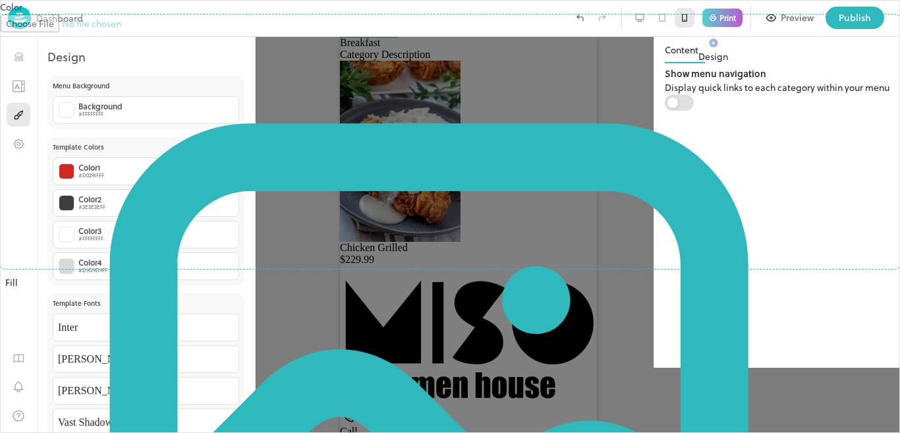
click at [132, 188] on input "file" at bounding box center [450, 141] width 899 height 254
click at [132, 190] on input "file" at bounding box center [450, 141] width 899 height 254
type input "**********"
click at [137, 188] on input "file" at bounding box center [450, 141] width 899 height 254
type input "**********"
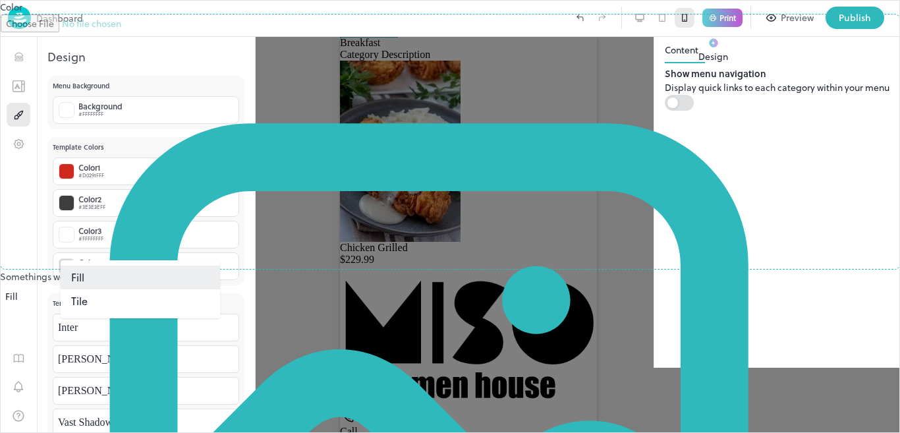
click at [210, 250] on body "**********" at bounding box center [450, 216] width 900 height 433
click at [192, 294] on li "Tile" at bounding box center [140, 301] width 159 height 24
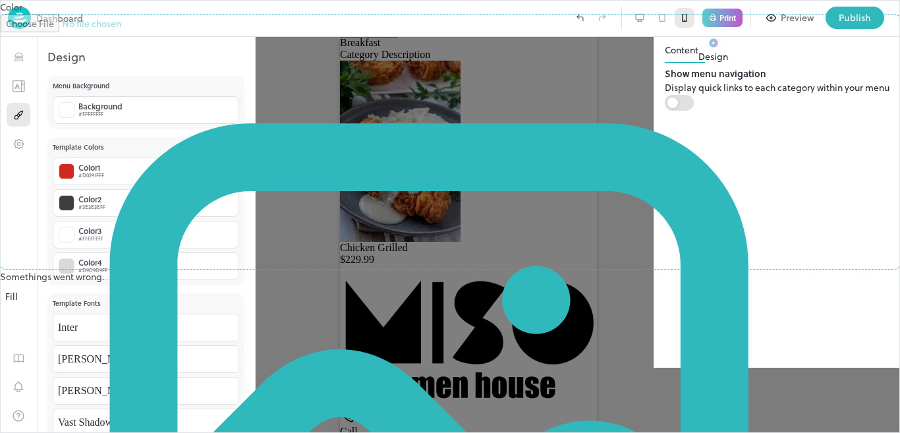
type input "****"
click at [172, 200] on input "file" at bounding box center [450, 141] width 899 height 254
type input "**********"
click at [182, 247] on body "**********" at bounding box center [450, 216] width 900 height 433
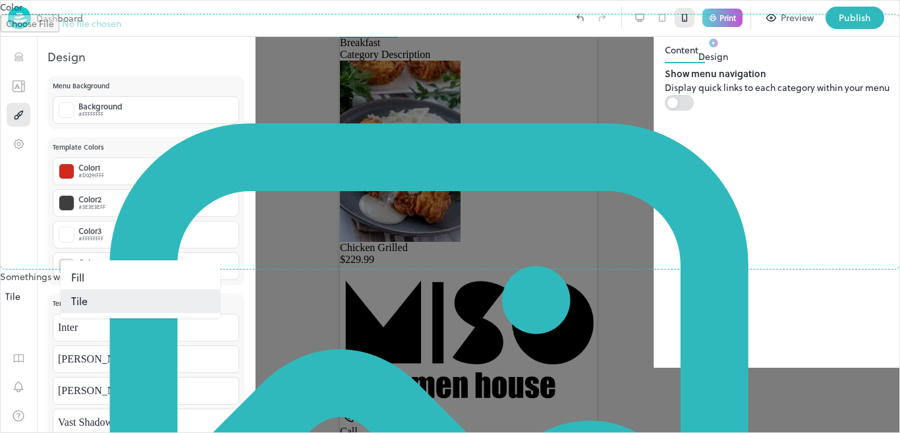
click at [184, 270] on li "Fill" at bounding box center [140, 278] width 159 height 24
type input "****"
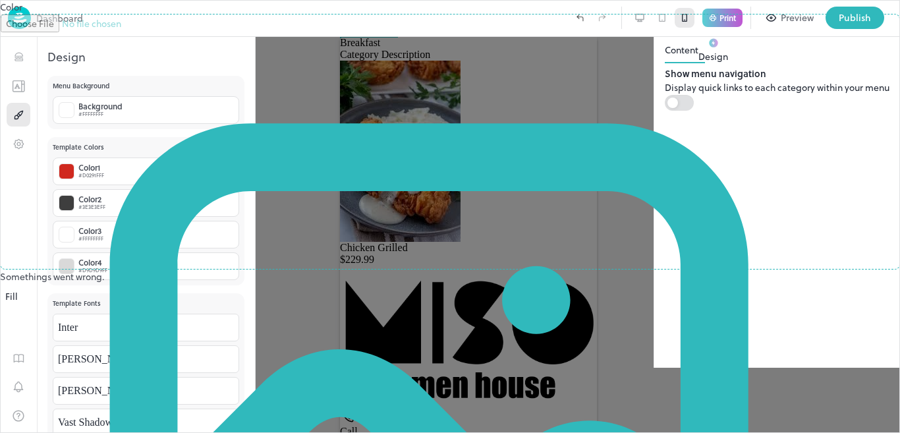
click at [877, 62] on div at bounding box center [450, 216] width 900 height 433
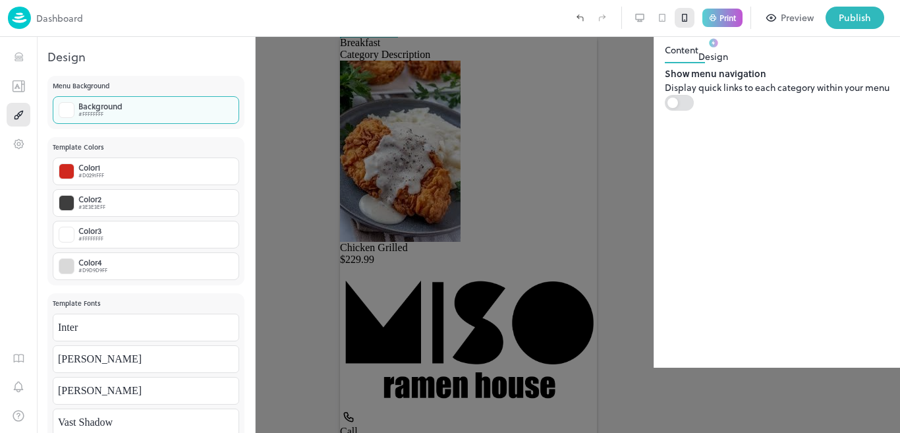
click at [195, 123] on div "Background #FFFFFFFF" at bounding box center [146, 110] width 186 height 28
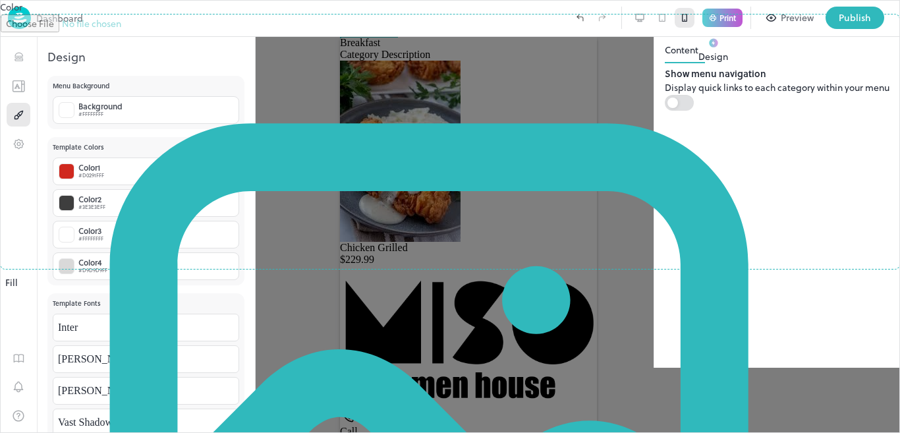
click at [862, 122] on div at bounding box center [450, 216] width 900 height 433
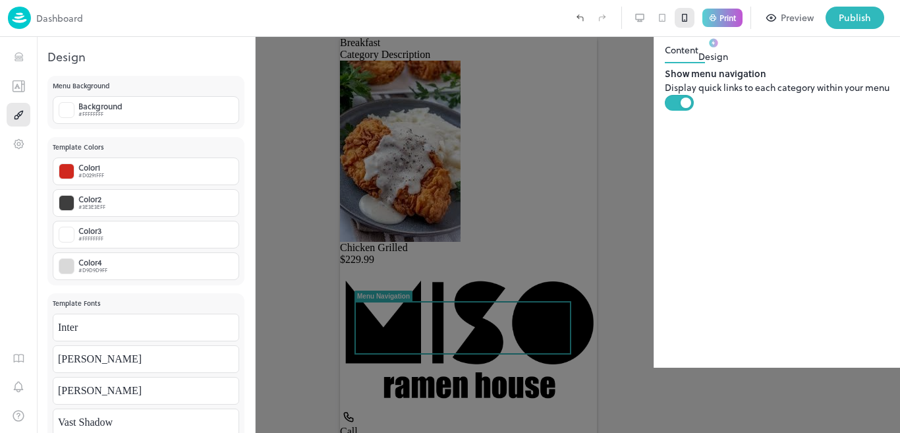
click at [519, 200] on div at bounding box center [450, 216] width 900 height 433
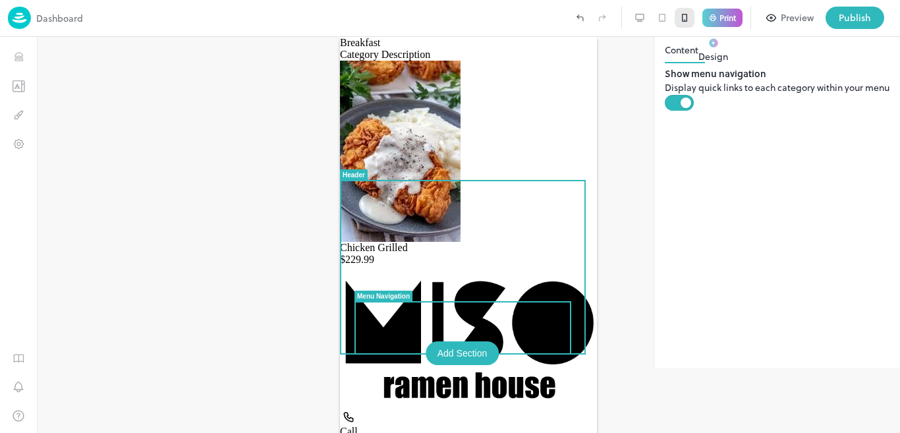
click at [520, 310] on div at bounding box center [468, 235] width 863 height 396
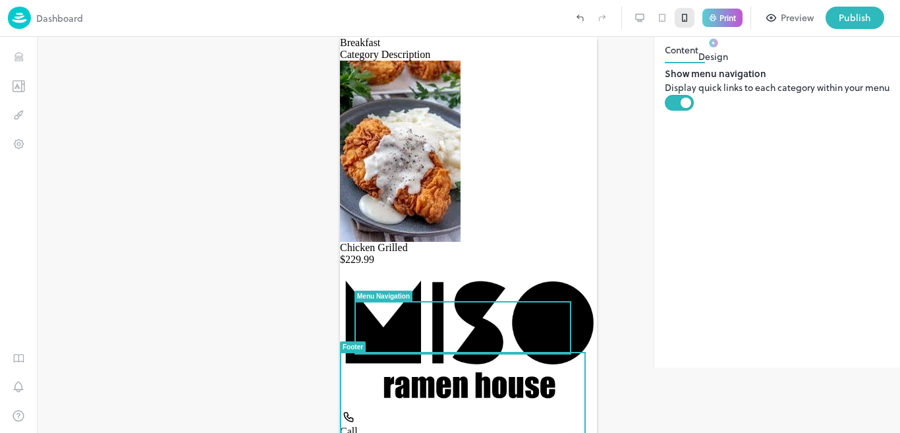
click at [579, 345] on div "Call Breakfast" at bounding box center [468, 364] width 257 height 197
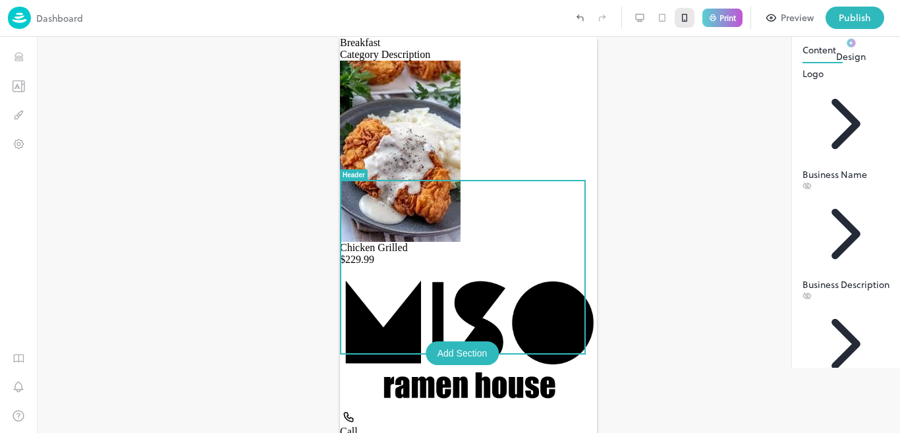
click at [497, 100] on div "Chicken Grilled $229.99" at bounding box center [468, 163] width 257 height 205
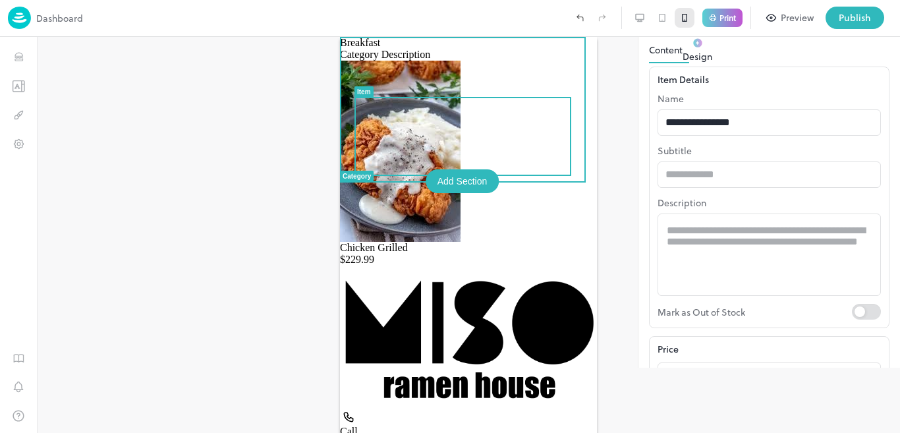
click at [569, 110] on div at bounding box center [468, 235] width 863 height 396
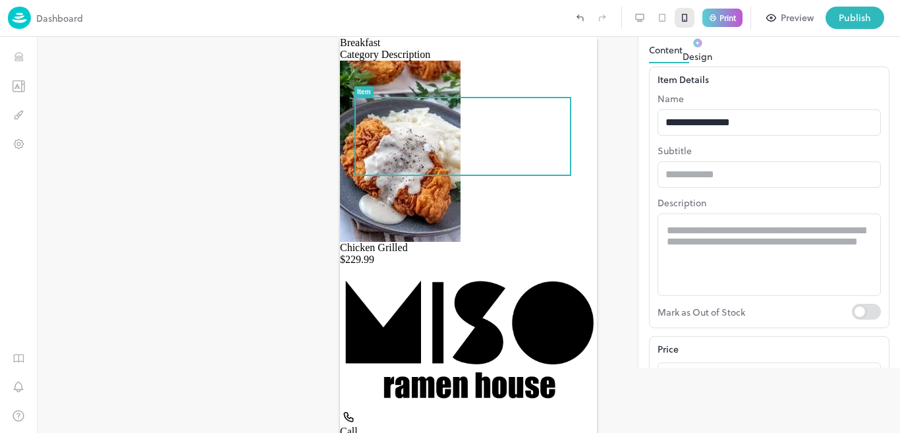
click at [795, 14] on div "Preview" at bounding box center [797, 18] width 33 height 14
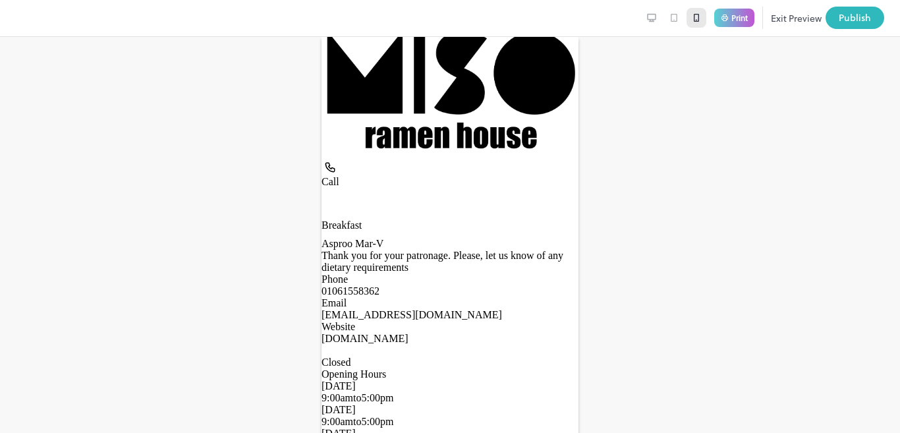
scroll to position [393, 0]
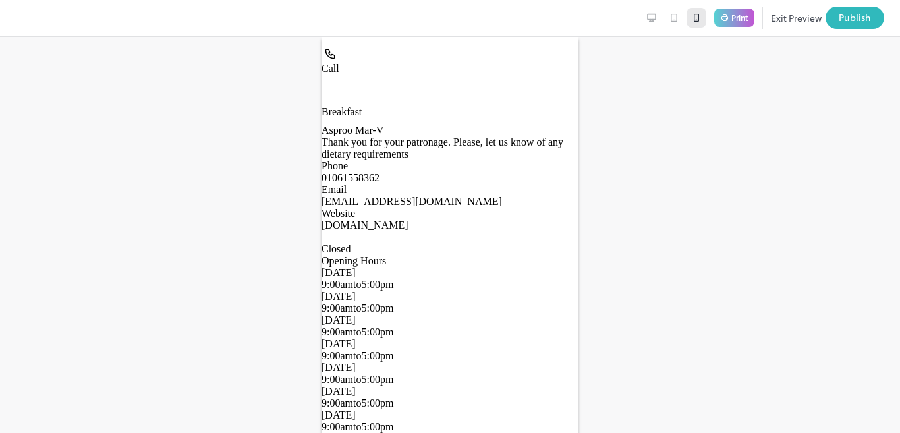
click at [362, 106] on span "Breakfast" at bounding box center [342, 111] width 40 height 11
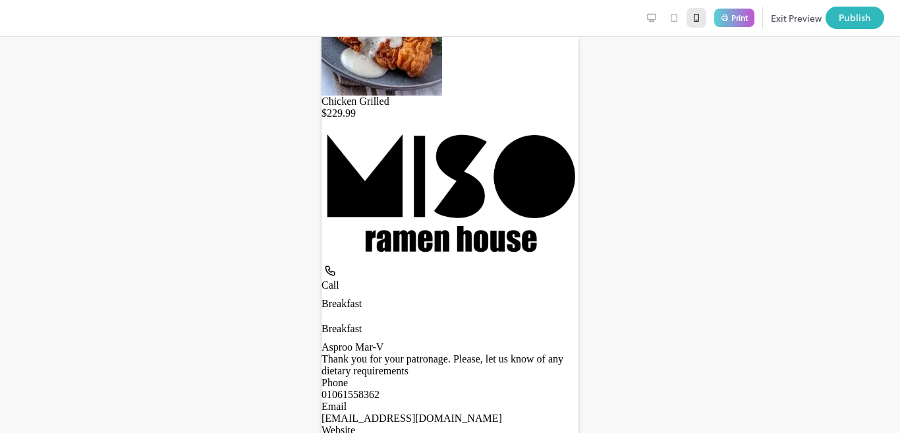
scroll to position [0, 0]
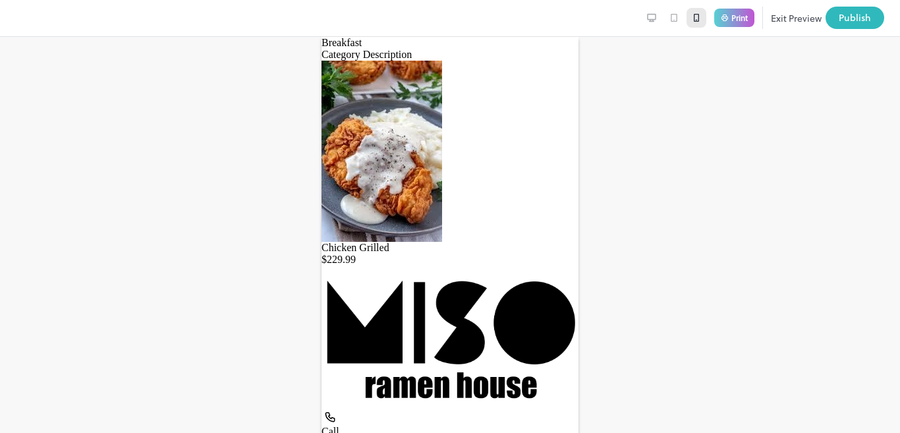
click at [797, 20] on button "Exit Preview" at bounding box center [796, 18] width 51 height 22
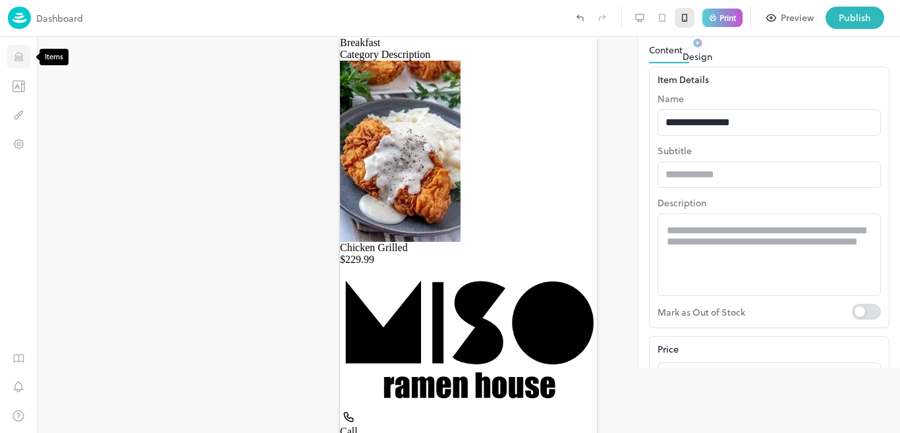
click at [22, 54] on icon "Items" at bounding box center [19, 57] width 13 height 13
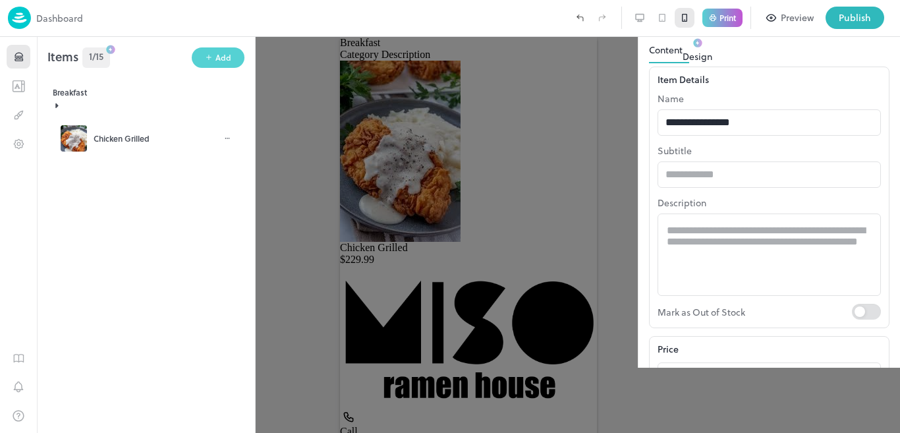
click at [220, 56] on div "Add" at bounding box center [223, 57] width 16 height 13
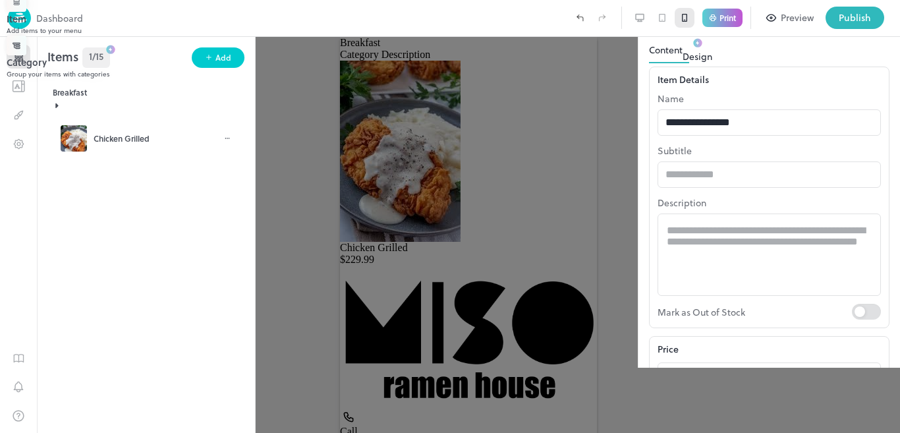
click at [293, 69] on div "Category" at bounding box center [454, 62] width 894 height 14
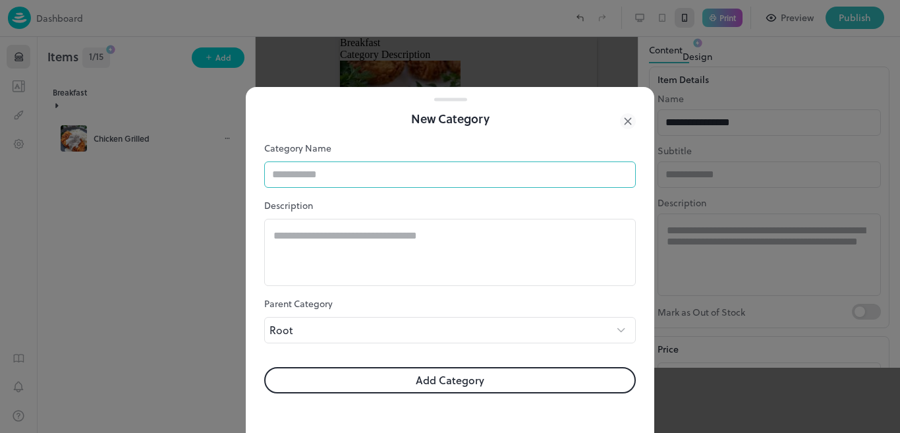
click at [315, 171] on input "text" at bounding box center [450, 174] width 372 height 26
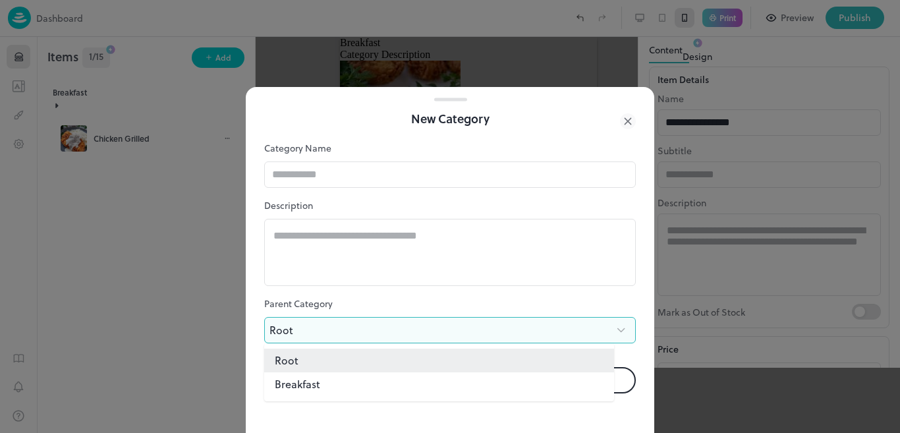
click at [600, 337] on body "**********" at bounding box center [450, 216] width 900 height 433
click at [600, 337] on div at bounding box center [450, 216] width 900 height 433
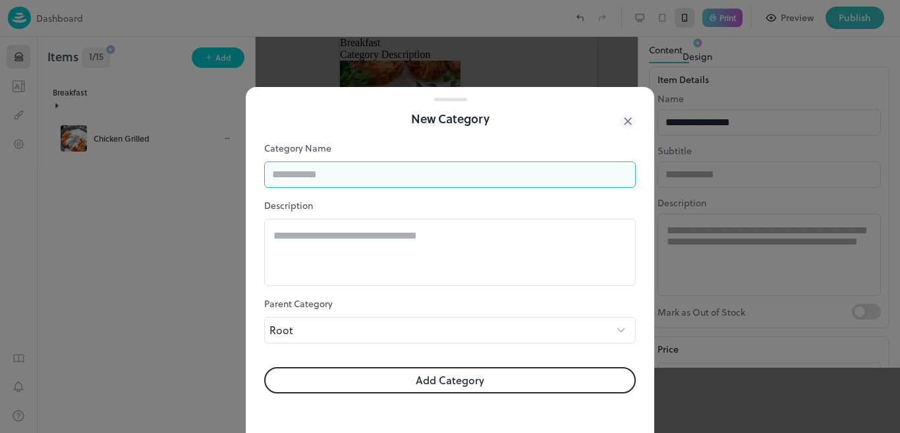
click at [386, 174] on input "text" at bounding box center [450, 174] width 372 height 26
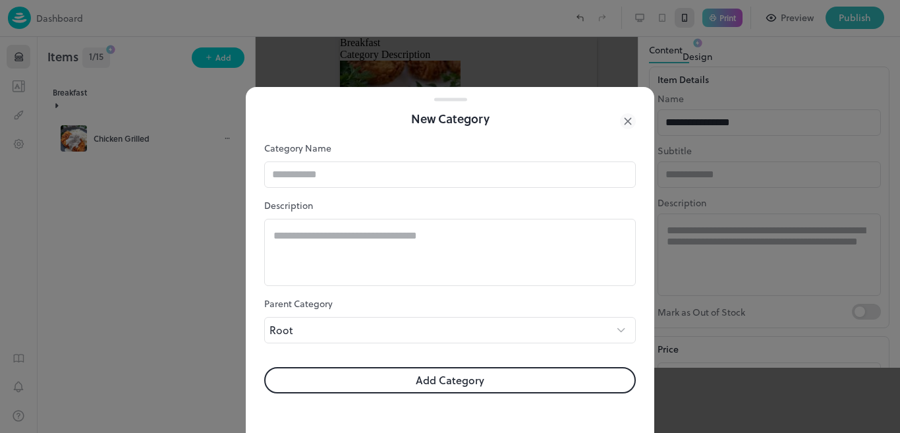
click at [631, 121] on icon at bounding box center [628, 121] width 16 height 16
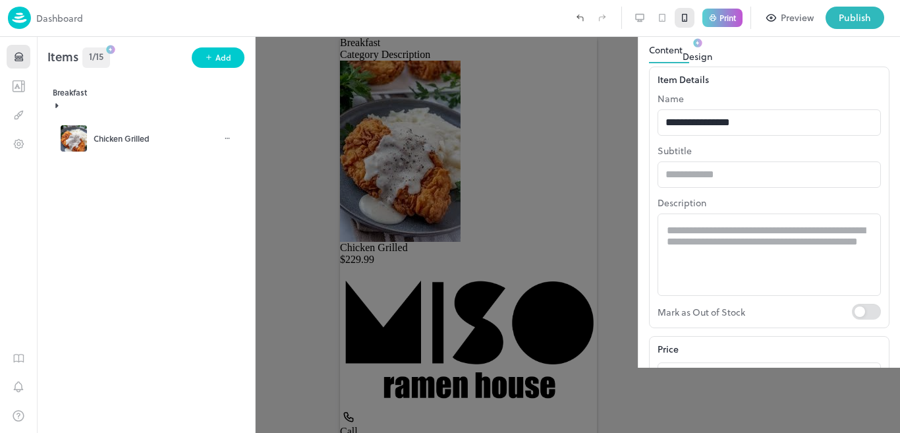
click at [852, 24] on div "Publish" at bounding box center [855, 18] width 32 height 14
click at [855, 18] on div "Publish" at bounding box center [855, 18] width 32 height 14
click at [581, 85] on div at bounding box center [450, 216] width 900 height 433
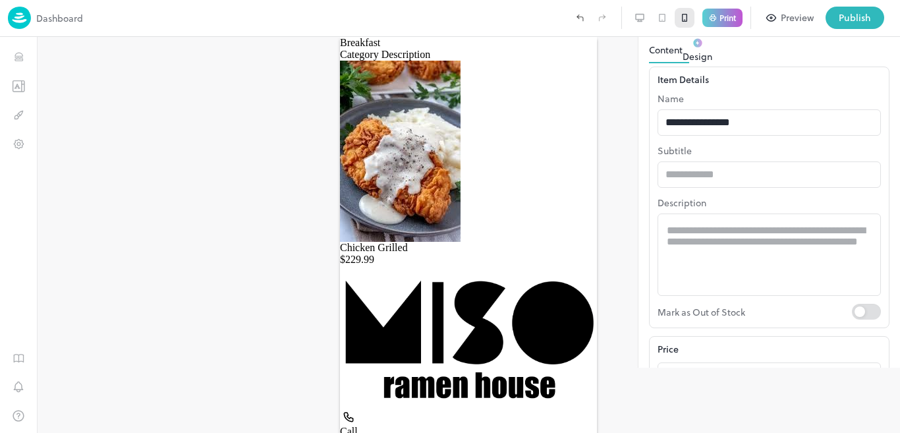
click at [880, 32] on icon at bounding box center [882, 24] width 16 height 16
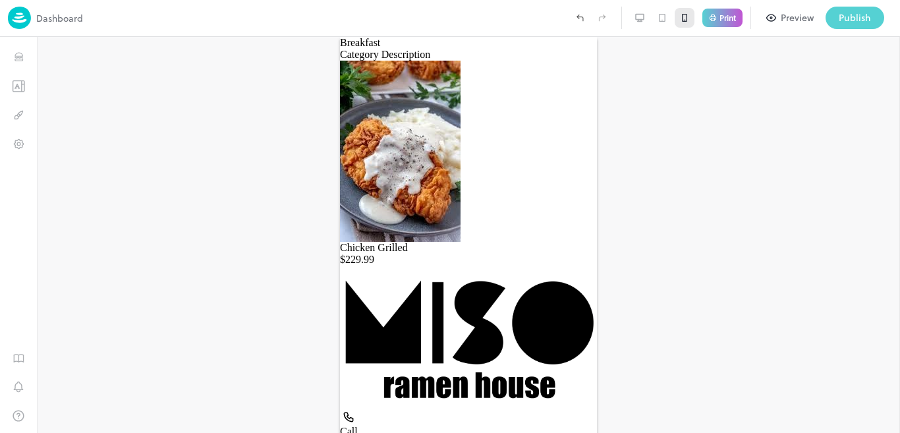
click at [866, 16] on div "Publish" at bounding box center [855, 18] width 32 height 14
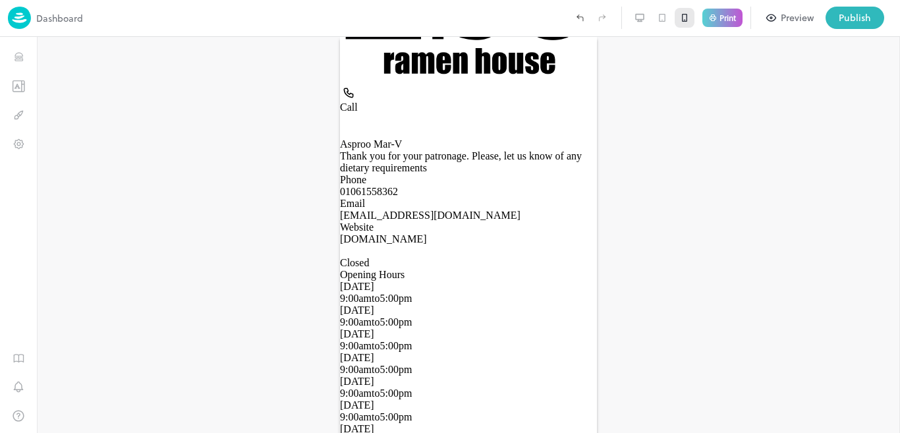
scroll to position [327, 0]
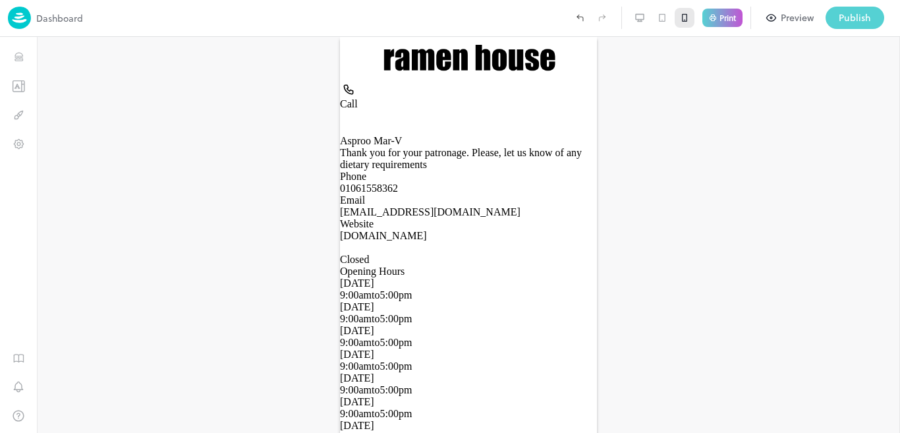
click at [866, 21] on div "Publish" at bounding box center [855, 18] width 32 height 14
click at [28, 26] on icon at bounding box center [20, 25] width 14 height 14
click at [16, 89] on icon "Templates" at bounding box center [18, 86] width 13 height 13
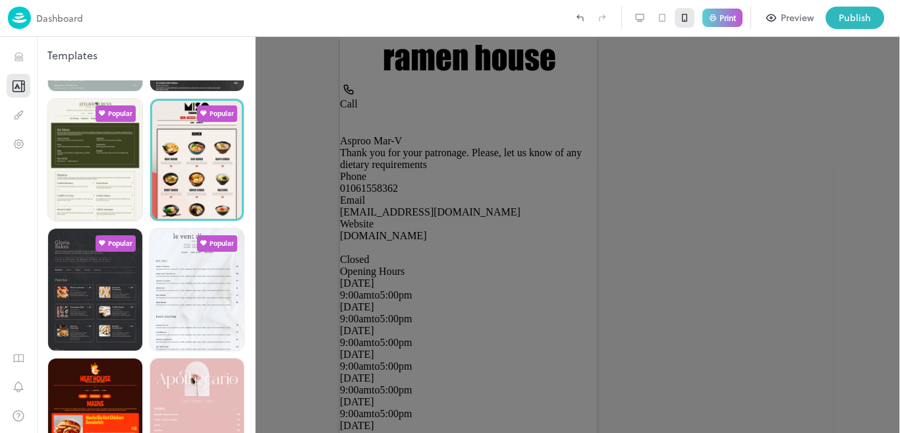
scroll to position [378, 0]
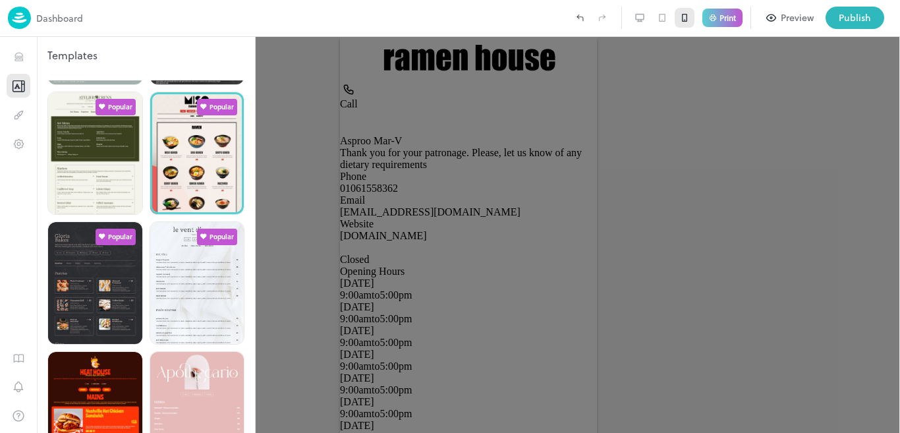
click at [185, 173] on div at bounding box center [197, 153] width 94 height 122
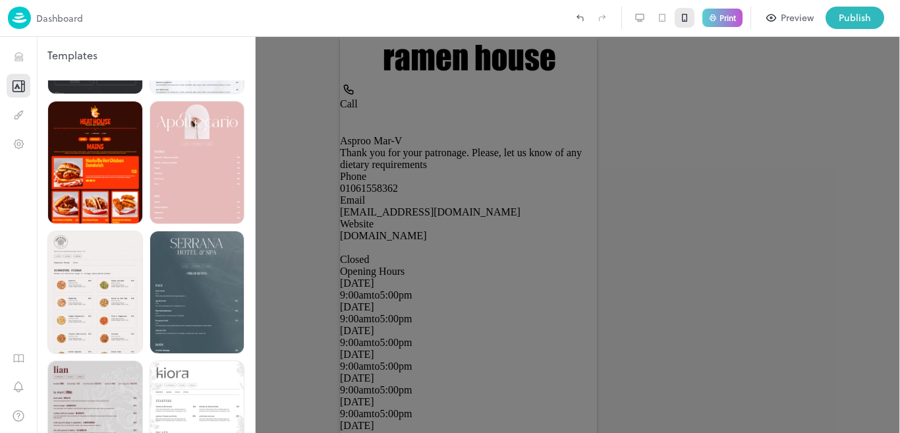
scroll to position [608, 0]
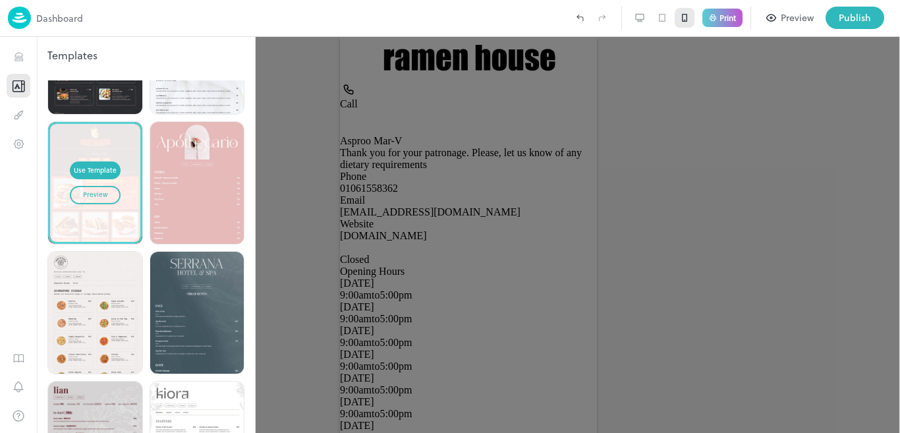
click at [89, 199] on div "Use Template Preview" at bounding box center [95, 183] width 90 height 118
click at [91, 165] on div "Use Template" at bounding box center [95, 170] width 43 height 11
click at [847, 20] on div "Publish" at bounding box center [855, 18] width 32 height 14
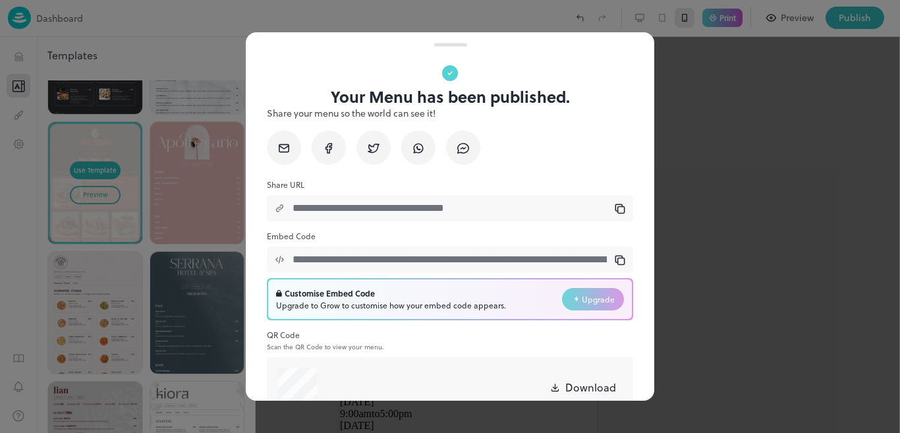
click at [618, 213] on icon at bounding box center [621, 209] width 7 height 7
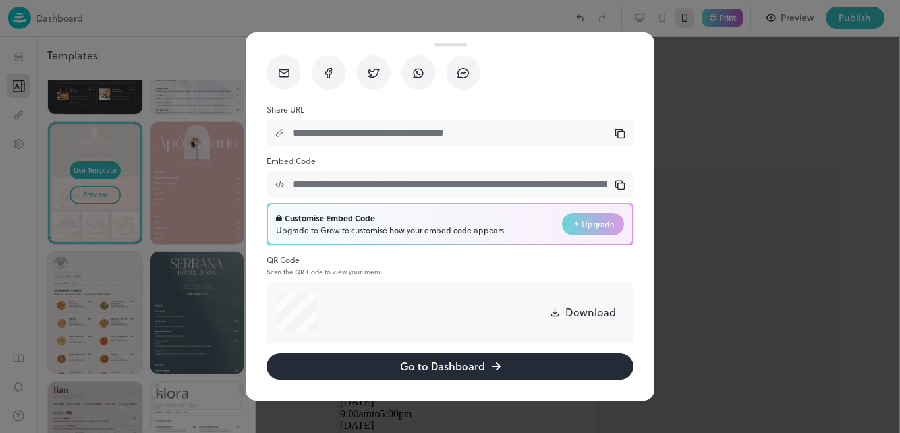
click at [553, 318] on div "Download" at bounding box center [470, 312] width 306 height 29
click at [720, 104] on div at bounding box center [450, 216] width 900 height 433
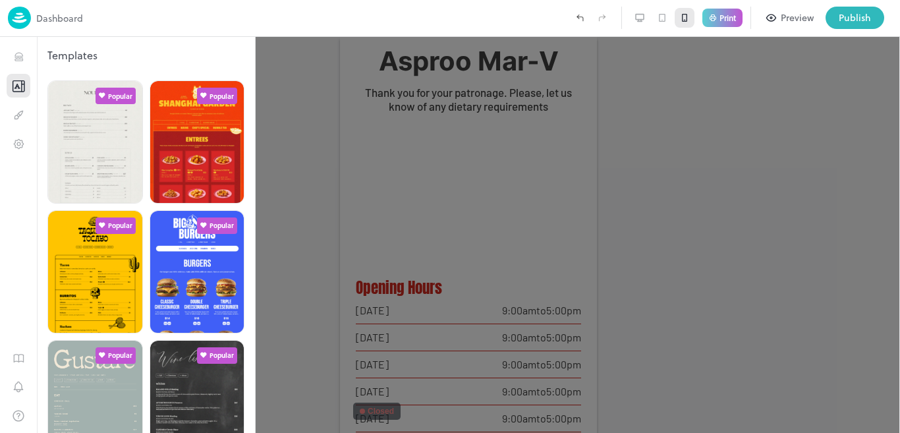
scroll to position [608, 0]
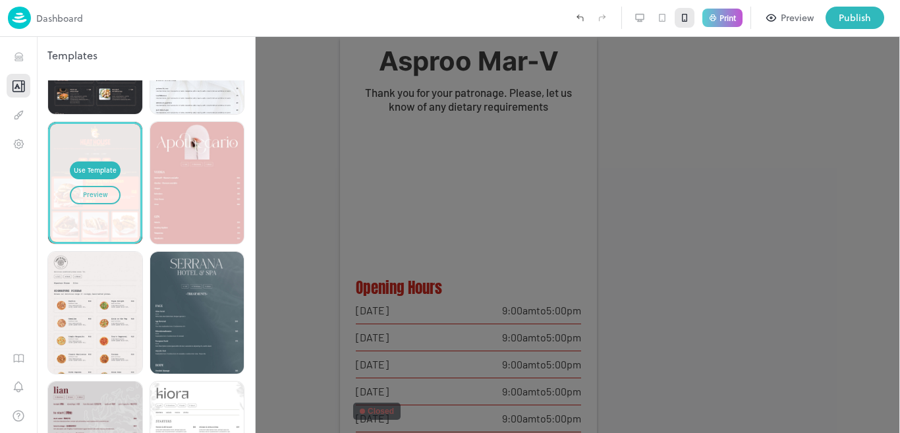
click at [478, 200] on div at bounding box center [450, 216] width 900 height 433
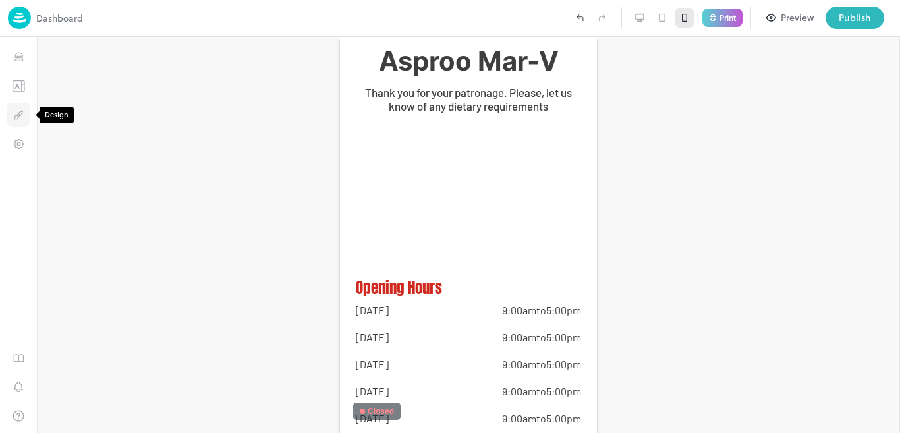
click at [20, 105] on button "Design" at bounding box center [19, 115] width 24 height 24
click at [19, 105] on button "Design" at bounding box center [19, 115] width 24 height 24
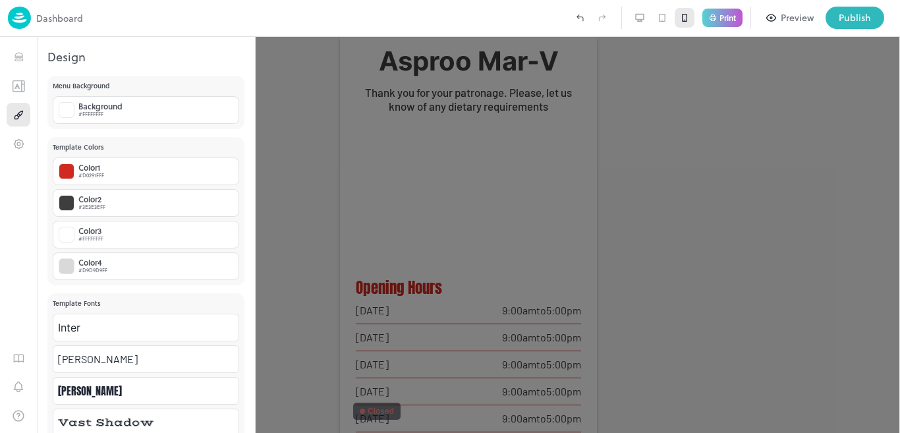
click at [264, 153] on div at bounding box center [450, 216] width 900 height 433
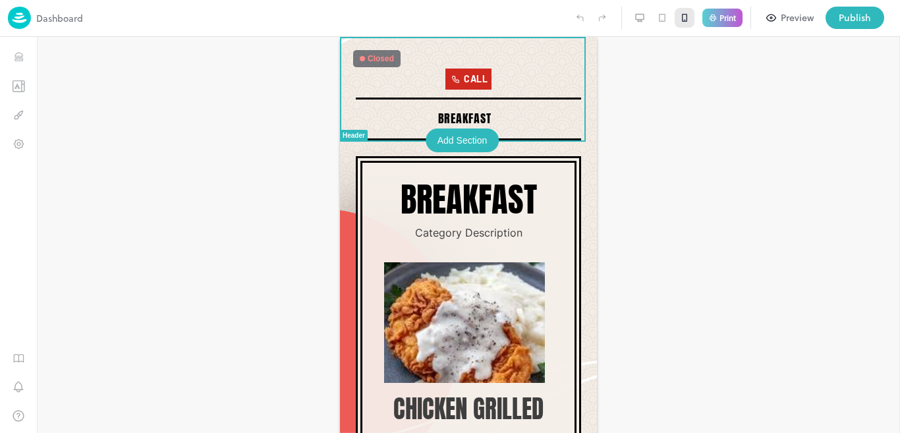
click at [517, 49] on div at bounding box center [468, 53] width 241 height 16
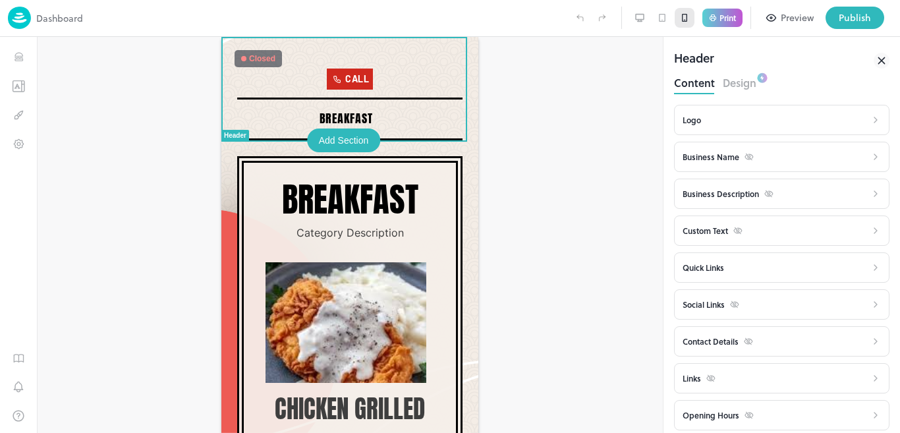
click at [734, 118] on div "Logo" at bounding box center [775, 120] width 184 height 16
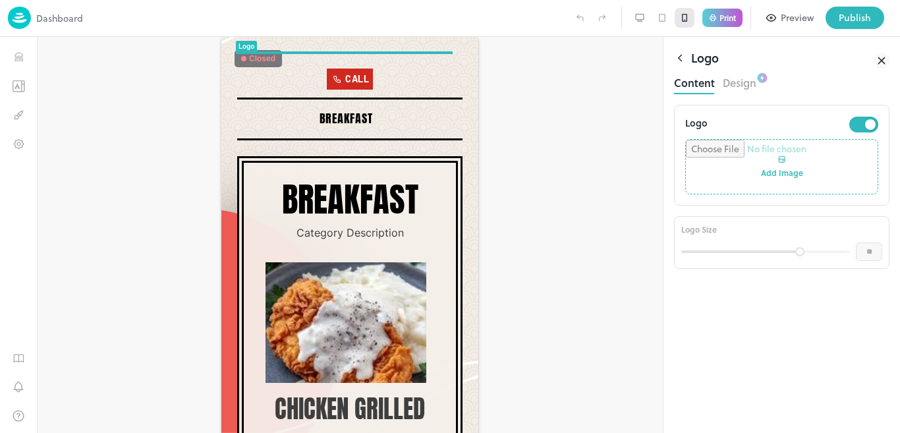
click at [779, 161] on input "file" at bounding box center [782, 167] width 192 height 54
type input "**********"
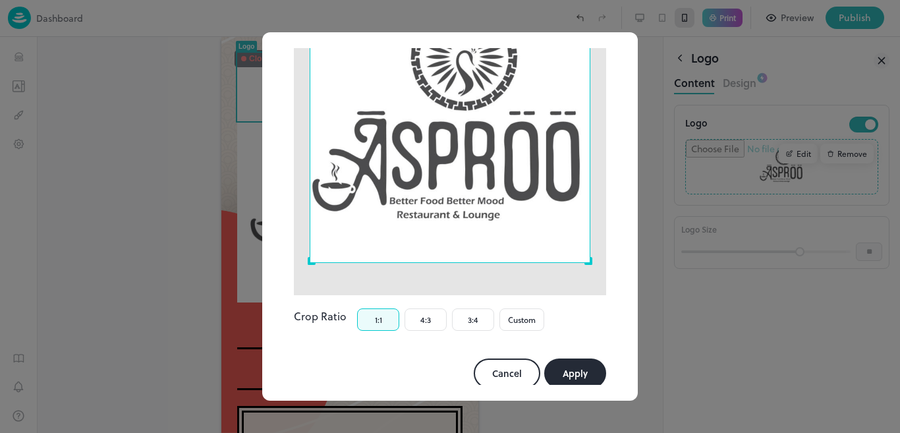
scroll to position [157, 0]
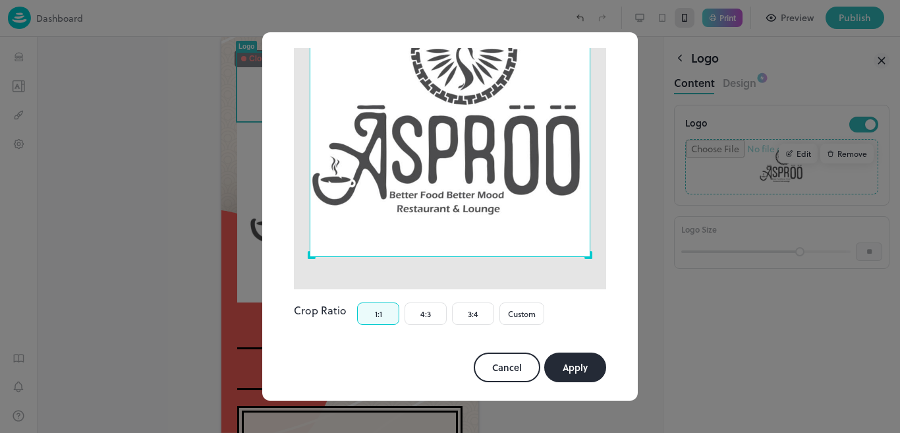
click at [579, 354] on button "Apply" at bounding box center [575, 368] width 62 height 30
click at [552, 354] on button "Apply" at bounding box center [575, 368] width 62 height 30
click at [552, 355] on button "Apply" at bounding box center [575, 368] width 62 height 30
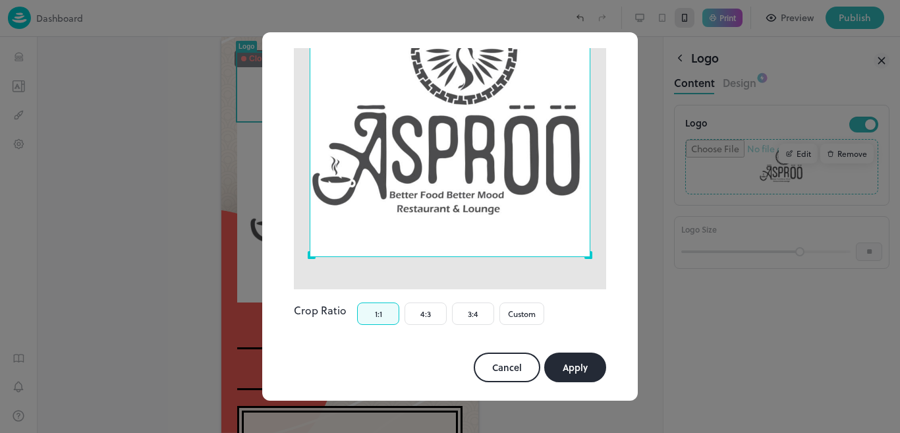
click at [552, 355] on button "Apply" at bounding box center [575, 368] width 62 height 30
click at [560, 363] on button "Apply" at bounding box center [575, 368] width 62 height 30
click at [435, 302] on button "4:3" at bounding box center [426, 313] width 42 height 22
click at [376, 302] on button "1:1" at bounding box center [378, 313] width 42 height 22
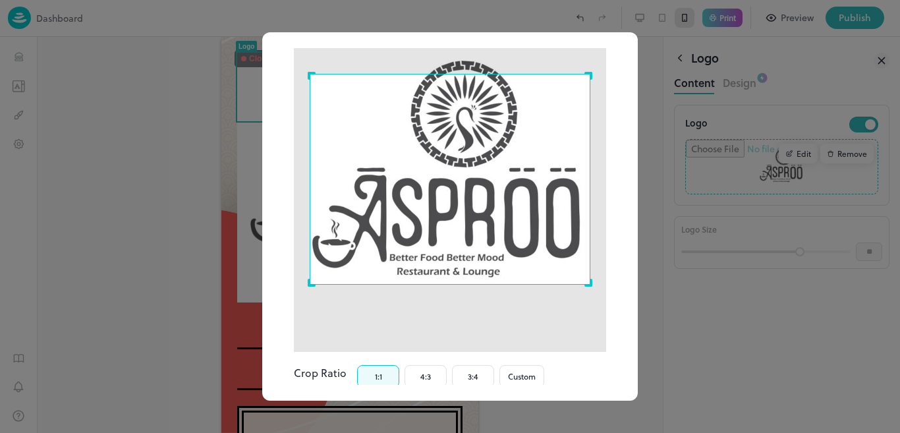
scroll to position [120, 0]
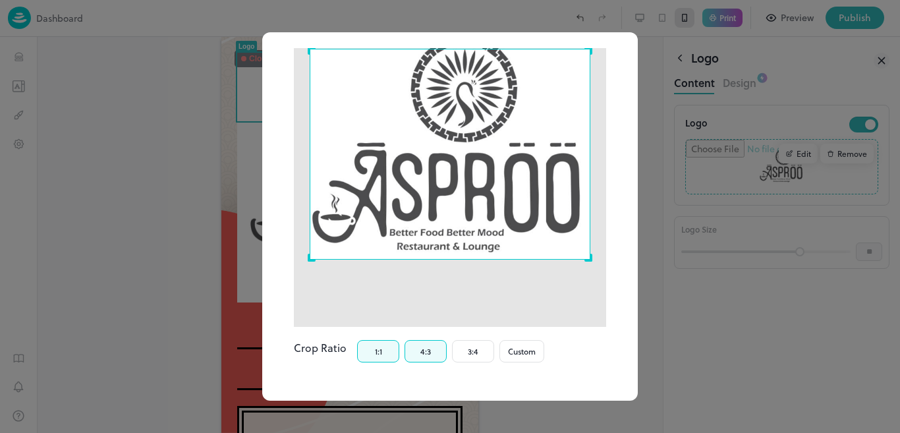
click at [438, 341] on button "4:3" at bounding box center [426, 351] width 42 height 22
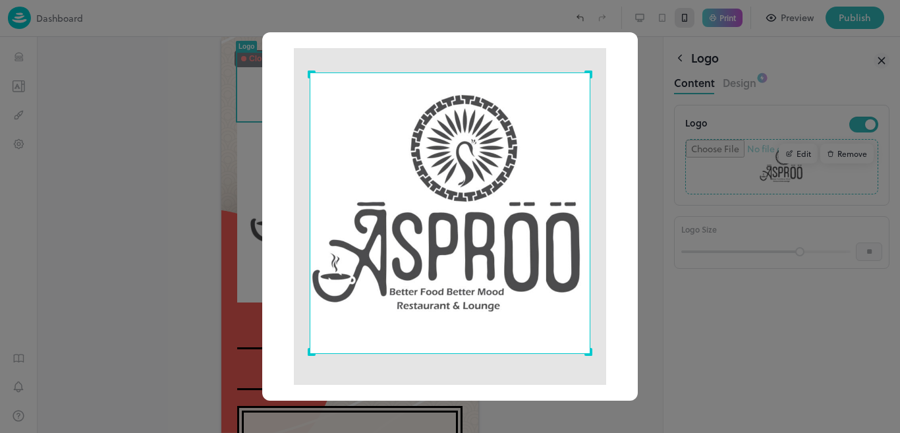
scroll to position [158, 0]
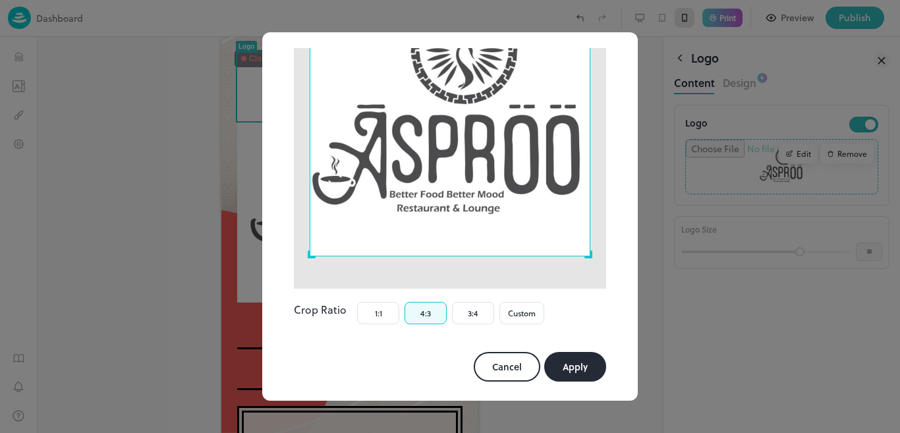
click at [582, 359] on button "Apply" at bounding box center [575, 367] width 62 height 30
click at [582, 360] on button "Apply" at bounding box center [575, 367] width 62 height 30
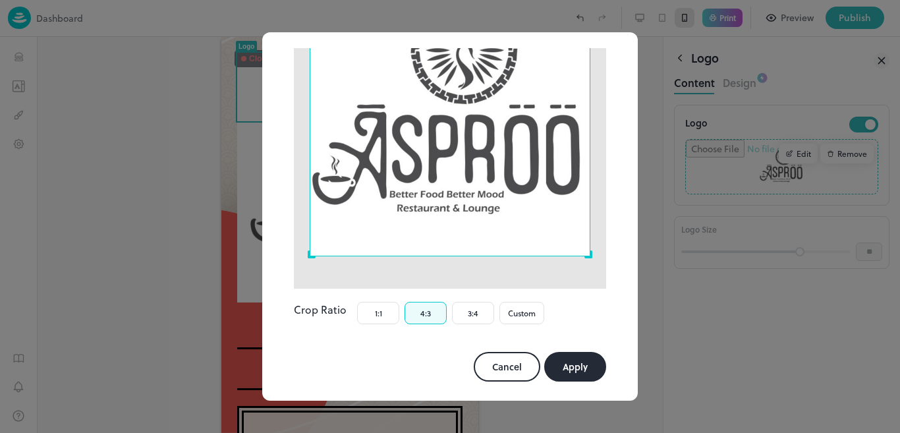
click at [582, 360] on button "Apply" at bounding box center [575, 367] width 62 height 30
click at [523, 302] on button "Custom" at bounding box center [521, 313] width 45 height 22
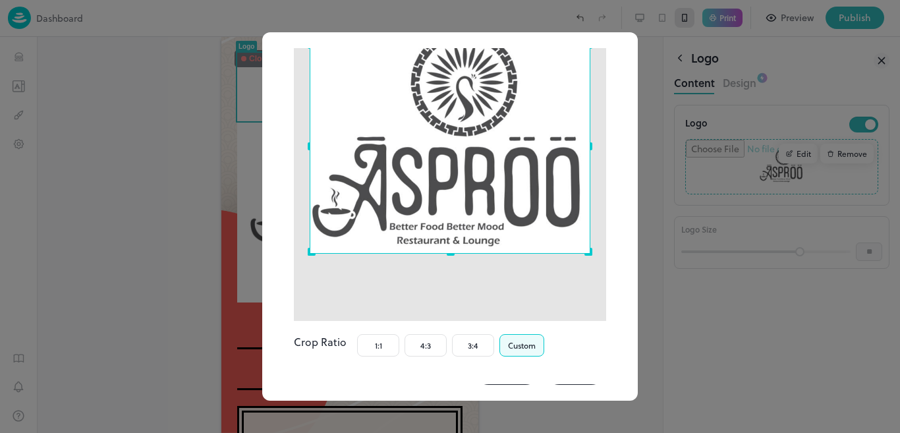
scroll to position [128, 0]
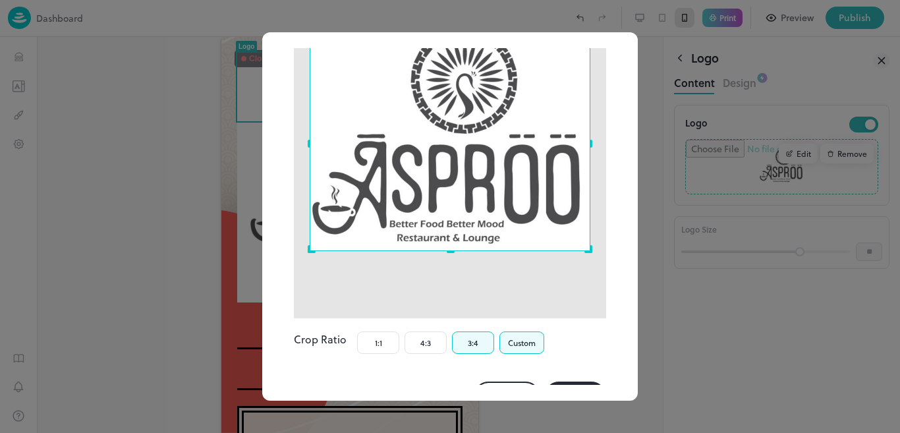
click at [481, 331] on button "3:4" at bounding box center [473, 342] width 42 height 22
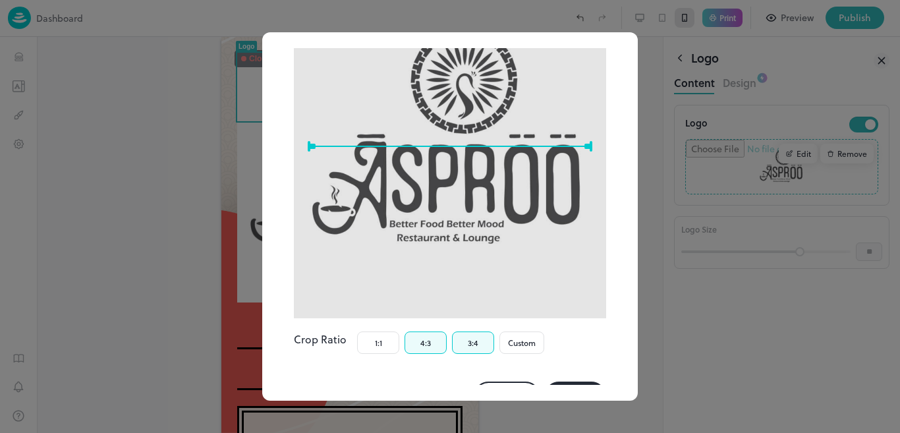
drag, startPoint x: 481, startPoint y: 322, endPoint x: 429, endPoint y: 335, distance: 53.7
click at [429, 335] on div "1:1 4:3 3:4 Custom" at bounding box center [450, 342] width 187 height 22
click at [429, 335] on button "4:3" at bounding box center [426, 342] width 42 height 22
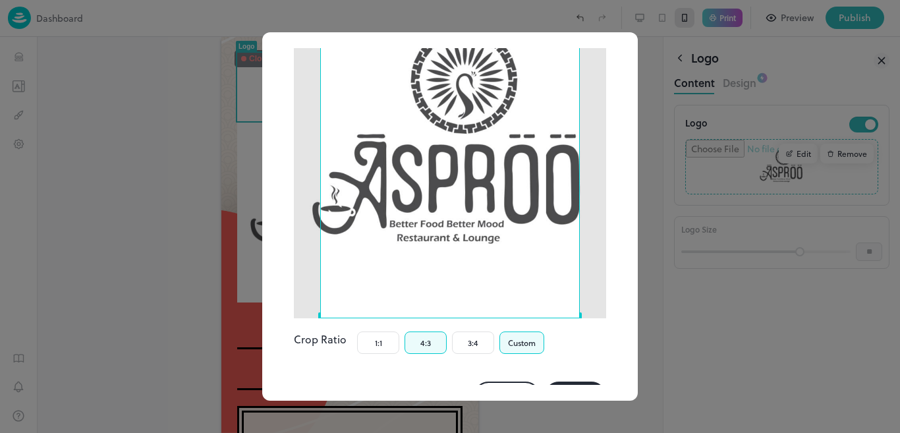
click at [532, 331] on button "Custom" at bounding box center [521, 342] width 45 height 22
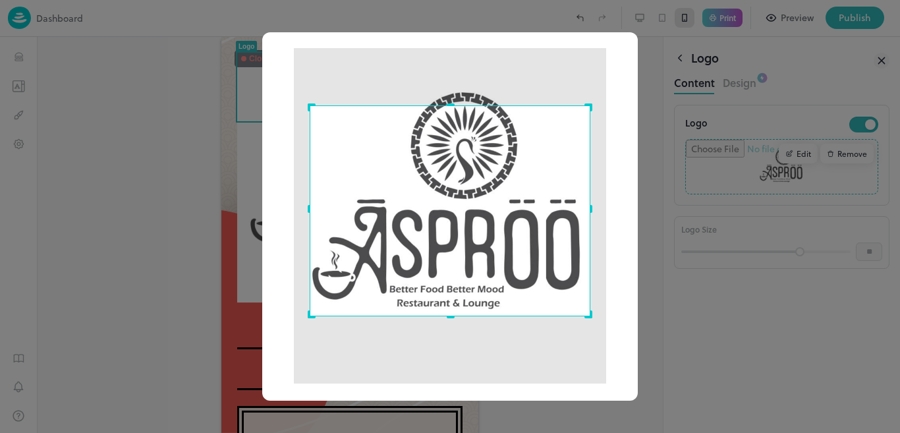
scroll to position [51, 0]
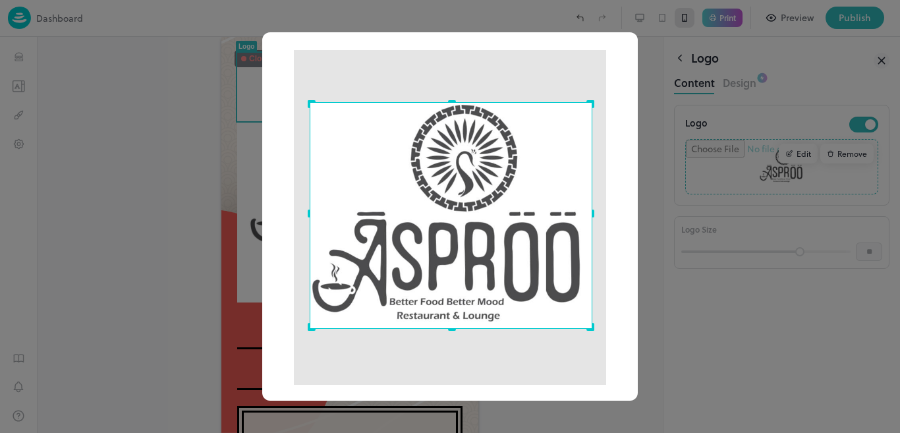
click at [595, 99] on div "Use the arrow keys to move the north east drag handle to change the crop select…" at bounding box center [595, 99] width 0 height 0
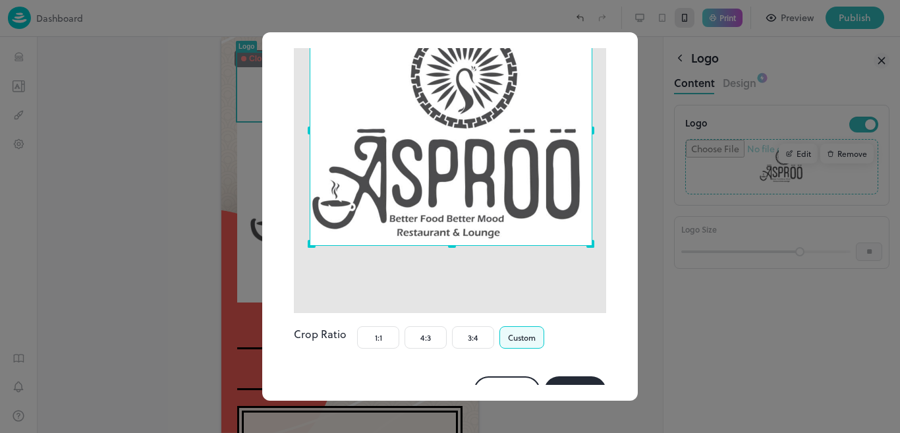
scroll to position [158, 0]
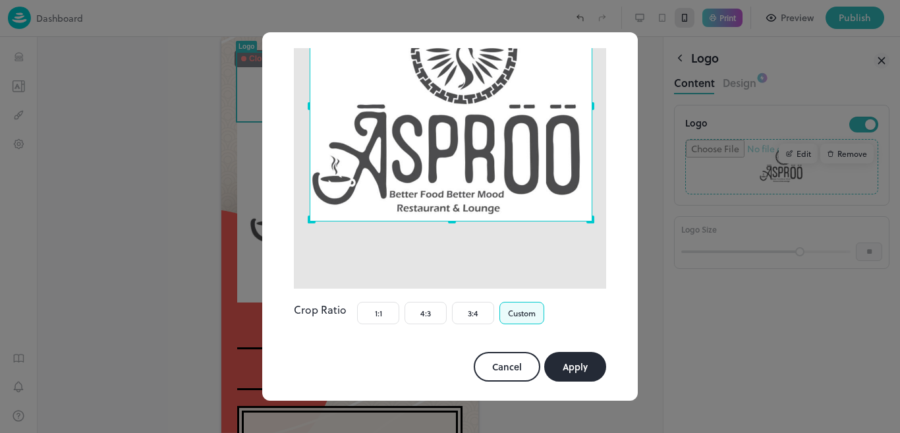
click at [566, 355] on button "Apply" at bounding box center [575, 367] width 62 height 30
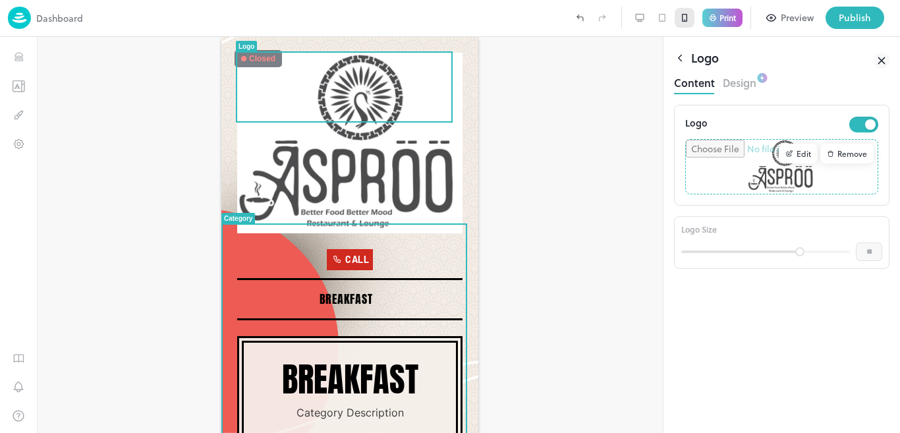
click at [383, 406] on p "Category Description" at bounding box center [350, 412] width 181 height 13
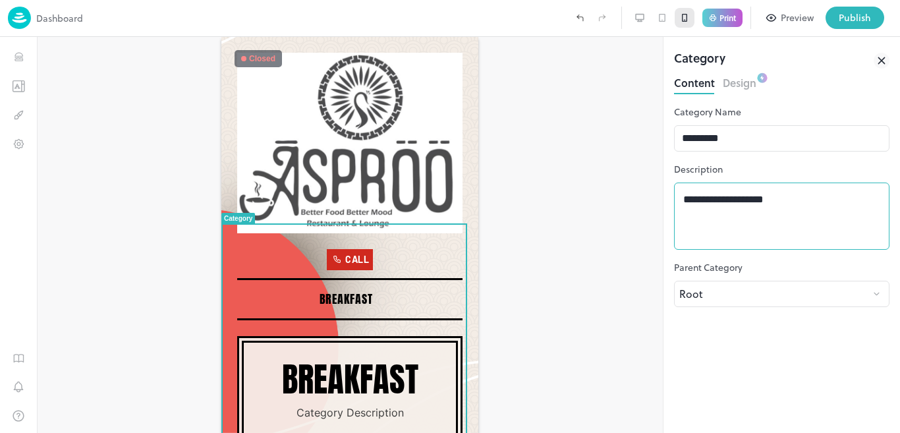
click at [754, 210] on textarea "**********" at bounding box center [781, 216] width 197 height 45
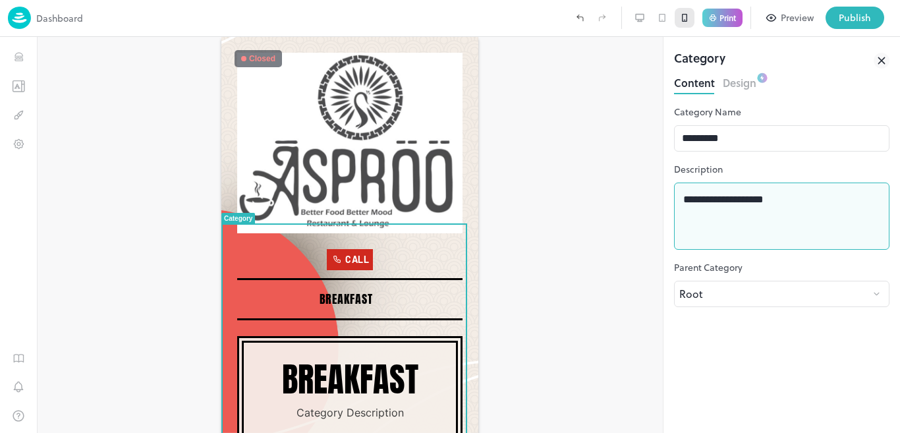
click at [754, 210] on textarea "**********" at bounding box center [781, 216] width 197 height 45
click at [590, 233] on div at bounding box center [350, 235] width 626 height 396
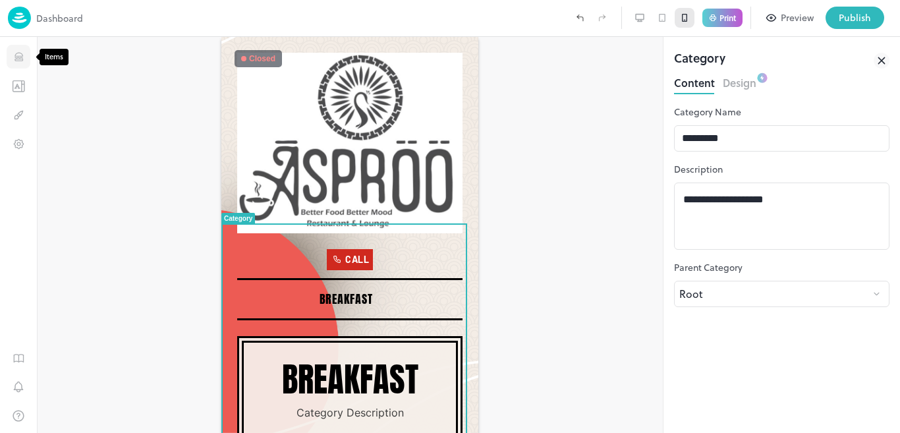
click at [21, 53] on icon "Items" at bounding box center [18, 54] width 8 height 3
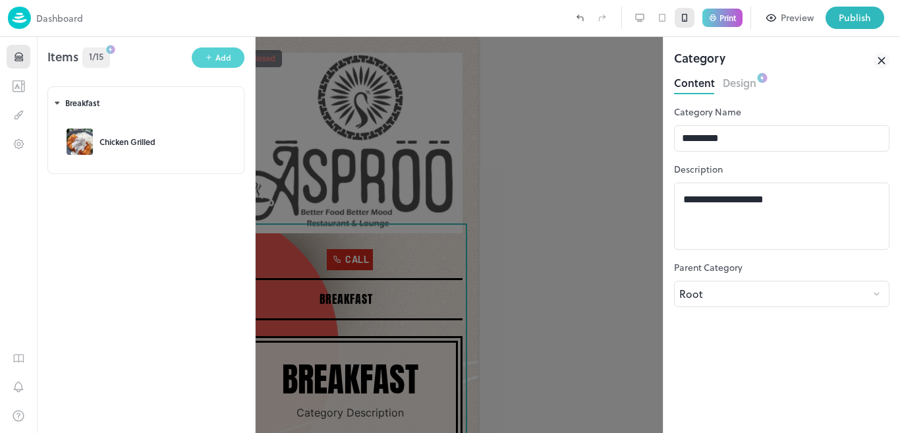
click at [215, 62] on button "Add" at bounding box center [218, 57] width 53 height 20
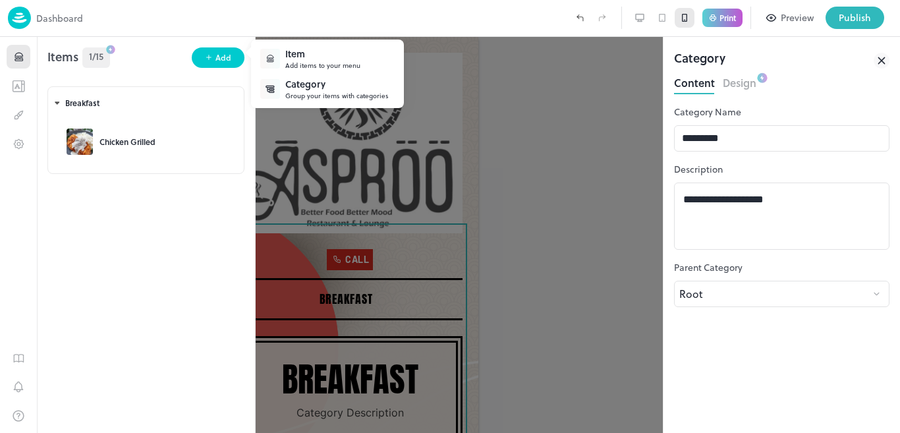
click at [287, 84] on div "Category" at bounding box center [336, 84] width 103 height 14
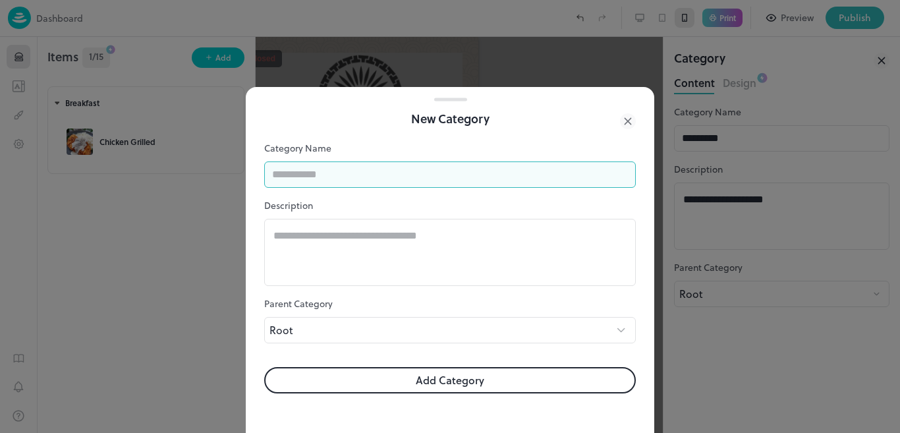
click at [356, 177] on input "text" at bounding box center [450, 174] width 372 height 26
type input "**********"
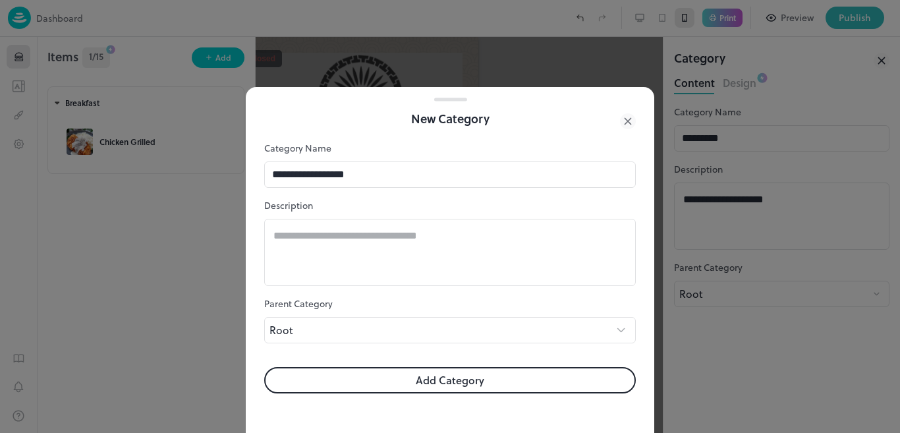
click at [446, 386] on button "Add Category" at bounding box center [450, 380] width 372 height 26
type input "*****"
type input "******"
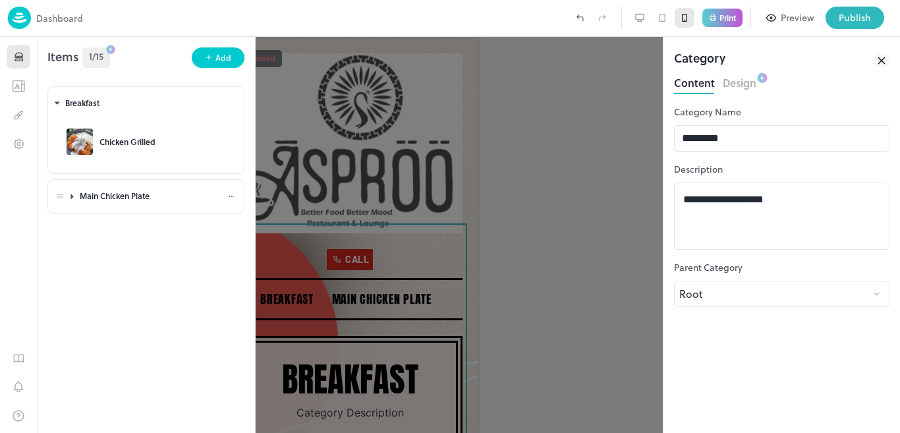
click at [106, 202] on div "Main Chicken Plate" at bounding box center [154, 195] width 148 height 11
click at [155, 237] on button "button" at bounding box center [145, 232] width 169 height 33
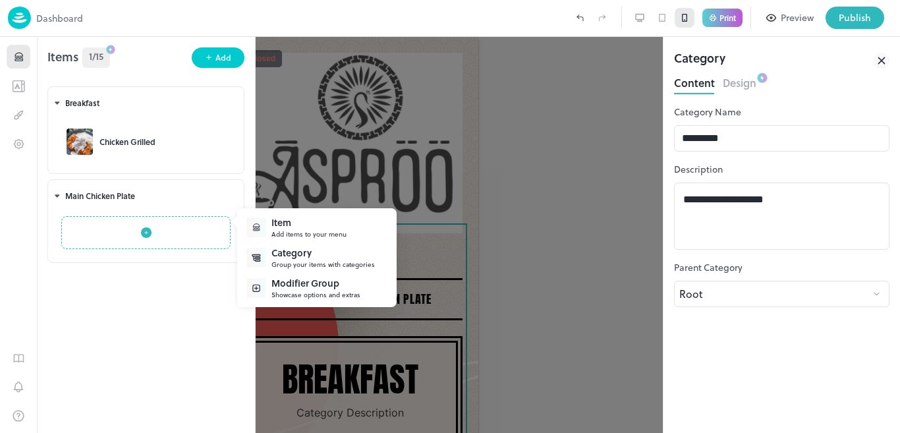
click at [279, 229] on div "Add items to your menu" at bounding box center [308, 234] width 75 height 10
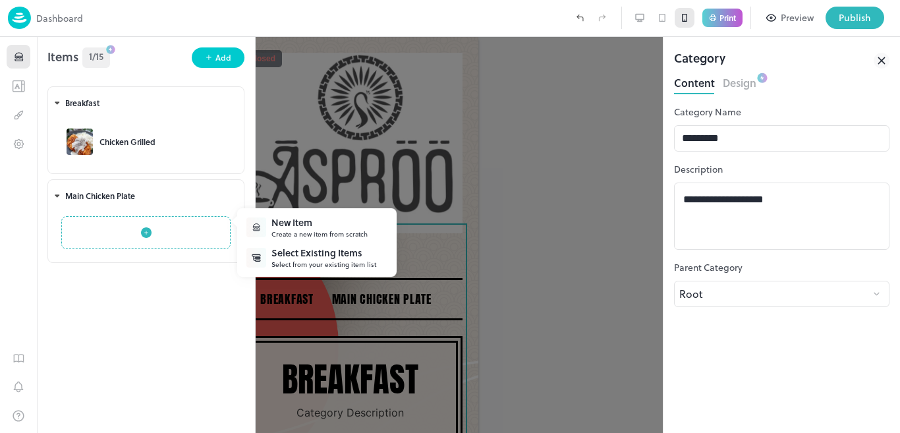
click at [279, 229] on div "New Item" at bounding box center [319, 222] width 96 height 14
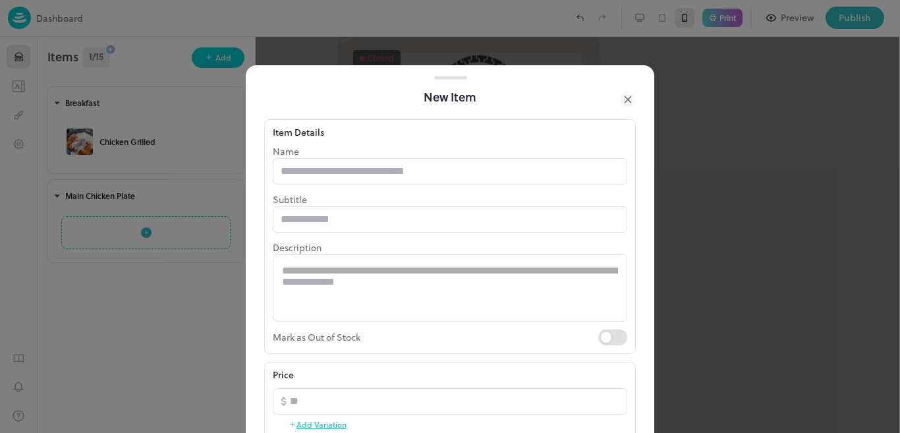
type input "**********"
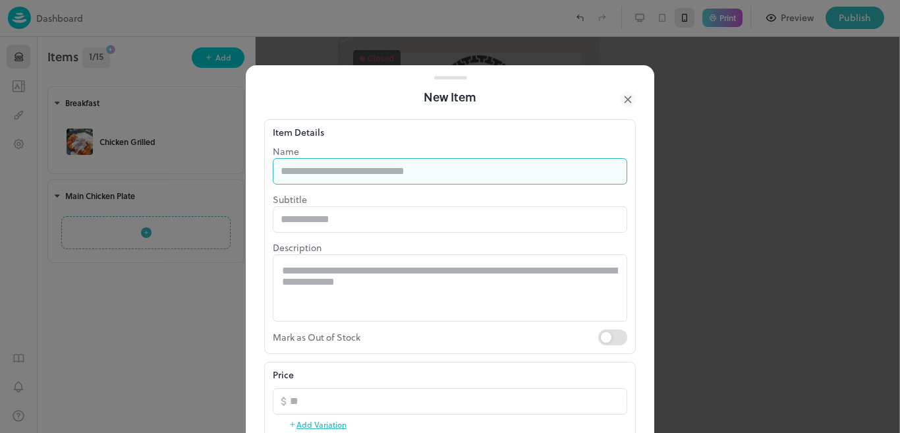
click at [432, 178] on input "text" at bounding box center [450, 171] width 355 height 26
drag, startPoint x: 326, startPoint y: 173, endPoint x: 315, endPoint y: 173, distance: 10.5
click at [315, 173] on input "**********" at bounding box center [450, 171] width 355 height 26
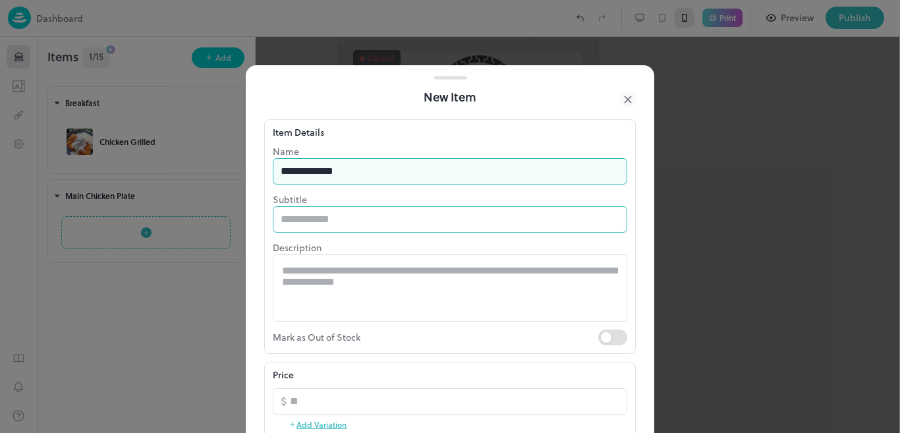
type input "**********"
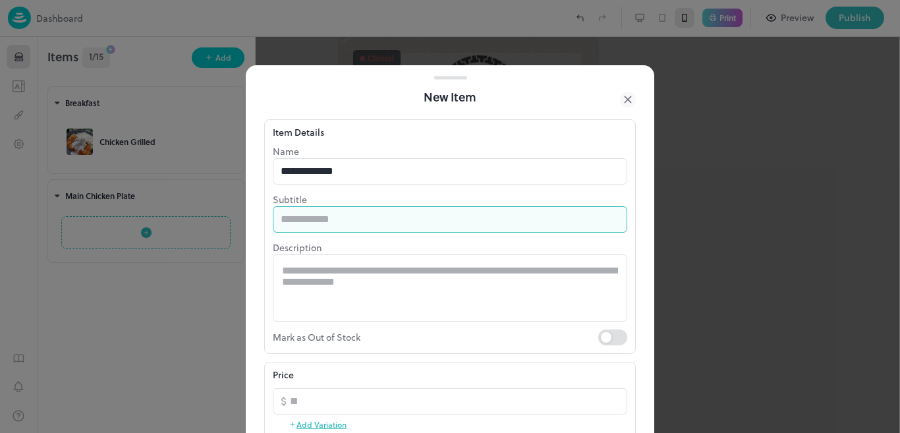
click at [360, 219] on input "text" at bounding box center [450, 219] width 355 height 26
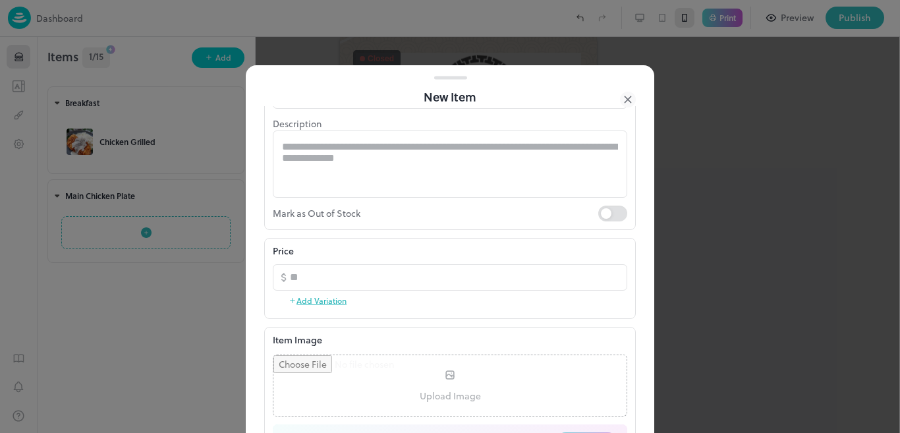
scroll to position [132, 0]
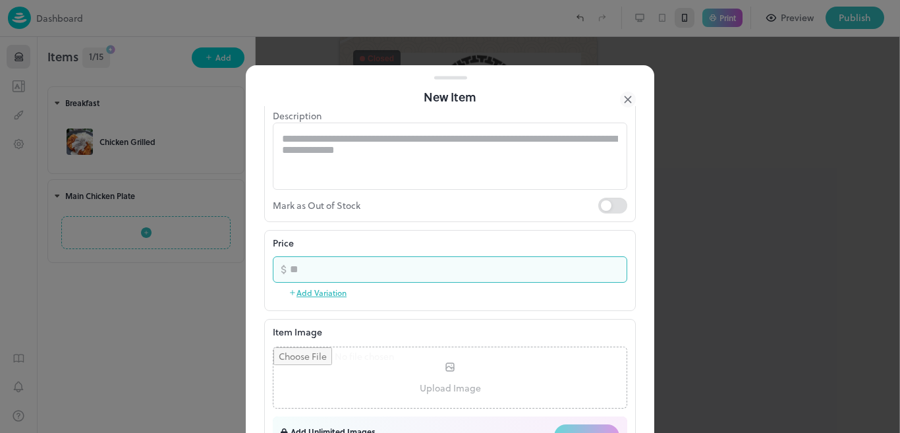
click at [547, 270] on input "number" at bounding box center [458, 269] width 337 height 26
type input "******"
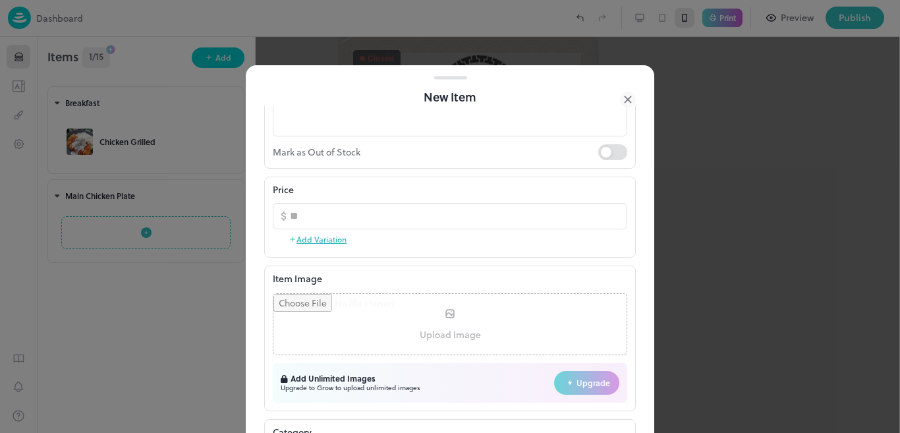
scroll to position [188, 0]
click at [516, 322] on input "file" at bounding box center [449, 321] width 353 height 61
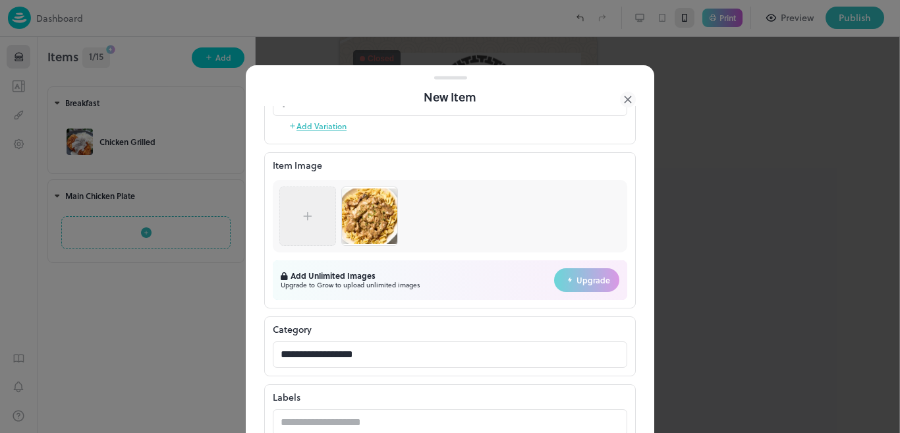
scroll to position [391, 0]
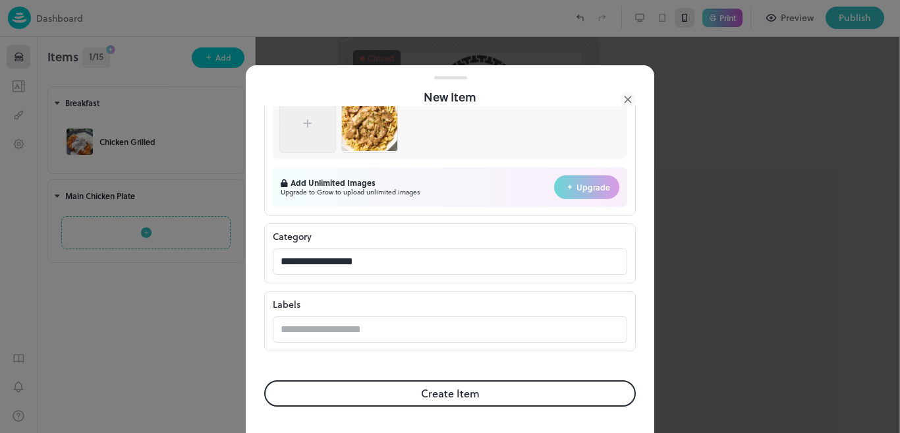
click at [498, 395] on button "Create Item" at bounding box center [450, 393] width 372 height 26
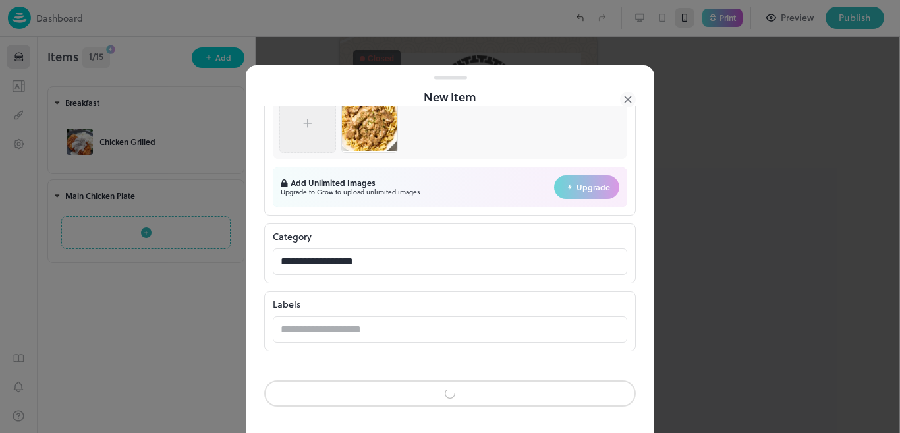
scroll to position [390, 0]
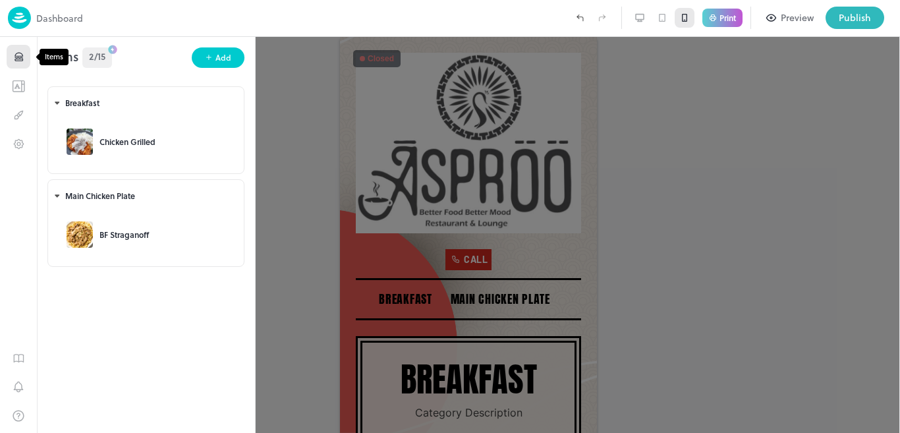
click at [24, 58] on icon "Items" at bounding box center [19, 57] width 13 height 13
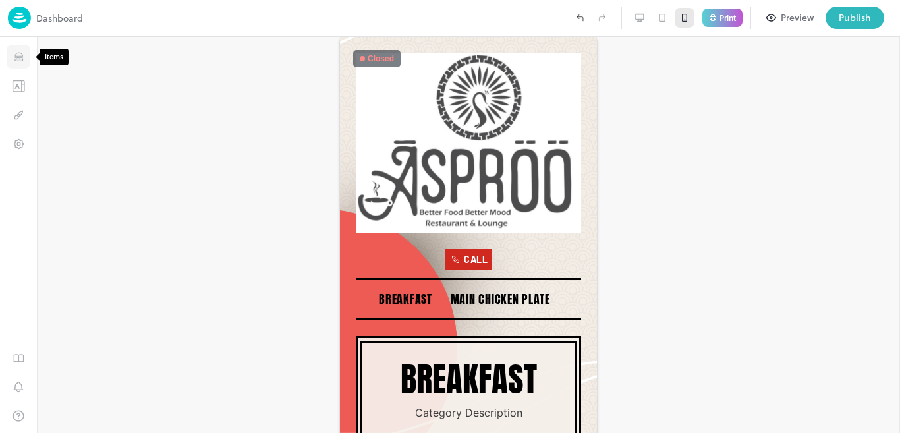
click at [24, 58] on icon "Items" at bounding box center [19, 57] width 13 height 13
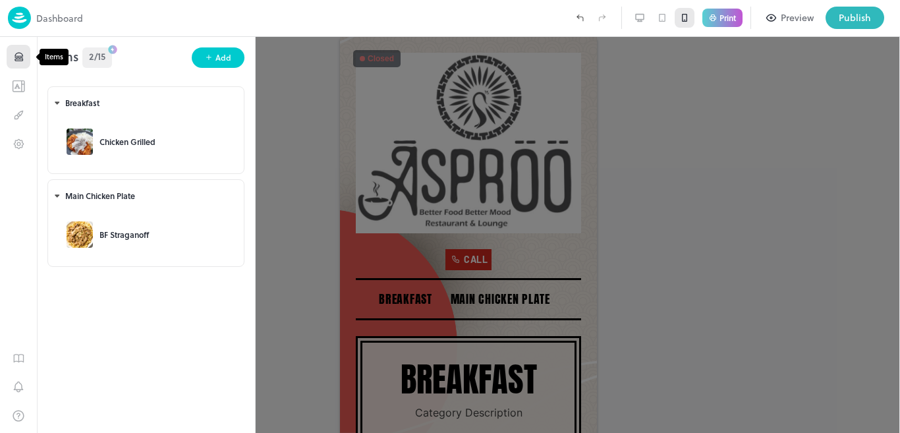
click at [24, 58] on icon "Items" at bounding box center [19, 57] width 13 height 13
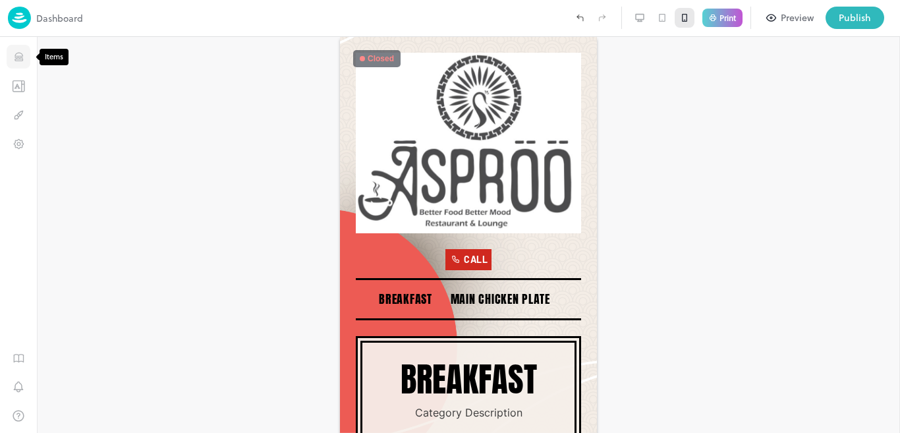
click at [16, 64] on button "Items" at bounding box center [19, 57] width 24 height 24
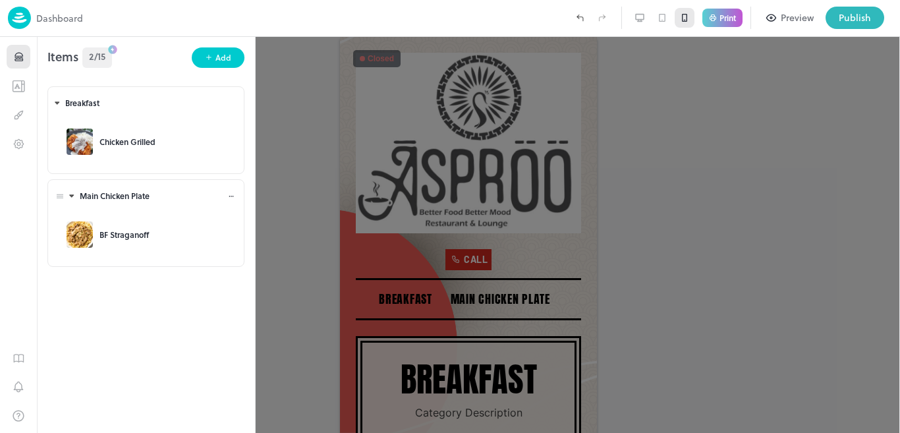
click at [227, 196] on icon at bounding box center [231, 196] width 8 height 8
click at [264, 220] on div "Edit" at bounding box center [255, 214] width 18 height 18
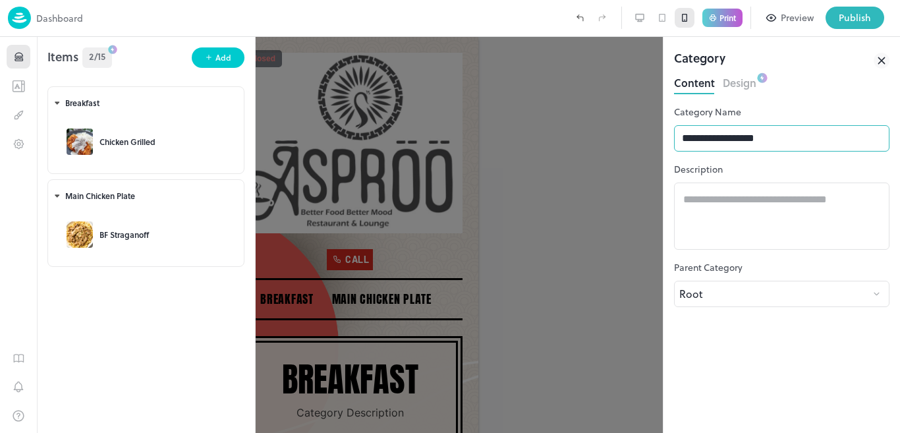
click at [785, 142] on input "**********" at bounding box center [781, 138] width 215 height 26
drag, startPoint x: 728, startPoint y: 144, endPoint x: 743, endPoint y: 134, distance: 17.7
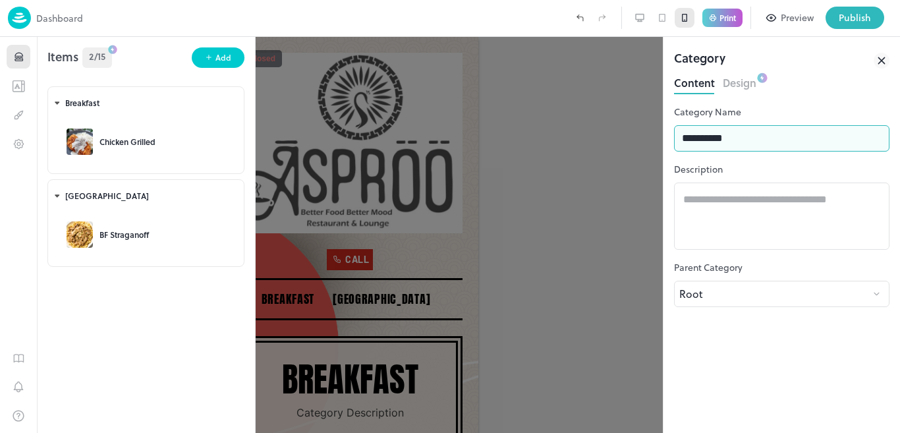
click at [743, 134] on input "**********" at bounding box center [781, 138] width 215 height 26
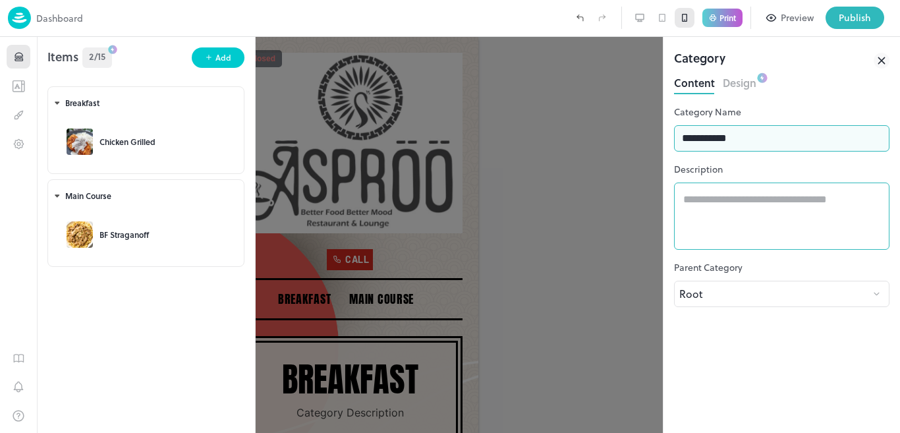
type input "**********"
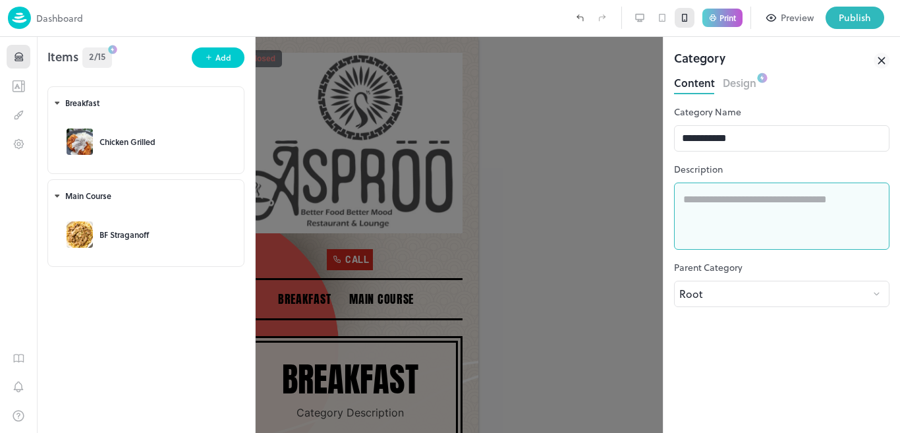
click at [722, 200] on textarea at bounding box center [781, 216] width 197 height 45
drag, startPoint x: 696, startPoint y: 205, endPoint x: 685, endPoint y: 226, distance: 24.2
click at [685, 226] on textarea "********" at bounding box center [781, 216] width 197 height 45
click at [698, 204] on textarea "********" at bounding box center [781, 216] width 197 height 45
click at [730, 199] on textarea "*********" at bounding box center [781, 216] width 197 height 45
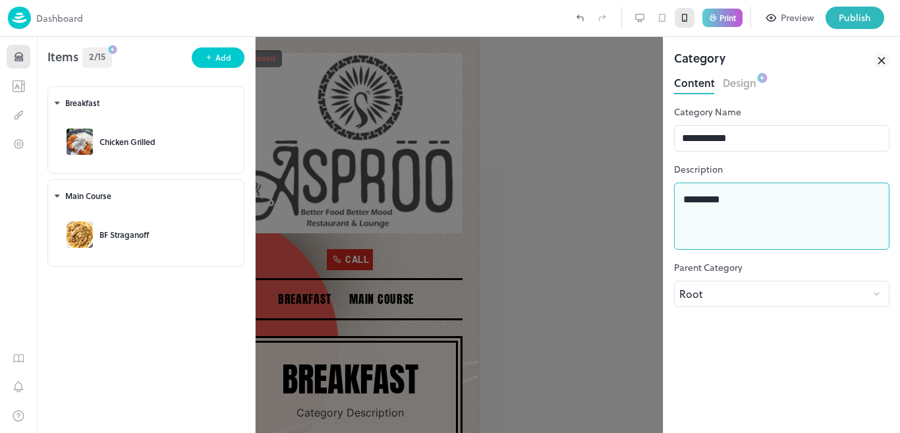
drag, startPoint x: 717, startPoint y: 204, endPoint x: 706, endPoint y: 199, distance: 11.8
click at [706, 199] on textarea "********" at bounding box center [781, 216] width 197 height 45
click at [731, 202] on textarea "********" at bounding box center [781, 216] width 197 height 45
type textarea "*******"
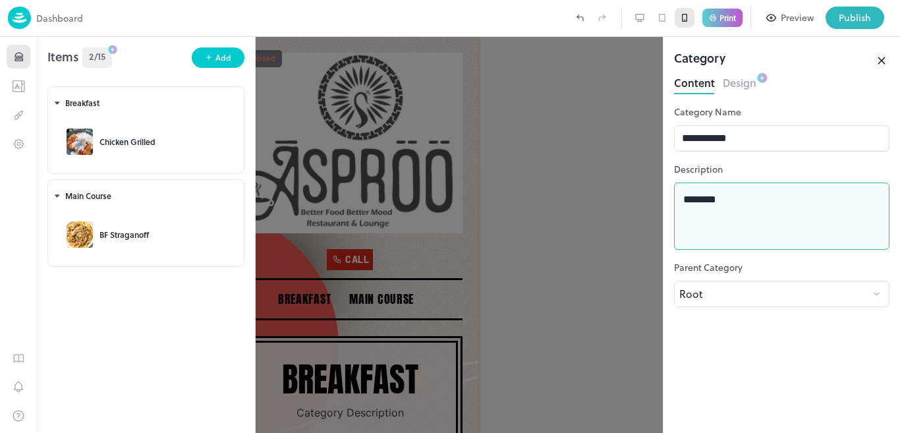
drag, startPoint x: 694, startPoint y: 202, endPoint x: 686, endPoint y: 219, distance: 18.9
click at [686, 219] on textarea "*******" at bounding box center [781, 216] width 197 height 45
click at [703, 203] on textarea "*******" at bounding box center [781, 216] width 197 height 45
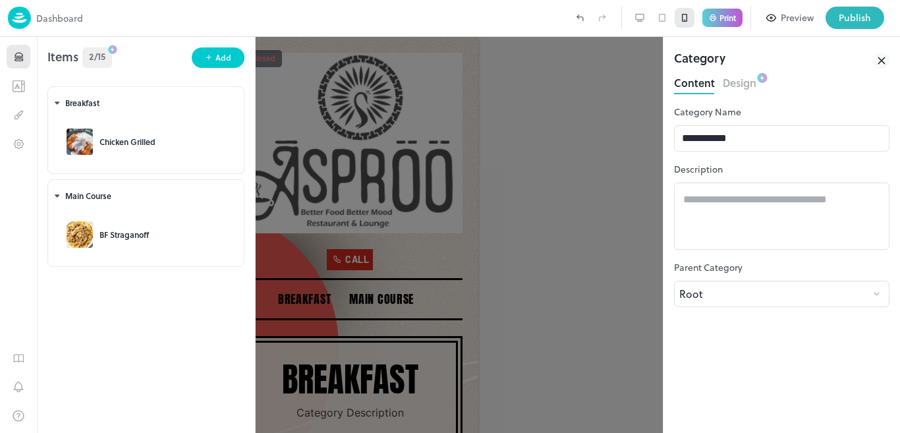
click at [582, 285] on div at bounding box center [450, 216] width 900 height 433
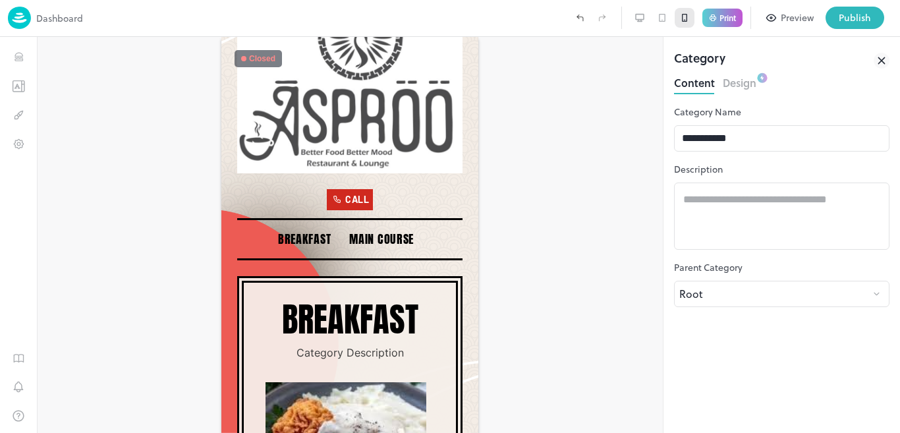
scroll to position [51, 0]
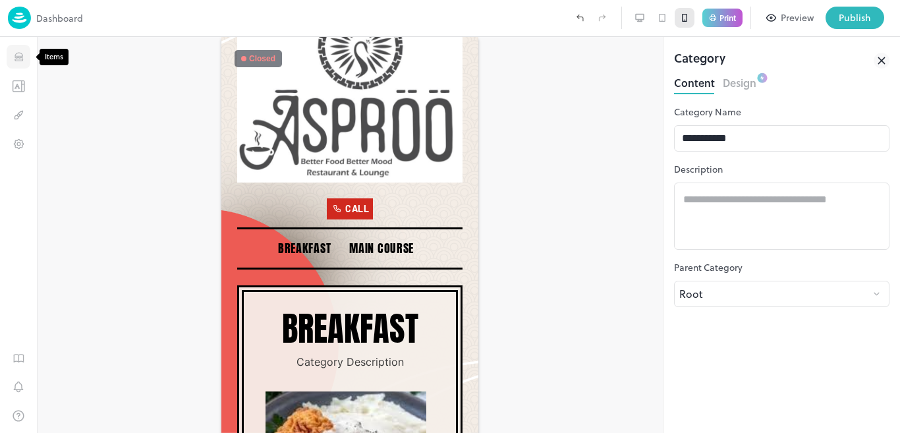
click at [18, 59] on icon "Items" at bounding box center [18, 59] width 8 height 1
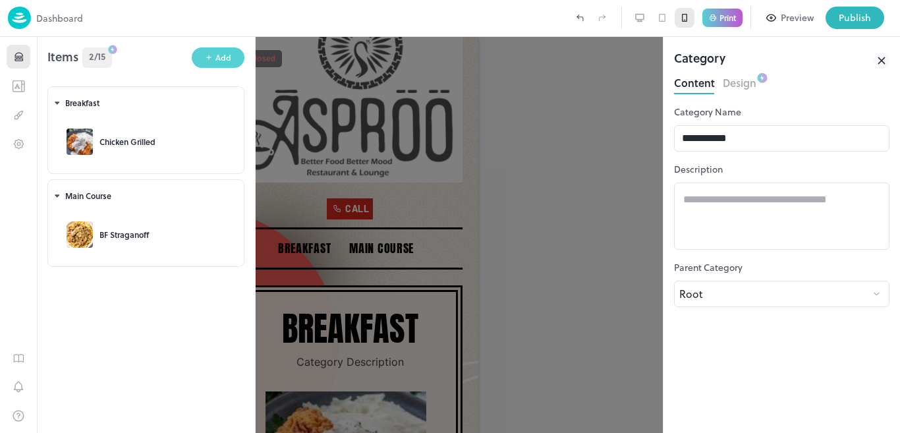
click at [206, 61] on icon "button" at bounding box center [209, 57] width 8 height 8
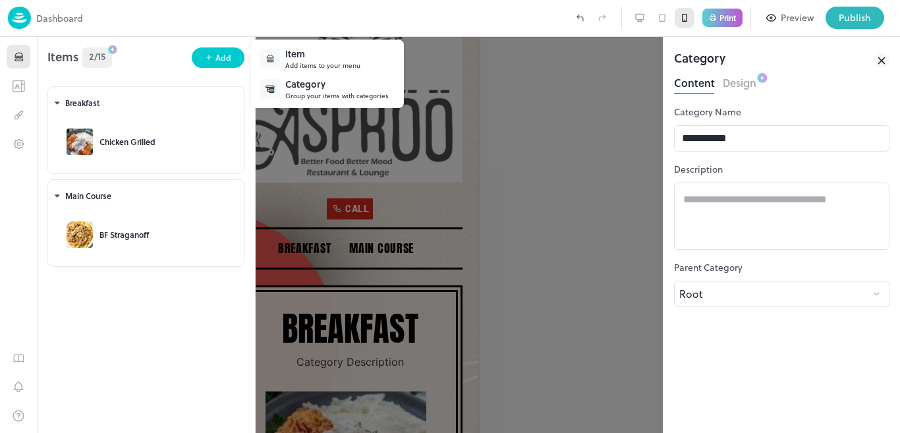
click at [314, 78] on div "Category" at bounding box center [336, 84] width 103 height 14
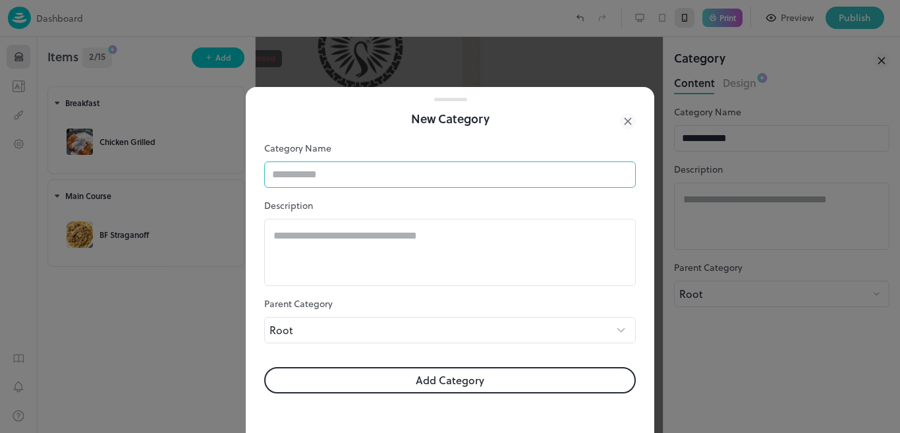
click at [333, 170] on input "text" at bounding box center [450, 174] width 372 height 26
paste input "**********"
type input "**********"
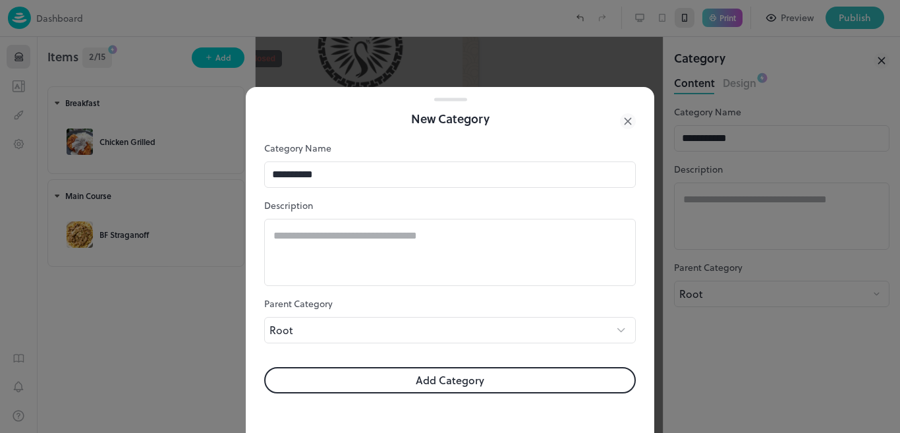
click at [435, 376] on button "Add Category" at bounding box center [450, 380] width 372 height 26
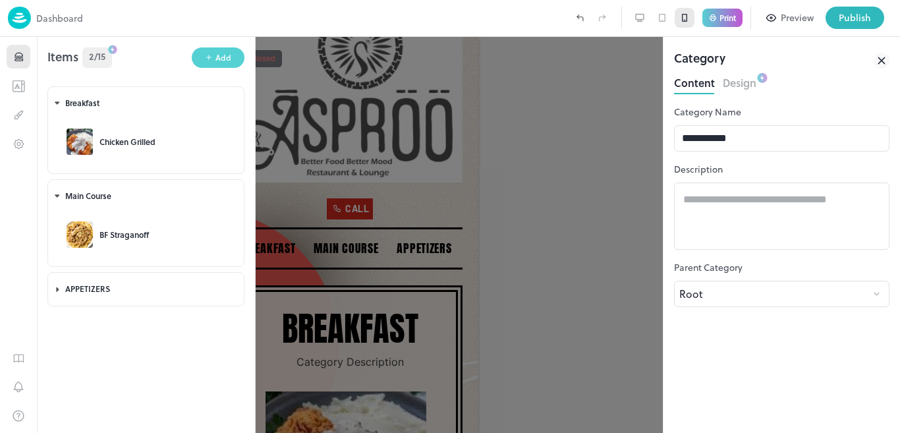
click at [227, 53] on div "Add" at bounding box center [223, 57] width 16 height 13
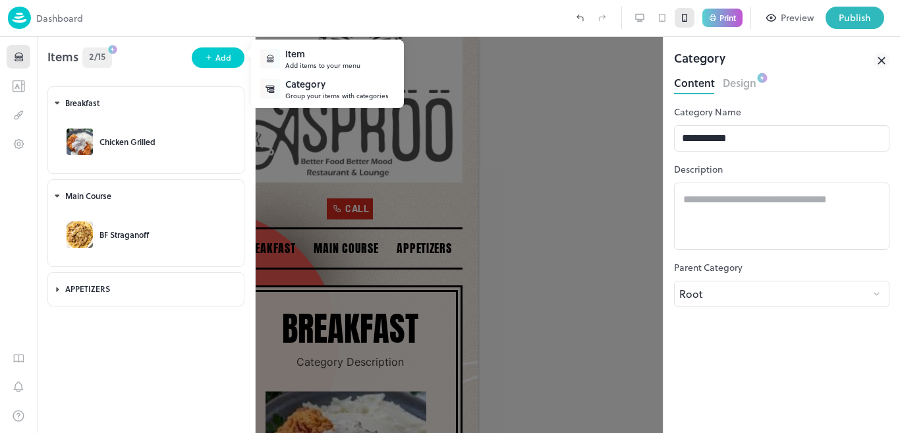
click at [340, 87] on div "Category" at bounding box center [336, 84] width 103 height 14
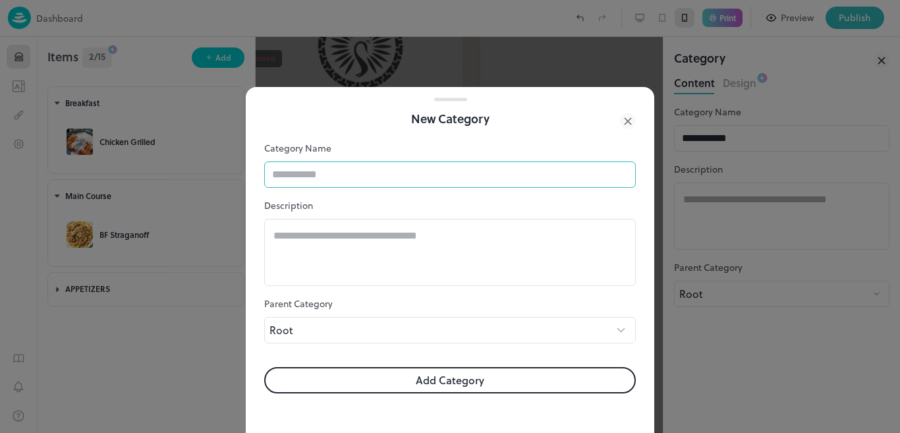
click at [404, 172] on input "text" at bounding box center [450, 174] width 372 height 26
paste input "******"
type input "******"
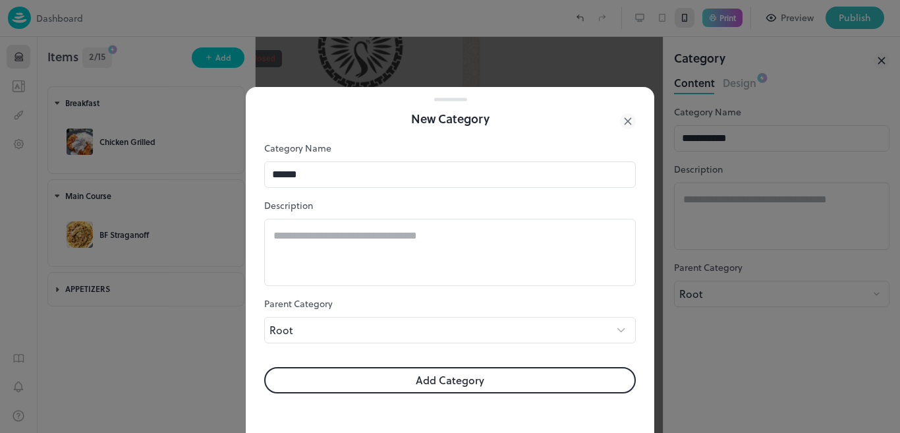
click at [422, 379] on button "Add Category" at bounding box center [450, 380] width 372 height 26
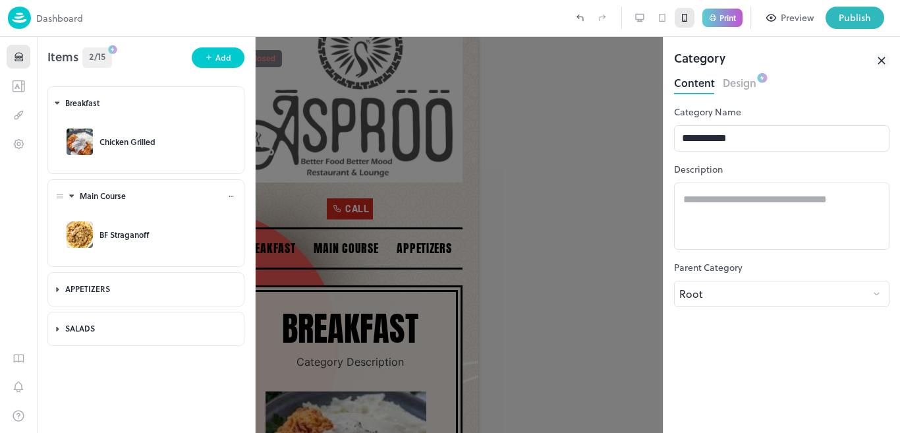
drag, startPoint x: 128, startPoint y: 296, endPoint x: 142, endPoint y: 196, distance: 101.1
click at [142, 196] on div "Breakfast Chicken Grilled Main Course BF Straganoff APPETIZERS SALADS To pick u…" at bounding box center [146, 213] width 218 height 270
click at [55, 288] on body "**********" at bounding box center [450, 216] width 900 height 433
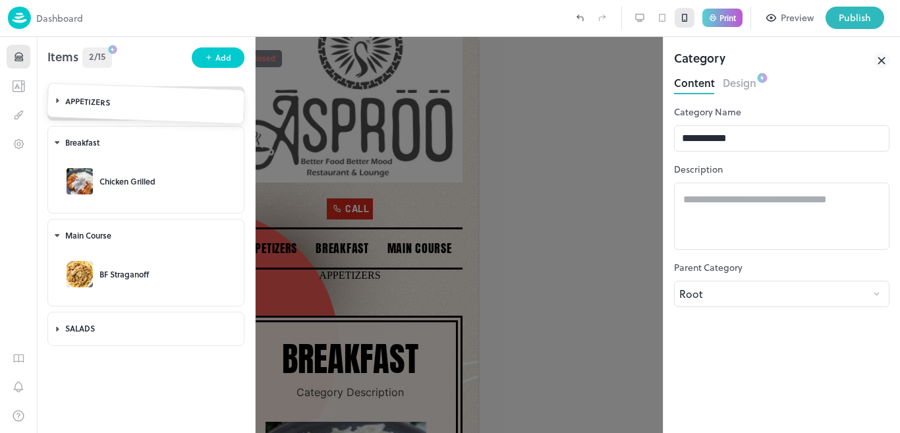
drag, startPoint x: 55, startPoint y: 288, endPoint x: 80, endPoint y: 123, distance: 166.6
click at [80, 123] on body "**********" at bounding box center [450, 216] width 900 height 433
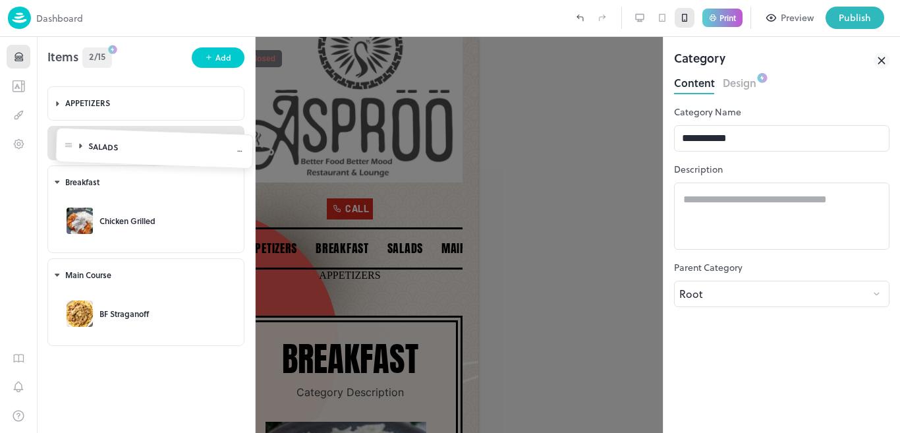
drag, startPoint x: 64, startPoint y: 329, endPoint x: 72, endPoint y: 148, distance: 180.7
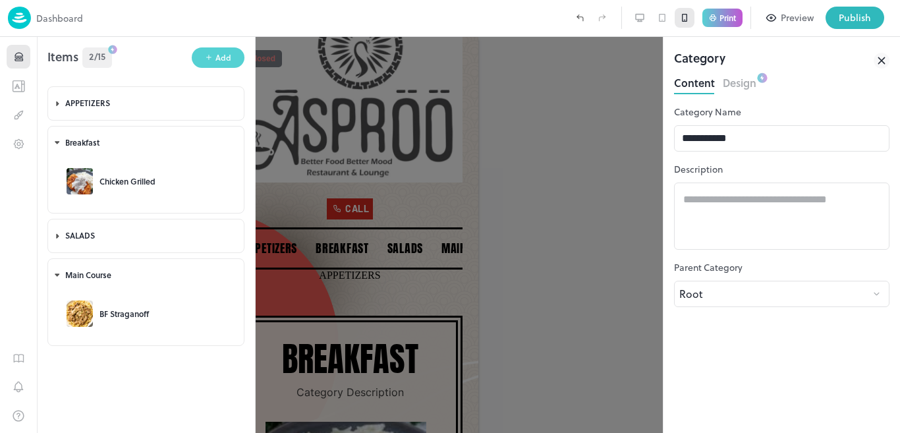
click at [233, 59] on button "Add" at bounding box center [218, 57] width 53 height 20
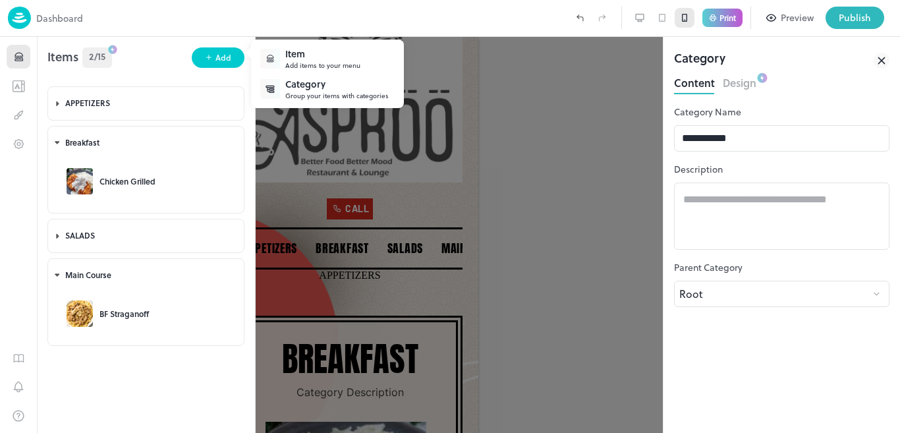
click at [297, 88] on div "Category" at bounding box center [336, 84] width 103 height 14
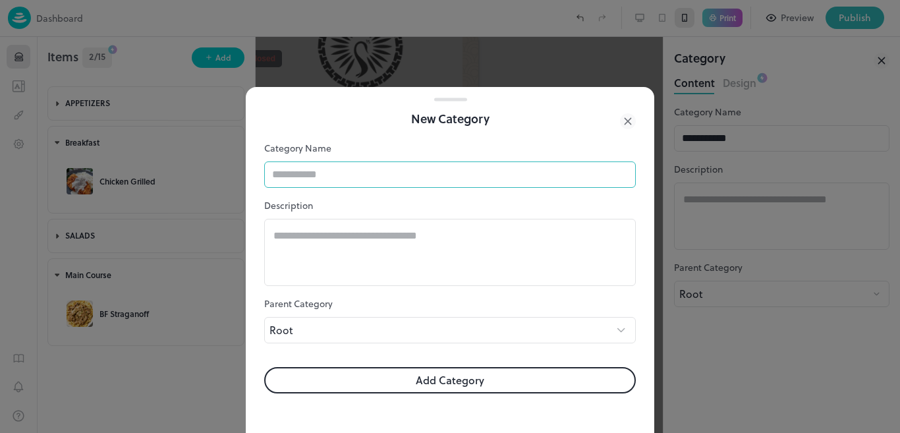
click at [334, 181] on input "text" at bounding box center [450, 174] width 372 height 26
type input "****"
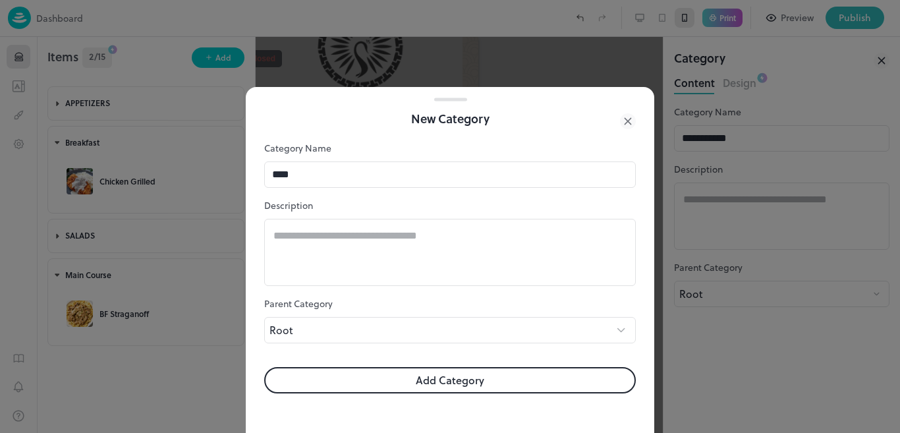
click at [467, 376] on button "Add Category" at bounding box center [450, 380] width 372 height 26
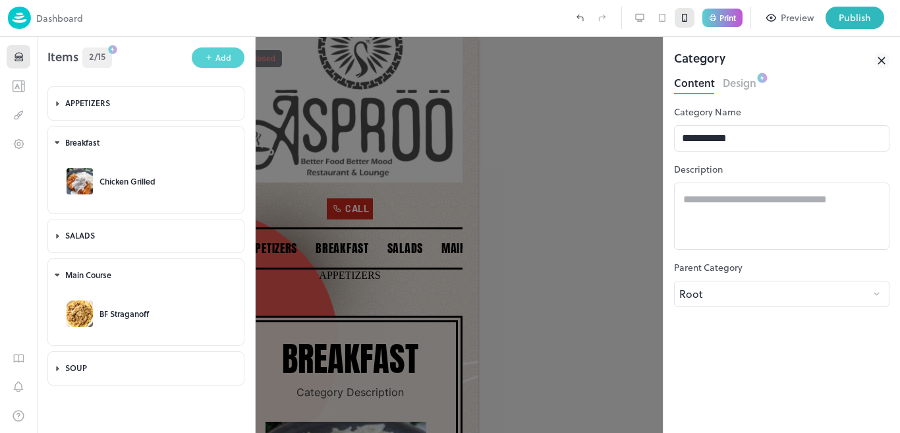
click at [223, 63] on div "Add" at bounding box center [223, 57] width 16 height 13
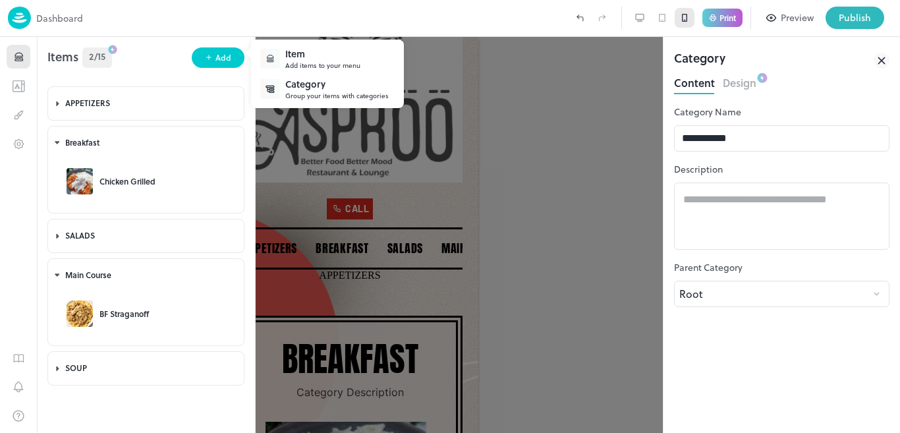
click at [293, 83] on div "Category" at bounding box center [336, 84] width 103 height 14
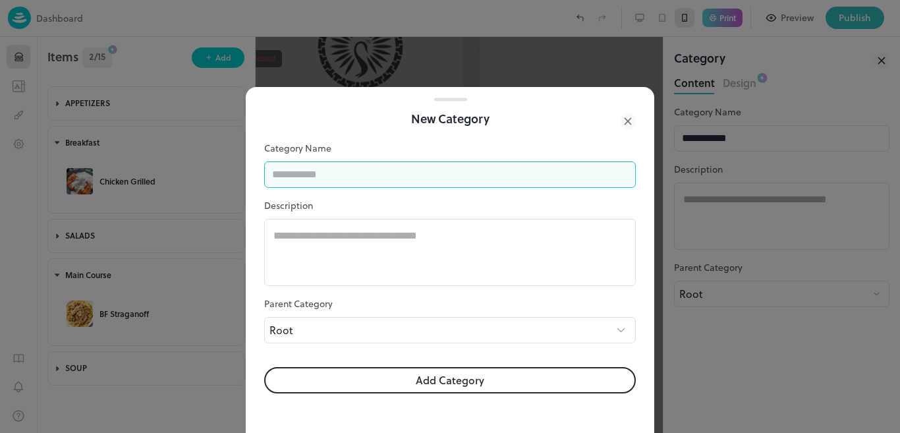
click at [346, 169] on input "text" at bounding box center [450, 174] width 372 height 26
paste input "**********"
type input "**********"
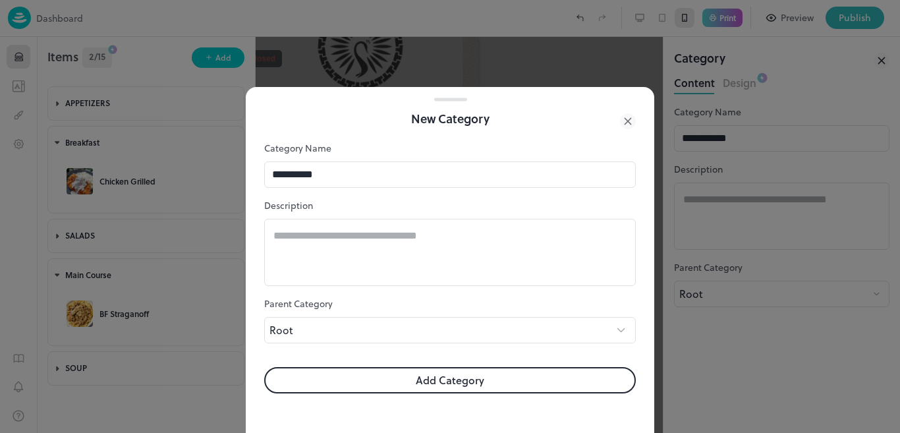
click at [399, 376] on button "Add Category" at bounding box center [450, 380] width 372 height 26
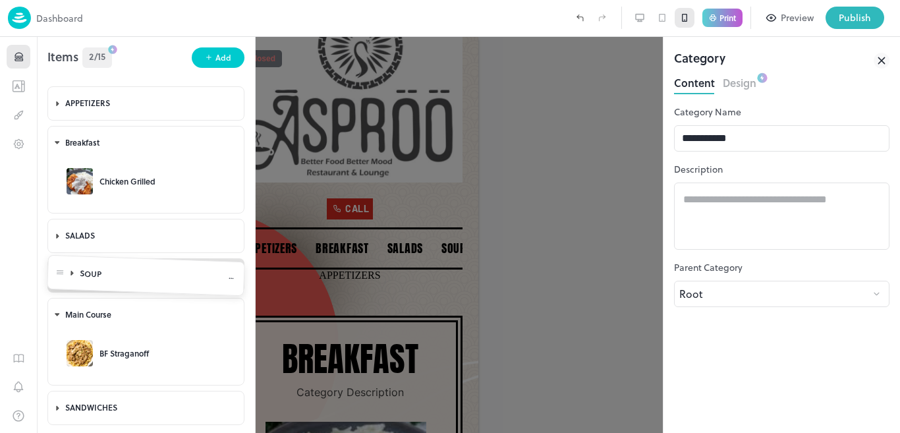
drag, startPoint x: 55, startPoint y: 369, endPoint x: 66, endPoint y: 309, distance: 60.9
click at [66, 309] on body "**********" at bounding box center [450, 216] width 900 height 433
click at [55, 409] on body "**********" at bounding box center [450, 216] width 900 height 433
click at [55, 409] on div "SANDWICHES" at bounding box center [146, 407] width 196 height 33
click at [53, 409] on body "**********" at bounding box center [450, 216] width 900 height 433
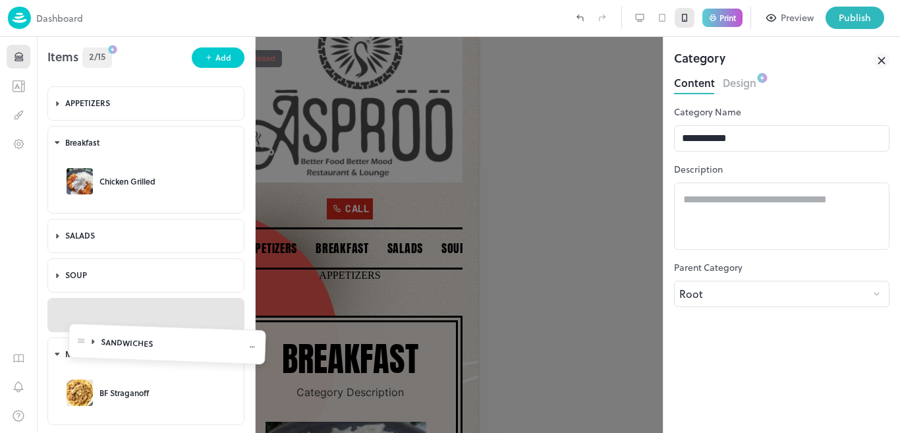
drag, startPoint x: 60, startPoint y: 410, endPoint x: 81, endPoint y: 346, distance: 67.3
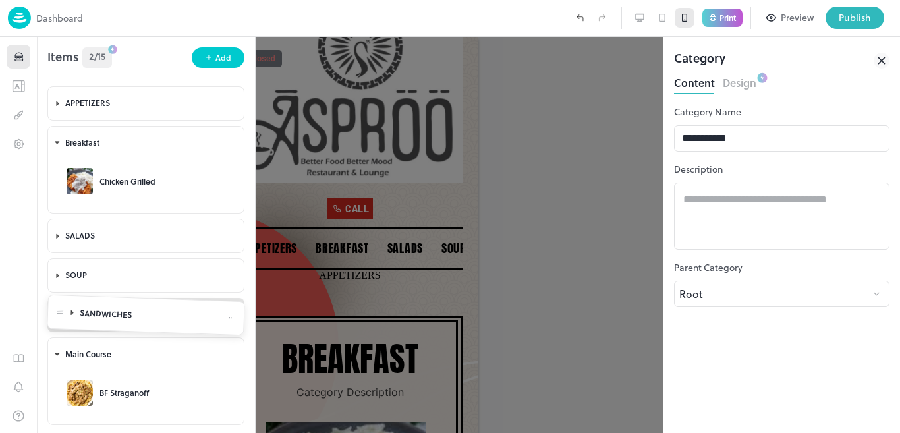
click at [81, 346] on body "**********" at bounding box center [450, 216] width 900 height 433
drag, startPoint x: 244, startPoint y: 32, endPoint x: 237, endPoint y: 39, distance: 10.3
click at [237, 39] on div "**********" at bounding box center [450, 216] width 900 height 433
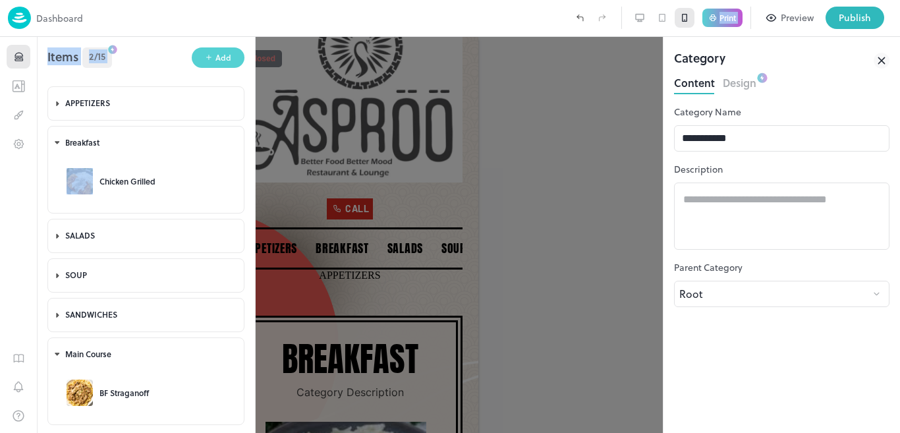
click at [223, 63] on div "Add" at bounding box center [223, 57] width 16 height 13
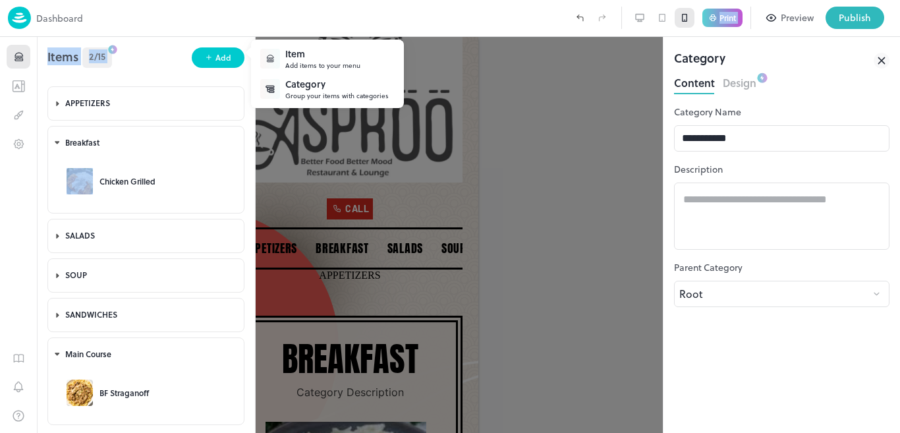
click at [279, 84] on div at bounding box center [270, 89] width 20 height 20
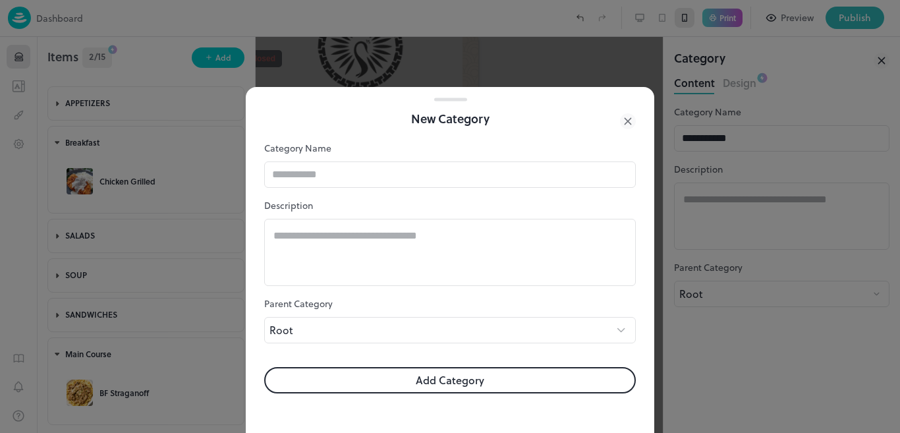
click at [279, 84] on div at bounding box center [450, 216] width 900 height 433
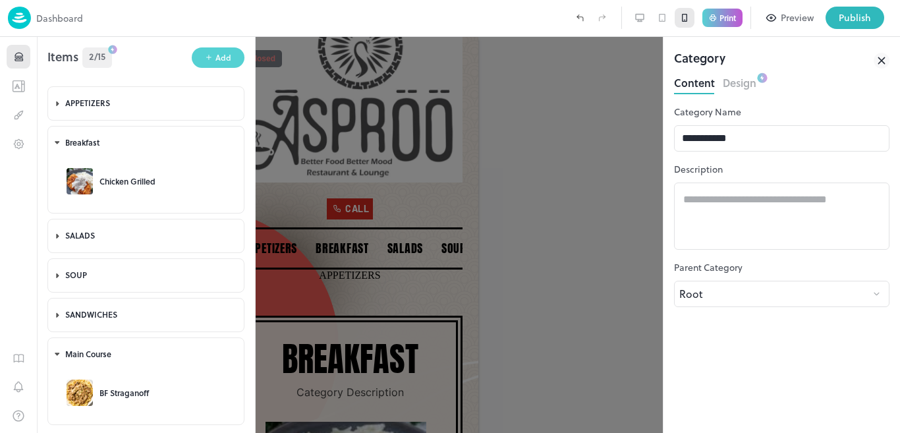
click at [219, 67] on button "Add" at bounding box center [218, 57] width 53 height 20
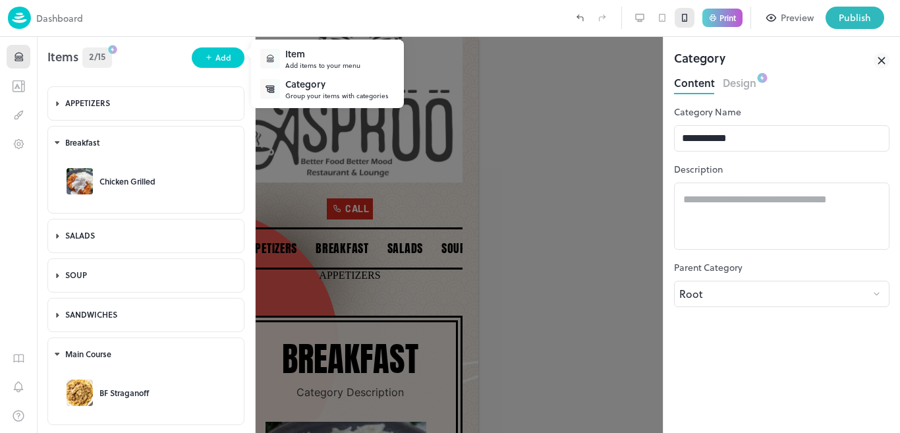
click at [293, 100] on div "Group your items with categories" at bounding box center [336, 96] width 103 height 10
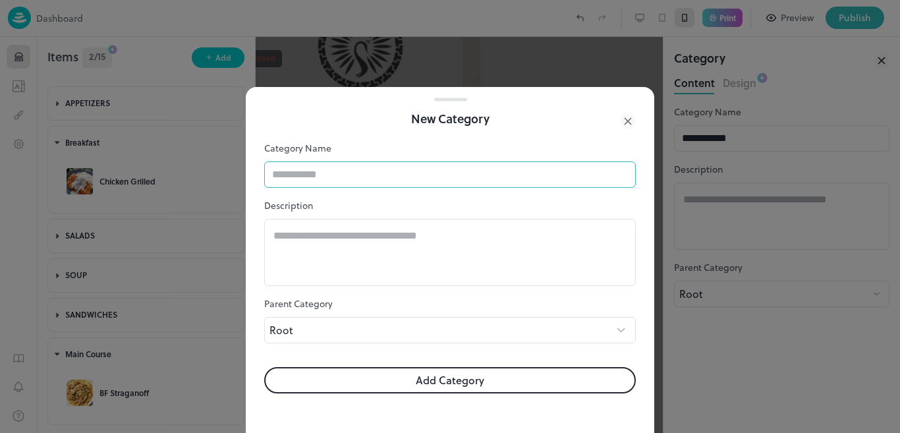
click at [351, 167] on input "text" at bounding box center [450, 174] width 372 height 26
paste input "**********"
type input "*****"
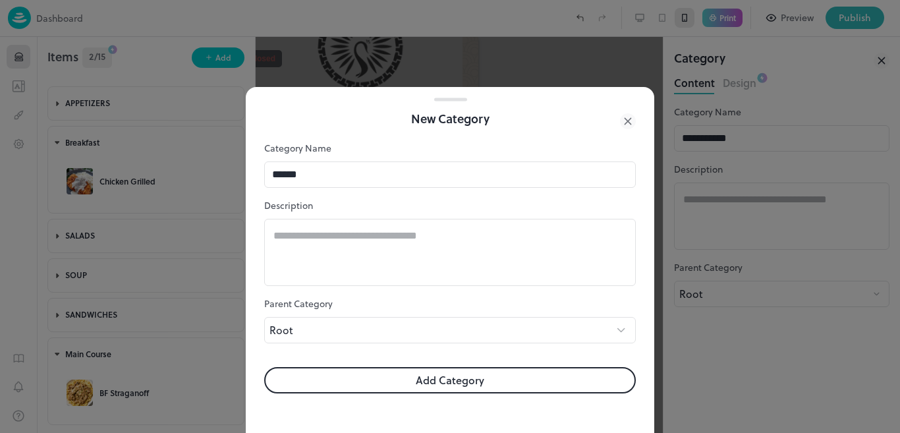
click at [393, 374] on button "Add Category" at bounding box center [450, 380] width 372 height 26
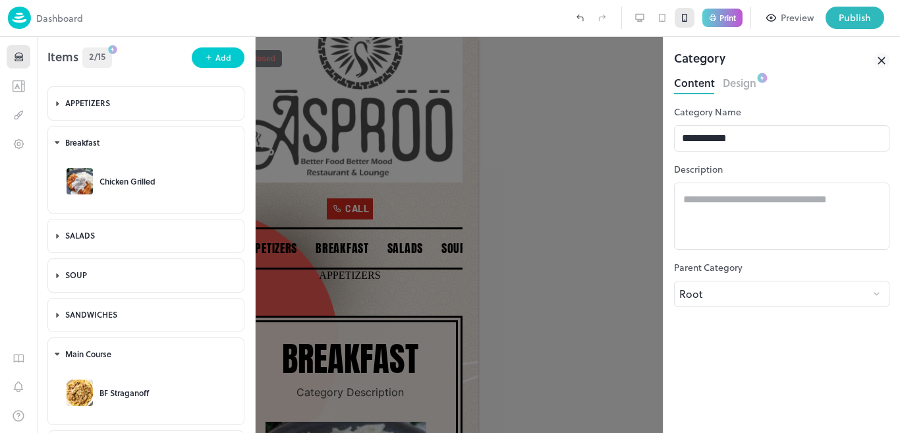
click at [261, 165] on div at bounding box center [450, 216] width 900 height 433
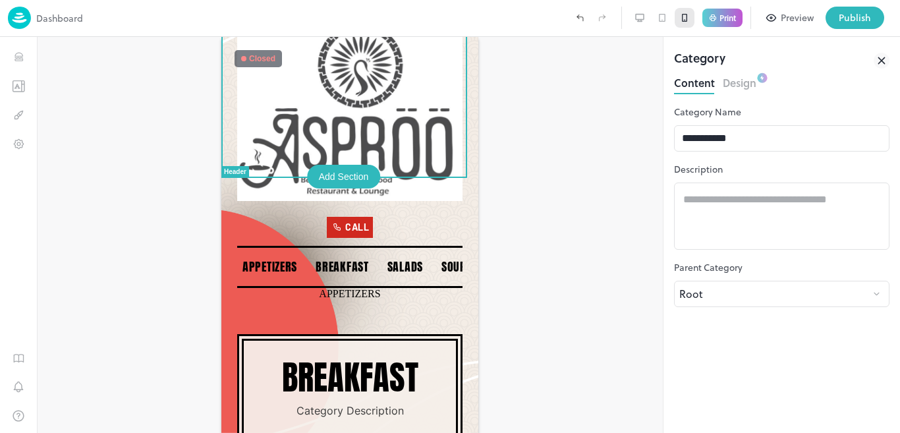
scroll to position [13, 0]
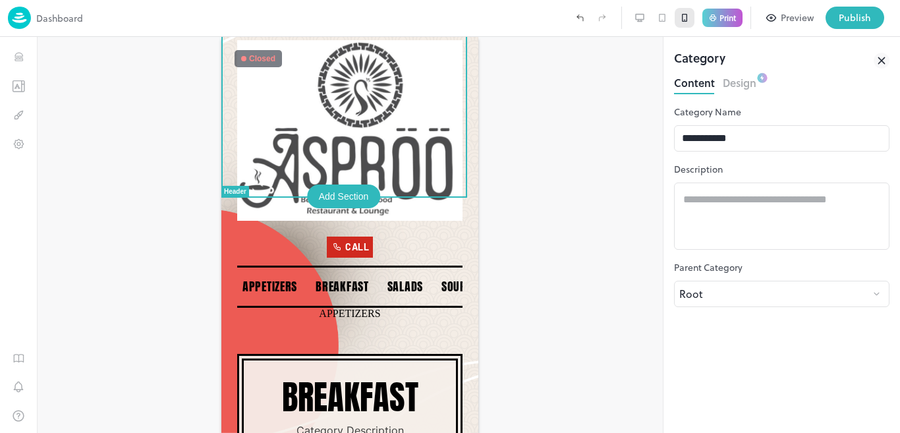
click at [520, 117] on div at bounding box center [350, 235] width 626 height 396
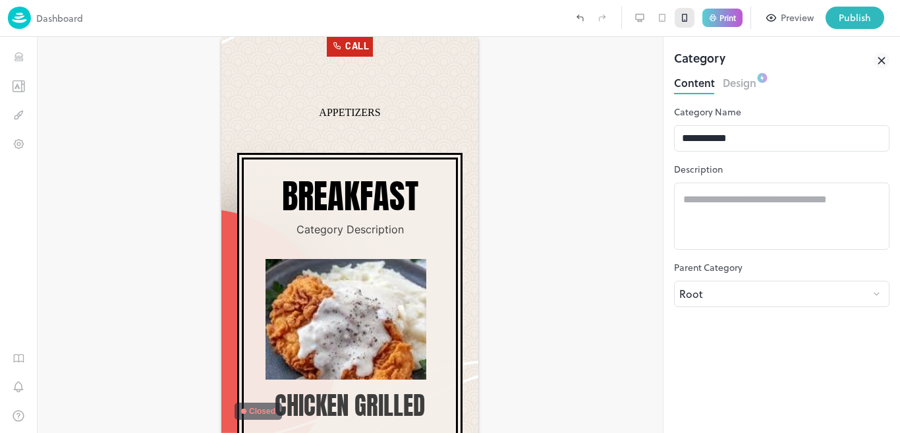
scroll to position [266, 0]
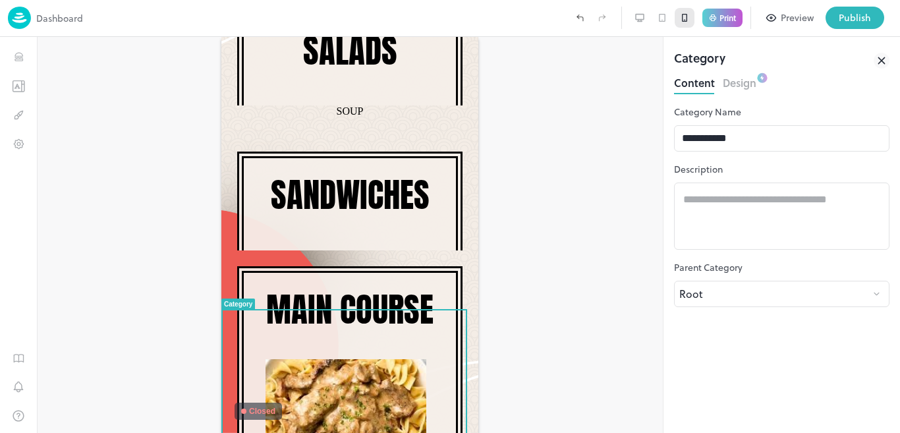
drag, startPoint x: 476, startPoint y: 167, endPoint x: 702, endPoint y: 260, distance: 244.7
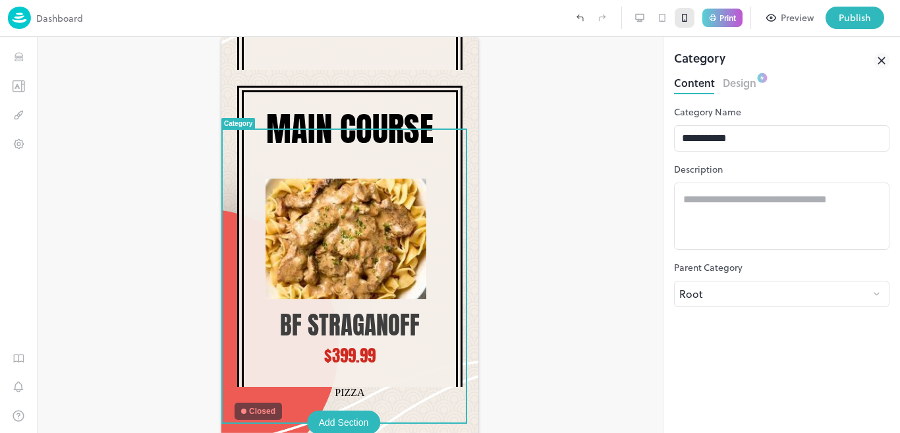
scroll to position [734, 0]
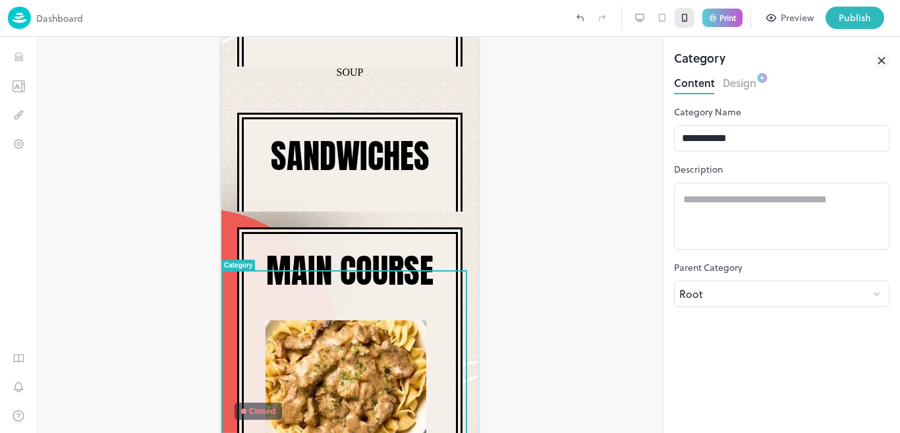
drag, startPoint x: 474, startPoint y: 271, endPoint x: 701, endPoint y: 260, distance: 226.9
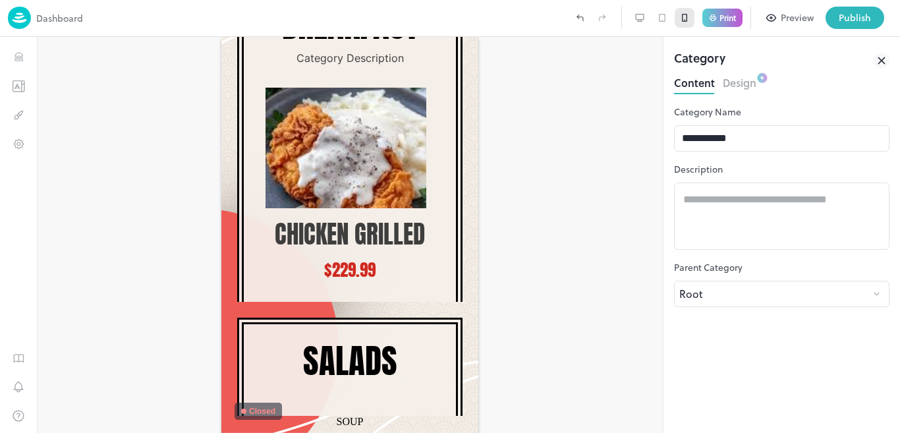
scroll to position [0, 0]
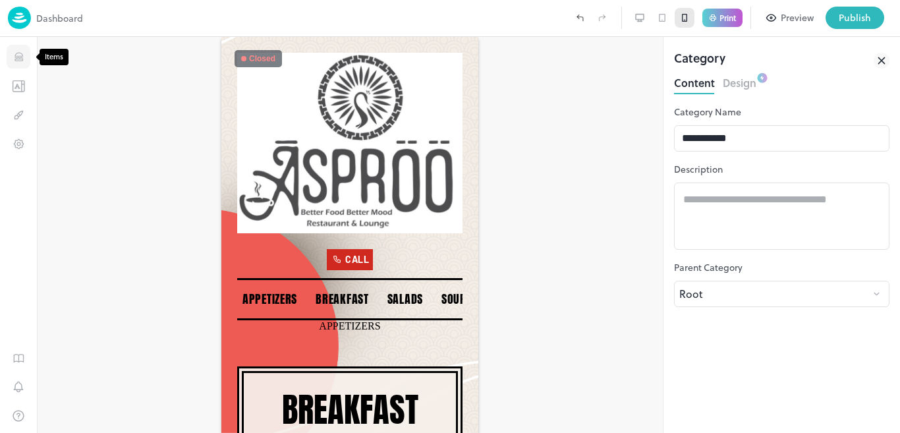
click at [25, 58] on button "Items" at bounding box center [19, 57] width 24 height 24
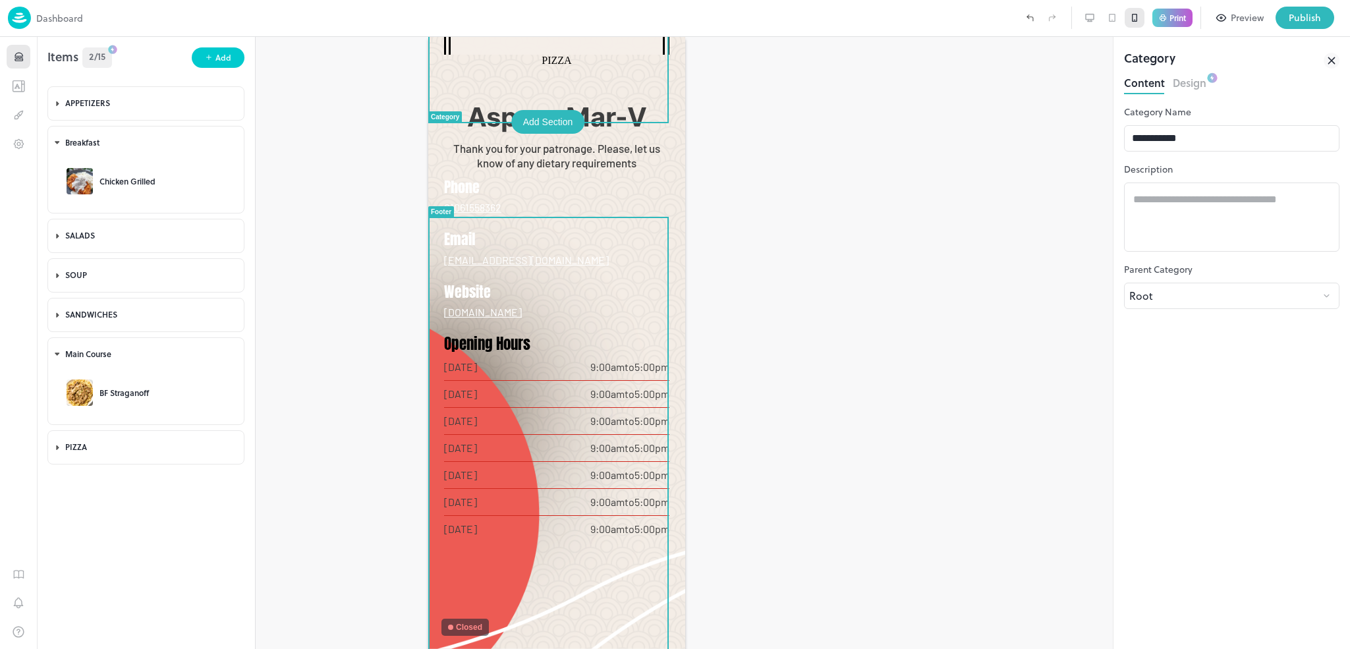
scroll to position [1252, 0]
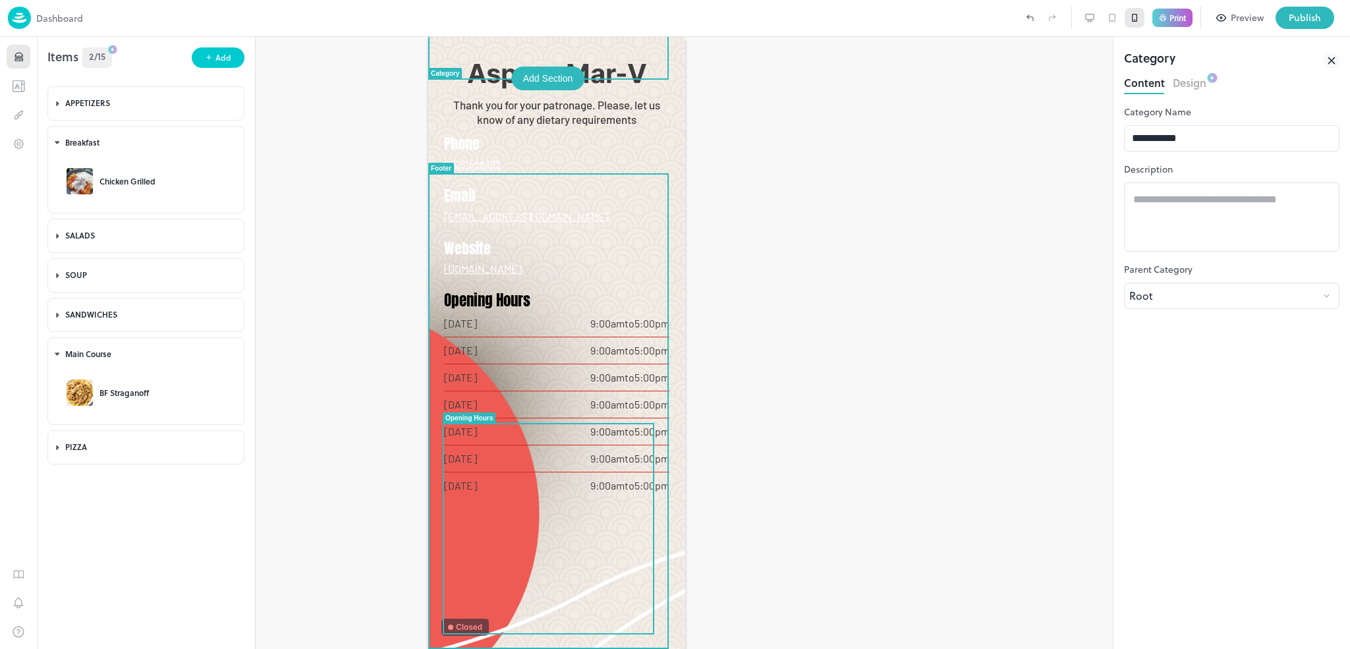
click at [595, 330] on div "9:00am to 5:00pm" at bounding box center [629, 323] width 79 height 13
click at [533, 330] on span "[DATE]" at bounding box center [516, 323] width 146 height 13
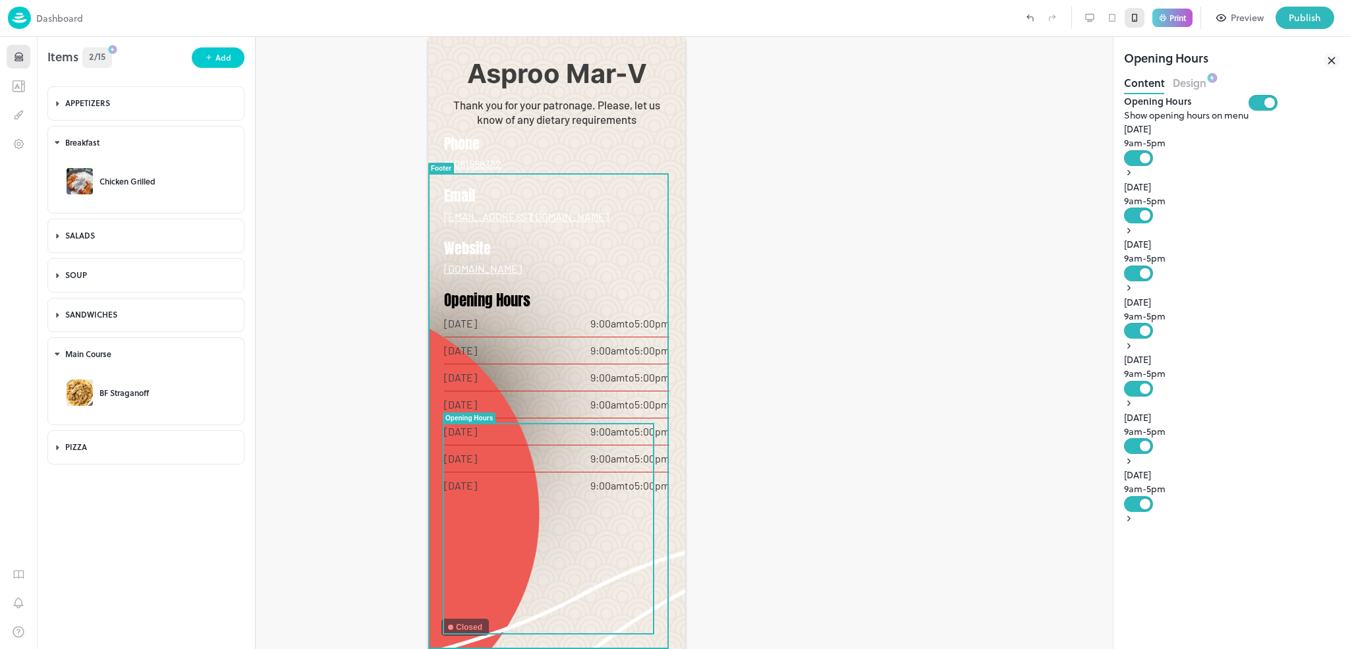
drag, startPoint x: 461, startPoint y: 457, endPoint x: 563, endPoint y: 494, distance: 108.8
click at [563, 432] on div "Closed Closed Opening Hours Monday 9:00am to 5:00pm Tuesday 9:00am to 5:00pm We…" at bounding box center [555, 395] width 225 height 208
click at [561, 337] on div "Monday 9:00am to 5:00pm" at bounding box center [555, 323] width 225 height 27
click at [551, 276] on div "Phone 01061558362 Email asproolounge@gmail.com Website www.asproolounge.com" at bounding box center [555, 205] width 225 height 142
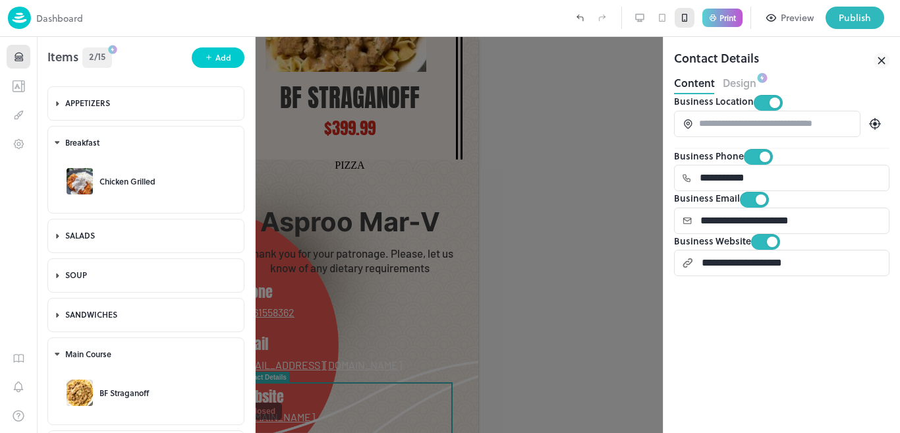
scroll to position [1104, 0]
